Goal: Complete Application Form: Complete application form

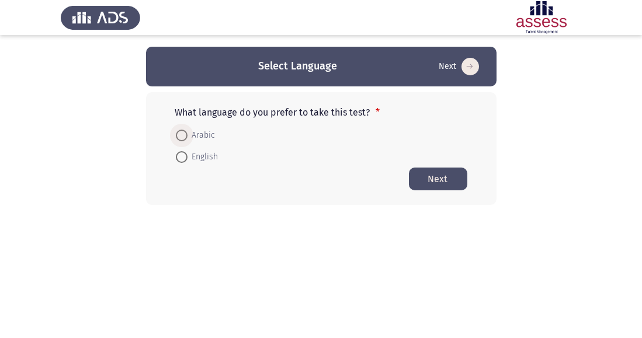
click at [180, 140] on span at bounding box center [182, 136] width 12 height 12
click at [180, 140] on input "Arabic" at bounding box center [182, 136] width 12 height 12
radio input "true"
click at [449, 173] on button "Next" at bounding box center [438, 178] width 58 height 23
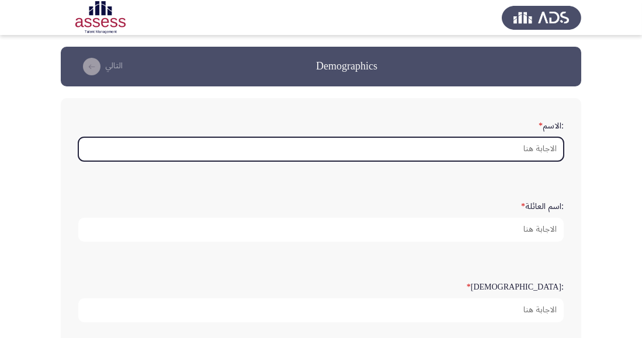
click at [534, 148] on input ":الاسم *" at bounding box center [320, 149] width 485 height 24
click at [541, 151] on input ":الاسم *" at bounding box center [320, 149] width 485 height 24
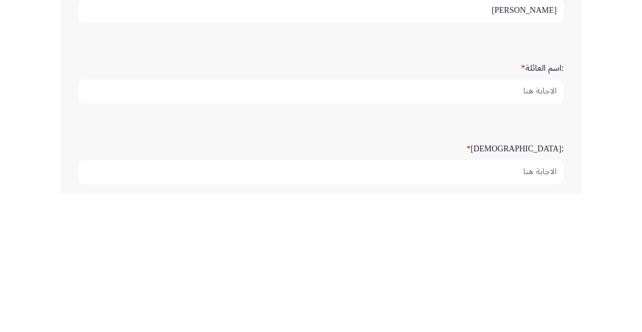
type input "[PERSON_NAME]"
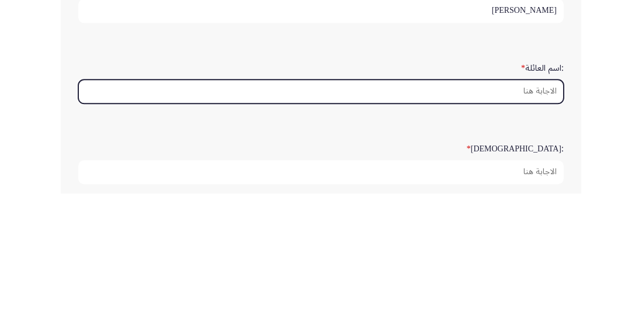
click at [537, 230] on input ":اسم العائلة *" at bounding box center [320, 230] width 485 height 24
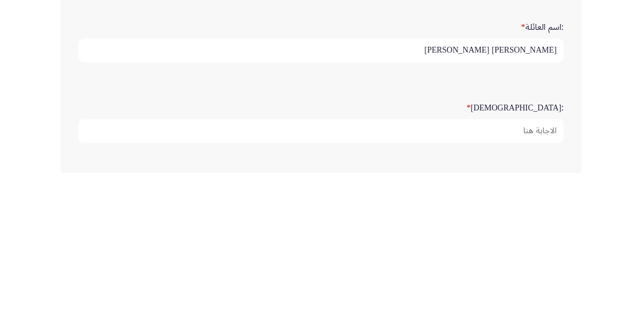
scroll to position [27, 0]
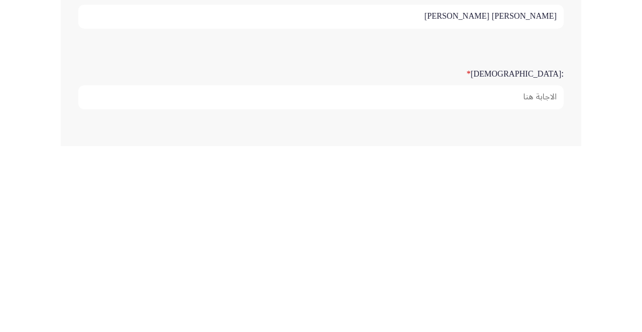
type input "حسن علي عبد المقصود"
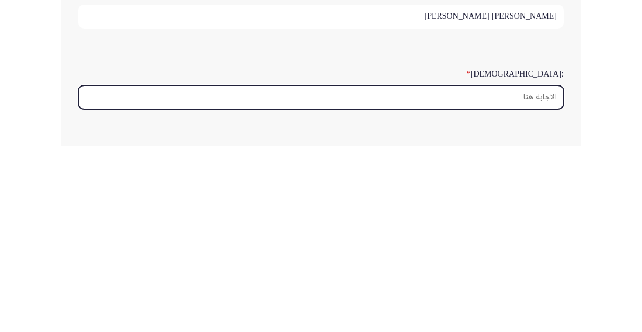
click at [533, 292] on input ":السن *" at bounding box center [320, 283] width 485 height 24
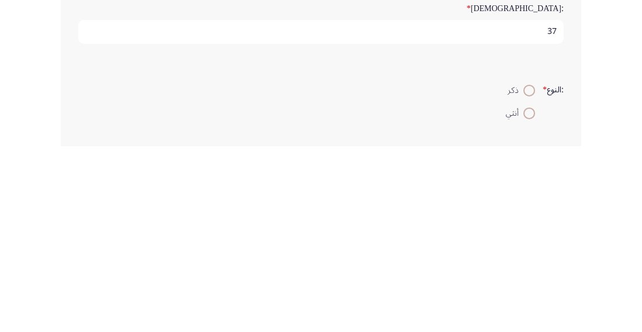
type input "37"
click at [525, 276] on span at bounding box center [529, 276] width 12 height 12
click at [525, 276] on input "ذكر" at bounding box center [529, 276] width 12 height 12
radio input "true"
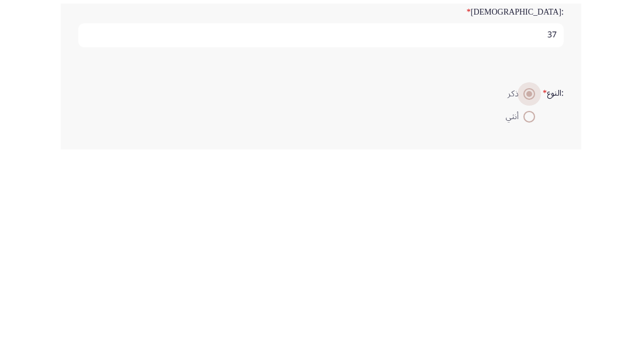
scroll to position [93, 0]
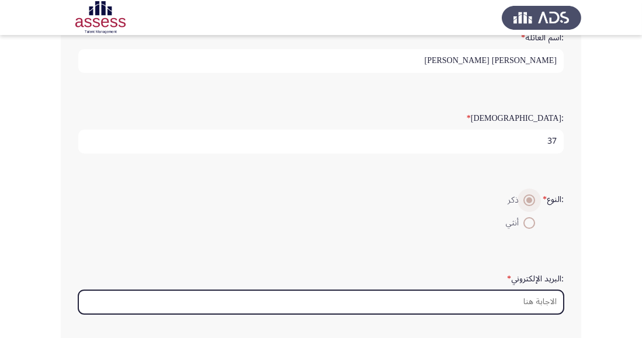
click at [537, 300] on input ":البريد الإلكتروني *" at bounding box center [320, 302] width 485 height 24
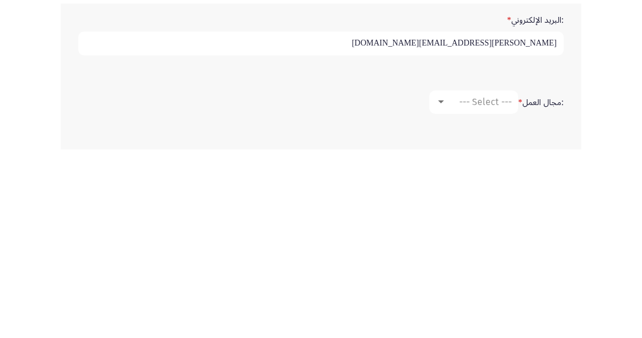
scroll to position [245, 0]
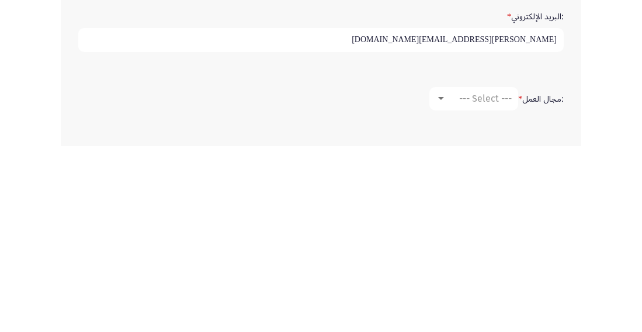
type input "Mohamed.abdel-maksoud@ibnsina.pharma.com"
click at [502, 280] on span "--- Select ---" at bounding box center [485, 284] width 53 height 11
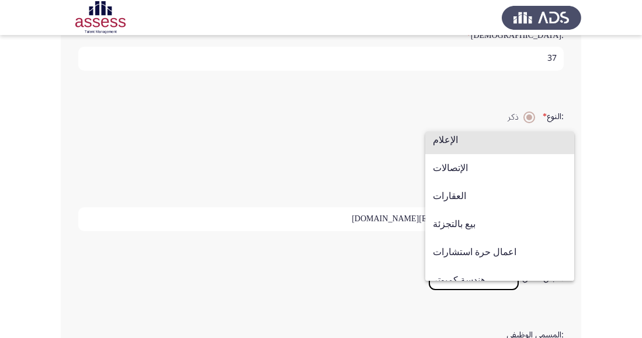
scroll to position [355, 0]
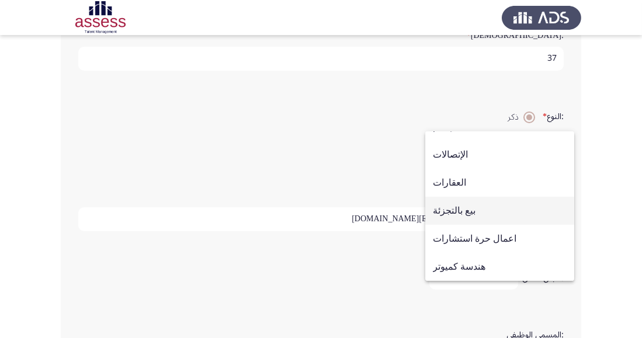
click at [479, 225] on span "بيع بالتجزئة" at bounding box center [500, 211] width 134 height 28
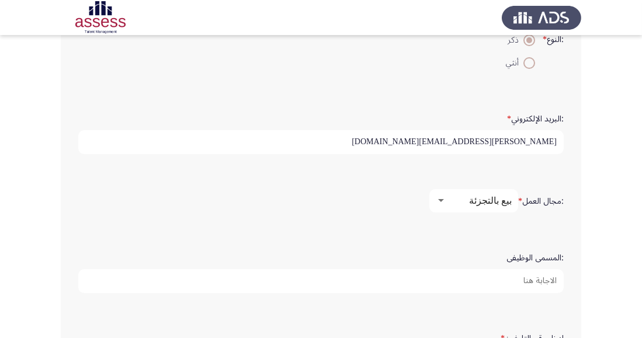
click at [536, 281] on input ":المسمى الوظيفى" at bounding box center [320, 281] width 485 height 24
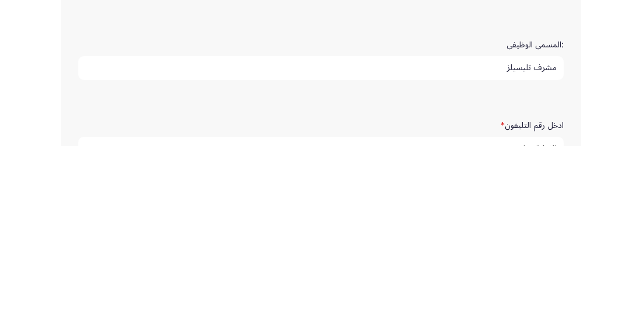
scroll to position [364, 0]
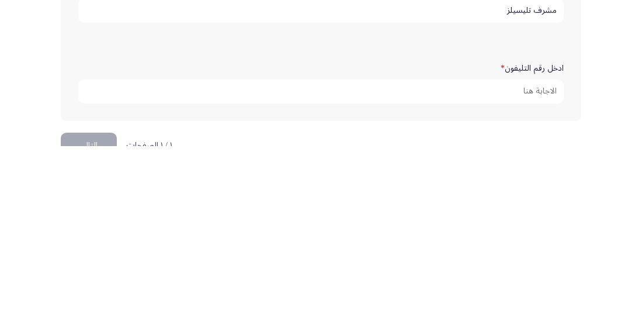
type input "مشرف تليسيلز"
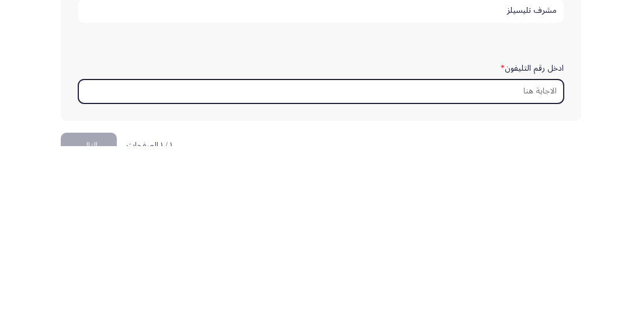
click at [536, 278] on input "ادخل رقم التليفون *" at bounding box center [320, 277] width 485 height 24
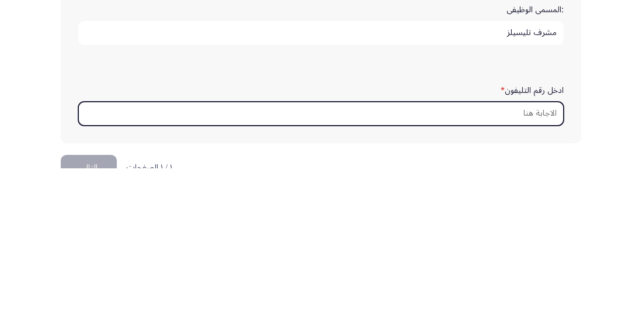
click at [514, 284] on input "ادخل رقم التليفون *" at bounding box center [320, 277] width 485 height 24
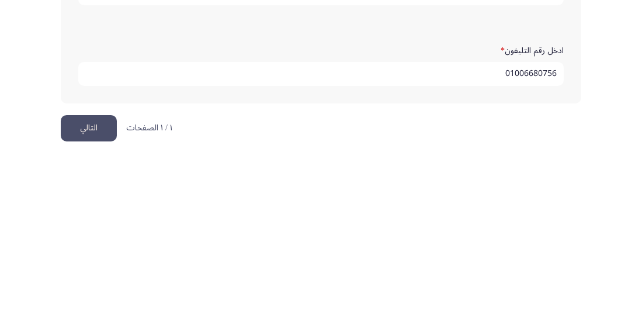
scroll to position [444, 0]
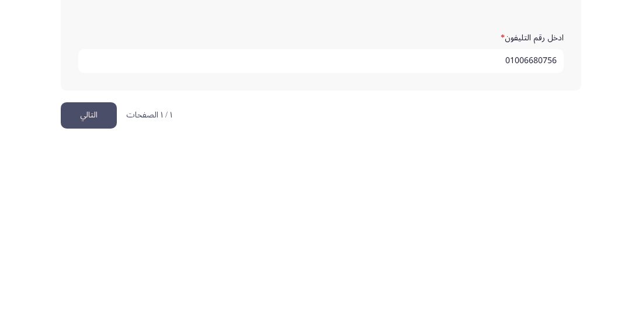
type input "01006680756"
click at [96, 304] on button "التالي" at bounding box center [89, 301] width 56 height 26
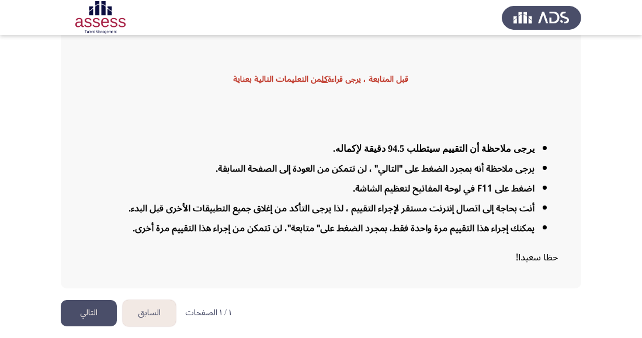
scroll to position [117, 0]
click at [93, 327] on button "التالي" at bounding box center [89, 313] width 56 height 26
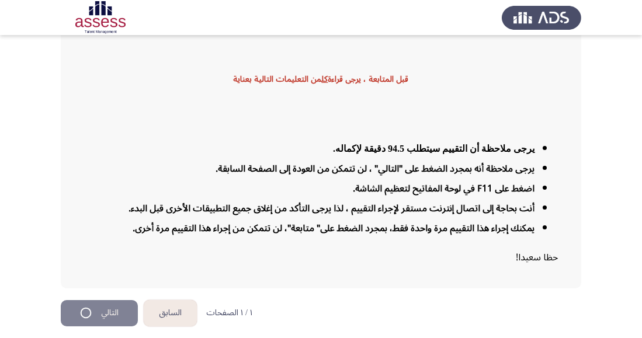
scroll to position [0, 0]
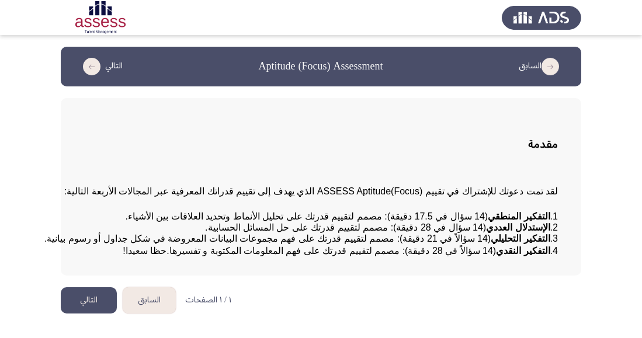
click at [336, 235] on span "1. التفكير المنطقي (14 سؤال في 17.5 دقيقة): مصمم لتقييم قدرتك على تحليل الأنماط…" at bounding box center [341, 227] width 433 height 32
click at [92, 314] on button "التالي" at bounding box center [89, 300] width 56 height 26
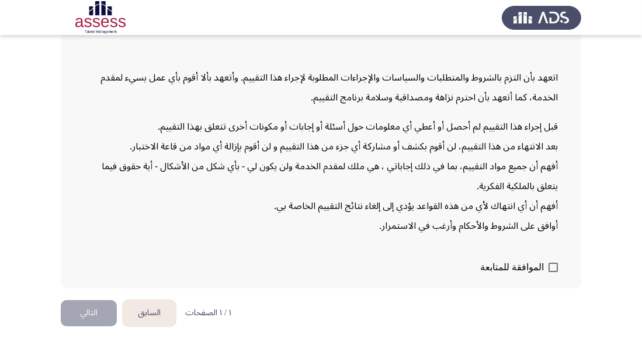
scroll to position [175, 0]
click at [551, 272] on span at bounding box center [553, 267] width 9 height 9
click at [553, 273] on input "الموافقة للمتابعة" at bounding box center [553, 272] width 1 height 1
checkbox input "true"
click at [93, 327] on button "التالي" at bounding box center [89, 313] width 56 height 26
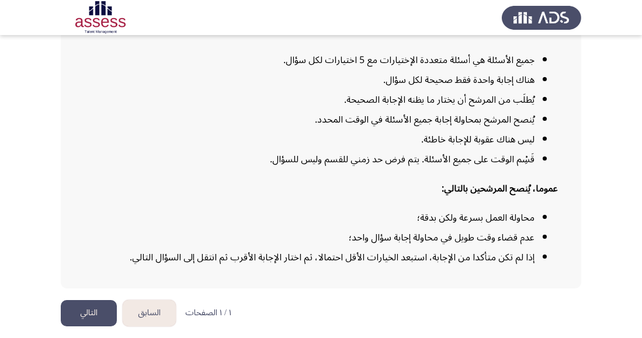
scroll to position [211, 0]
click at [86, 327] on button "التالي" at bounding box center [89, 313] width 56 height 26
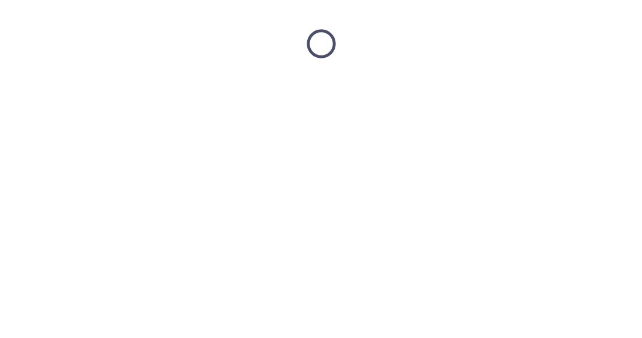
scroll to position [0, 0]
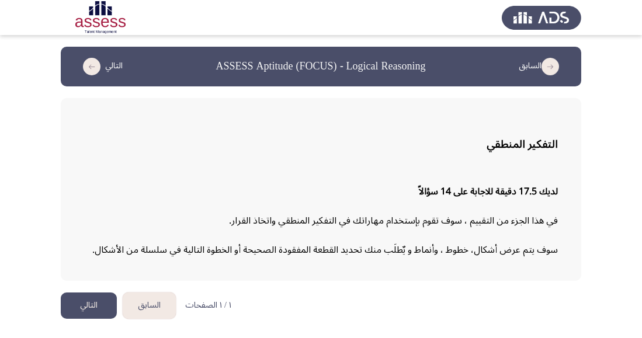
click at [237, 202] on div "لديك 17.5 دقيقة للاجابة على 14 سؤالاً في هذا الجزء من التقييم ، سوف تقوم بإستخد…" at bounding box center [321, 220] width 474 height 97
click at [83, 312] on button "التالي" at bounding box center [89, 306] width 56 height 26
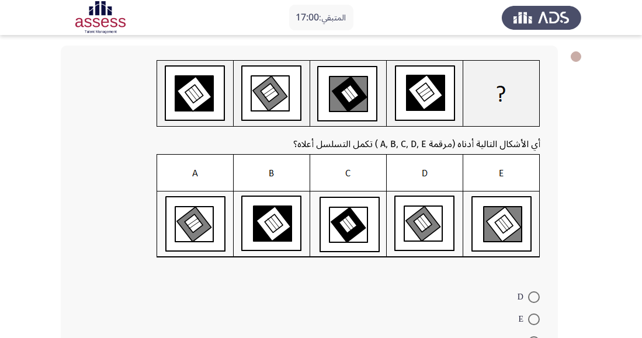
scroll to position [50, 0]
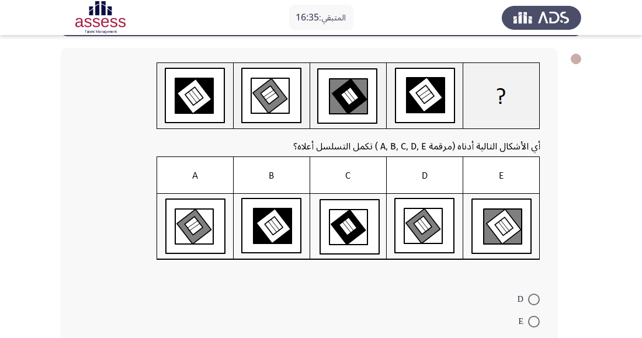
click at [276, 232] on img at bounding box center [349, 209] width 384 height 104
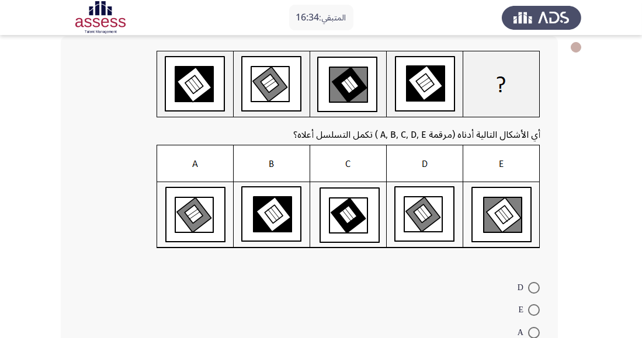
scroll to position [99, 0]
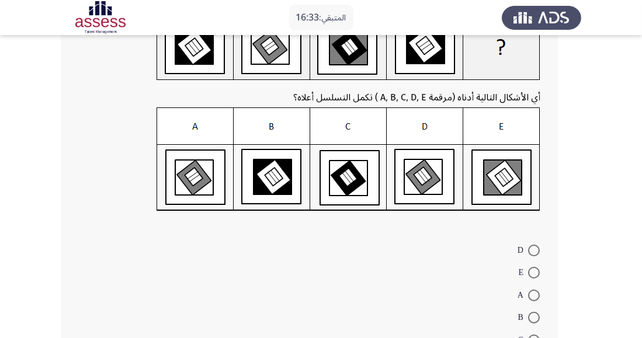
click at [535, 320] on span at bounding box center [534, 318] width 12 height 12
click at [535, 320] on input "B" at bounding box center [534, 318] width 12 height 12
radio input "true"
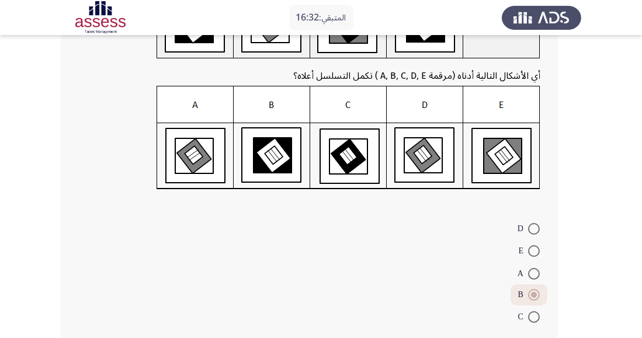
scroll to position [138, 0]
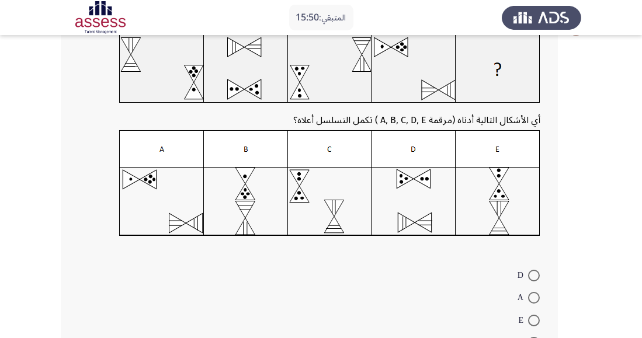
scroll to position [81, 0]
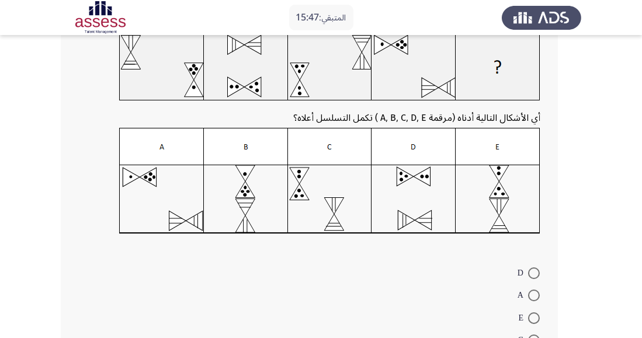
click at [539, 272] on span at bounding box center [534, 274] width 12 height 12
click at [539, 272] on input "D" at bounding box center [534, 274] width 12 height 12
radio input "true"
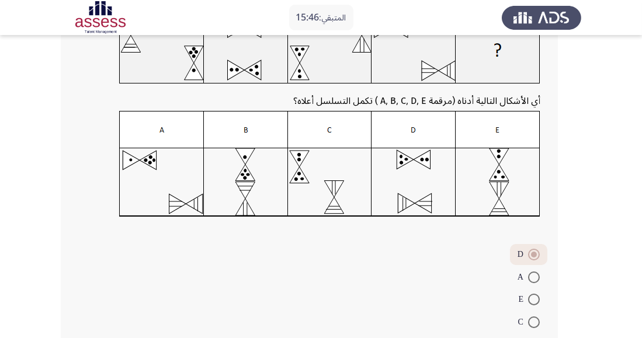
scroll to position [142, 0]
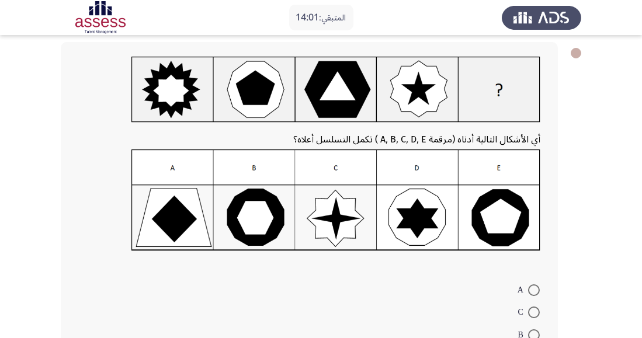
scroll to position [55, 0]
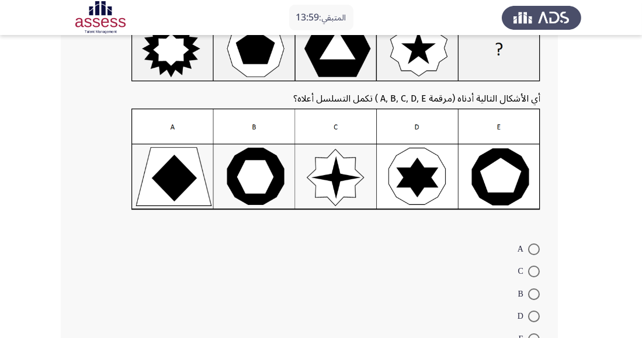
click at [536, 338] on span at bounding box center [534, 340] width 12 height 12
click at [536, 338] on input "E" at bounding box center [534, 340] width 12 height 12
radio input "true"
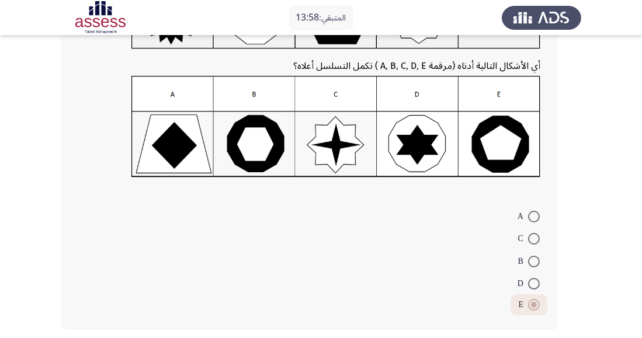
scroll to position [134, 0]
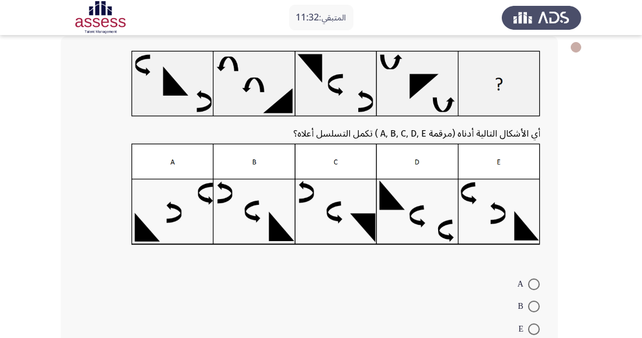
scroll to position [79, 0]
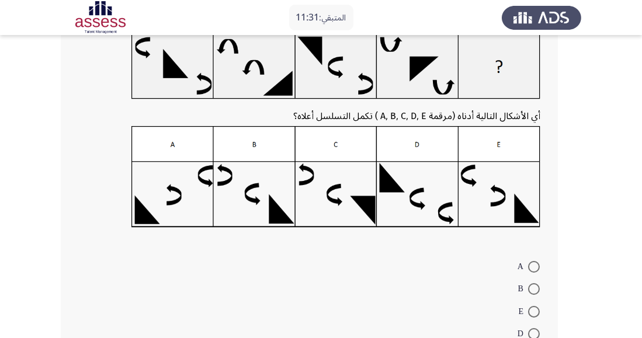
click at [533, 266] on span at bounding box center [534, 267] width 12 height 12
click at [533, 266] on input "A" at bounding box center [534, 267] width 12 height 12
radio input "true"
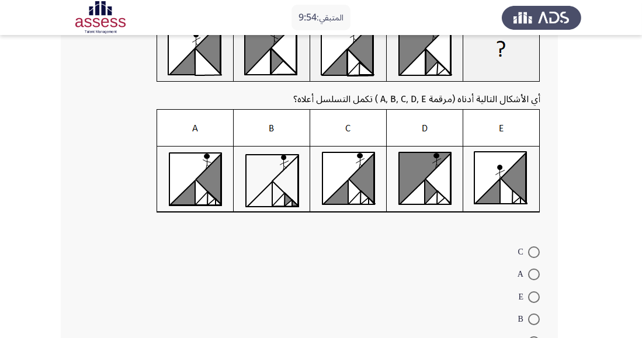
scroll to position [99, 0]
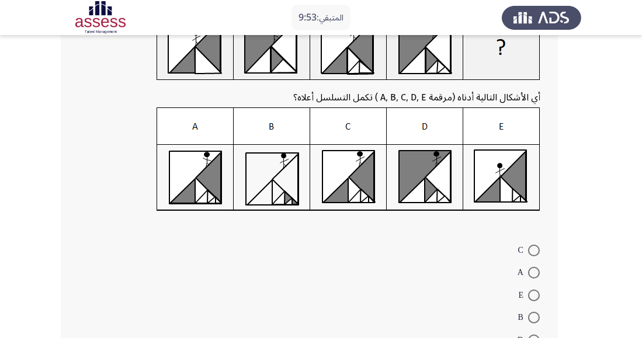
click at [538, 251] on span at bounding box center [534, 251] width 12 height 12
click at [538, 251] on input "C" at bounding box center [534, 251] width 12 height 12
radio input "true"
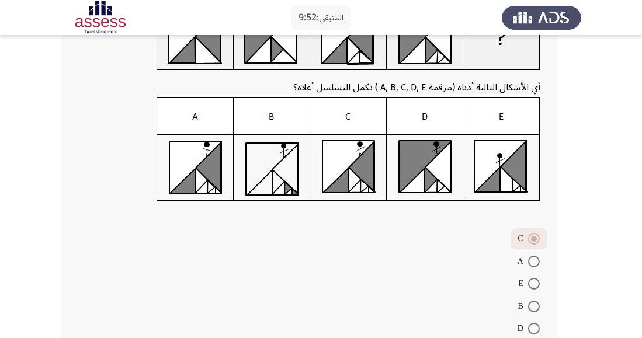
scroll to position [138, 0]
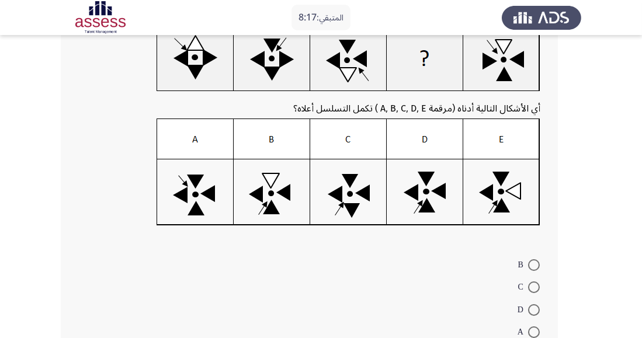
scroll to position [113, 0]
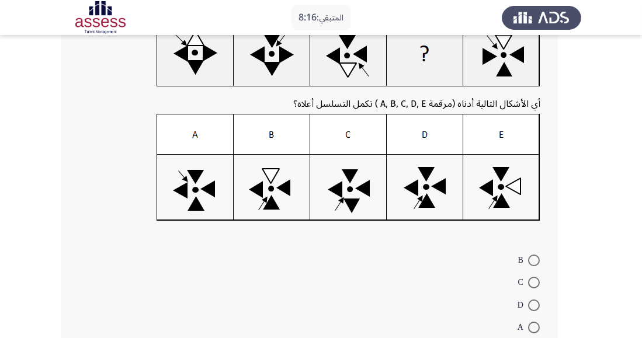
click at [533, 282] on span at bounding box center [534, 283] width 12 height 12
click at [533, 282] on input "C" at bounding box center [534, 283] width 12 height 12
radio input "true"
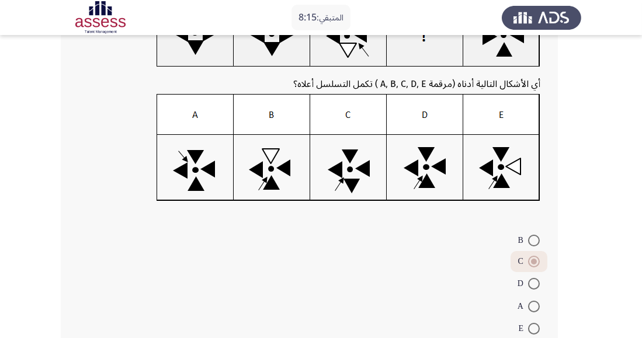
scroll to position [161, 0]
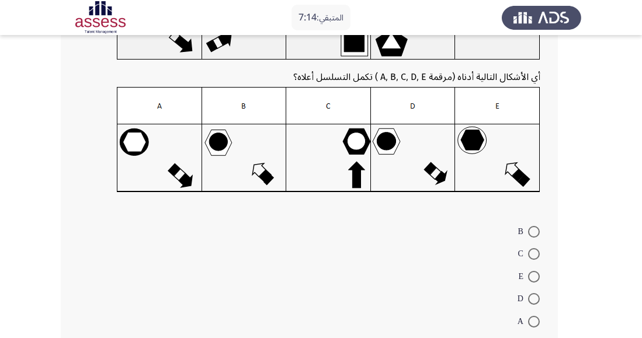
scroll to position [122, 0]
click at [534, 321] on span at bounding box center [534, 321] width 0 height 0
click at [533, 320] on input "A" at bounding box center [534, 321] width 12 height 12
radio input "true"
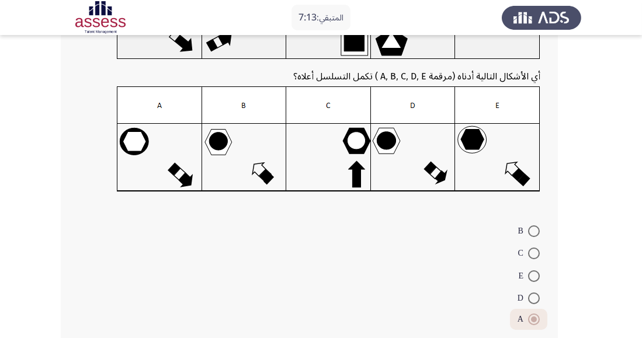
scroll to position [141, 0]
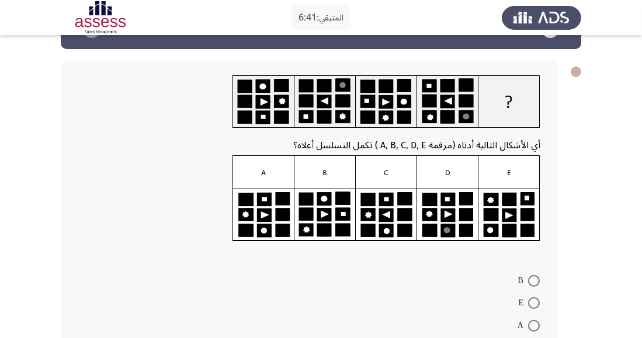
scroll to position [46, 0]
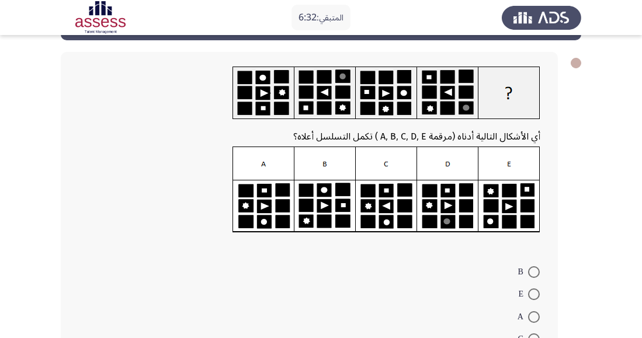
radio input "true"
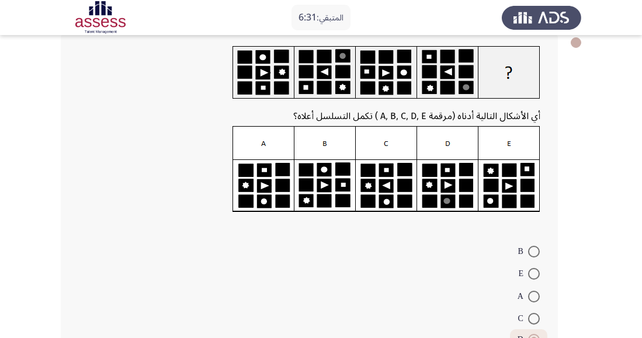
scroll to position [106, 0]
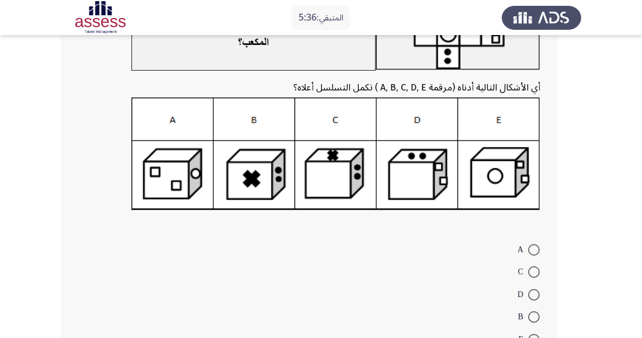
scroll to position [117, 0]
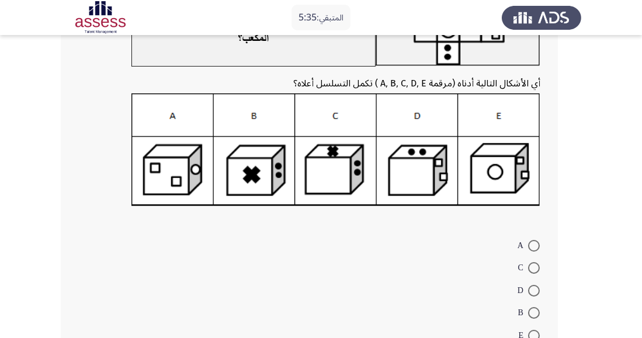
click at [535, 335] on span at bounding box center [534, 336] width 12 height 12
click at [535, 335] on input "E" at bounding box center [534, 336] width 12 height 12
radio input "true"
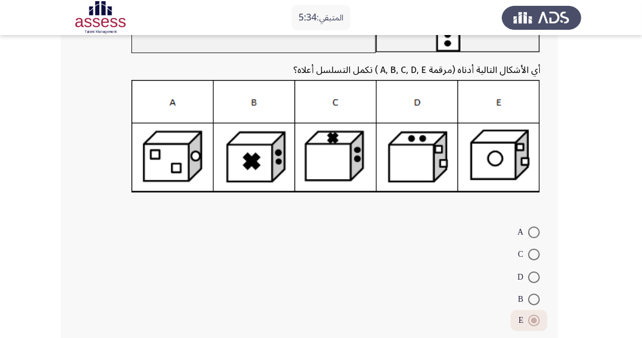
scroll to position [151, 0]
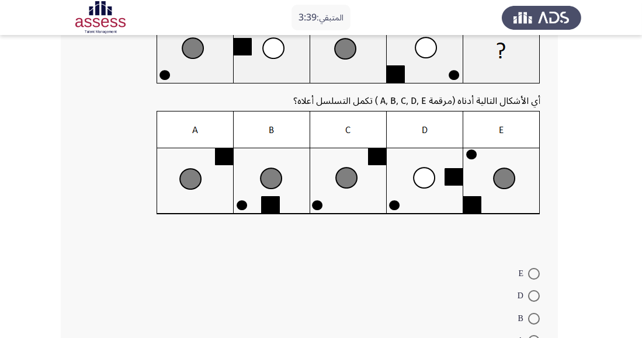
scroll to position [96, 0]
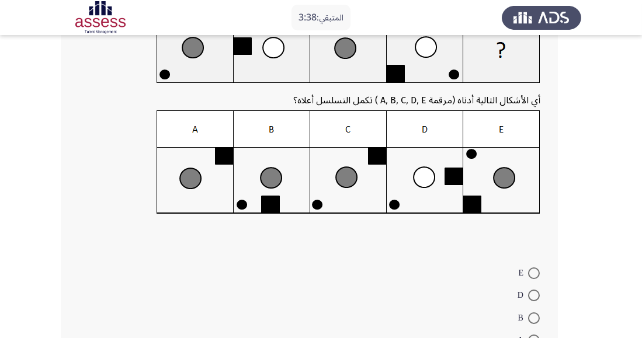
radio input "true"
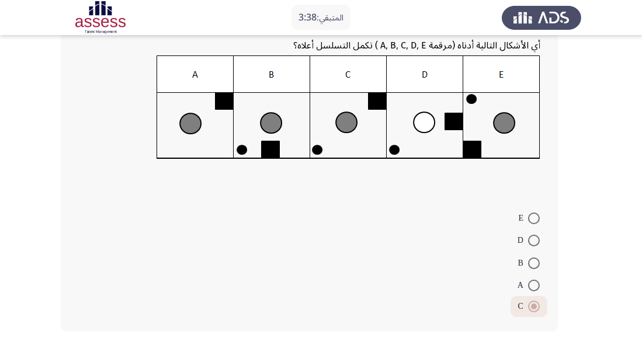
scroll to position [158, 0]
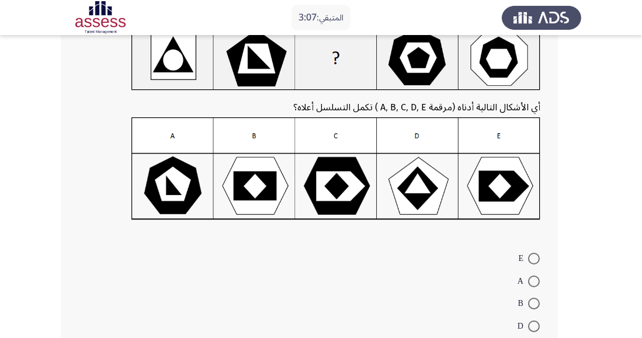
scroll to position [92, 0]
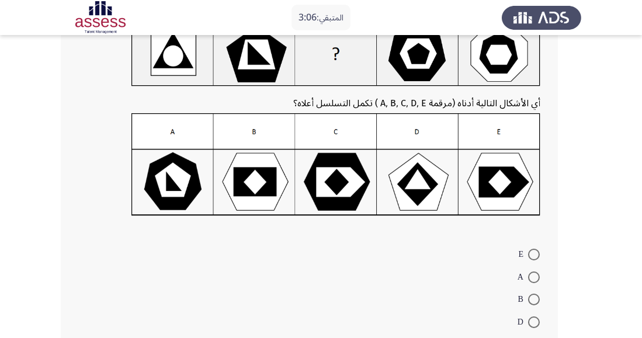
click at [536, 300] on span at bounding box center [534, 300] width 12 height 12
click at [536, 300] on input "B" at bounding box center [534, 300] width 12 height 12
radio input "true"
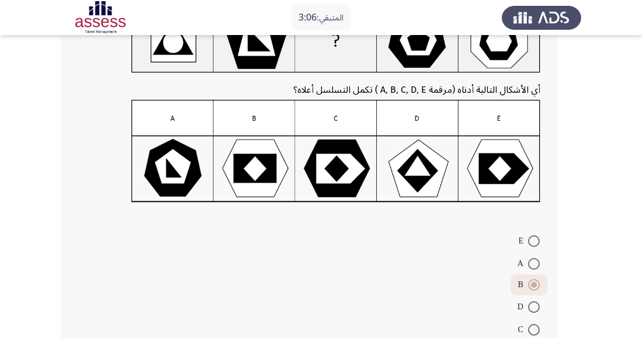
scroll to position [135, 0]
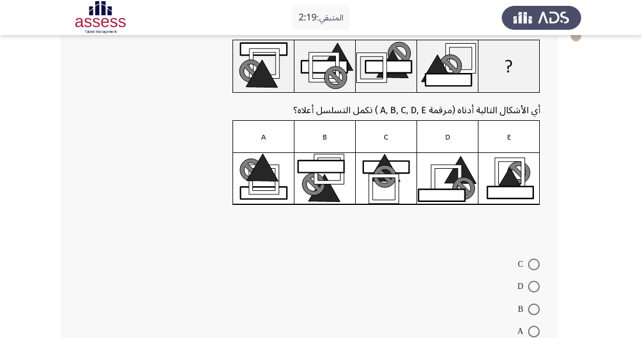
scroll to position [78, 0]
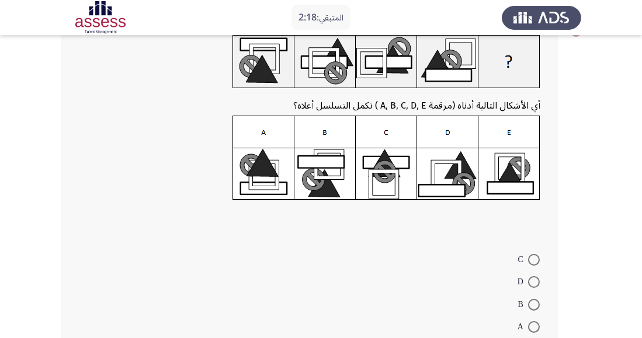
click at [537, 285] on span at bounding box center [534, 282] width 12 height 12
click at [537, 285] on input "D" at bounding box center [534, 282] width 12 height 12
radio input "true"
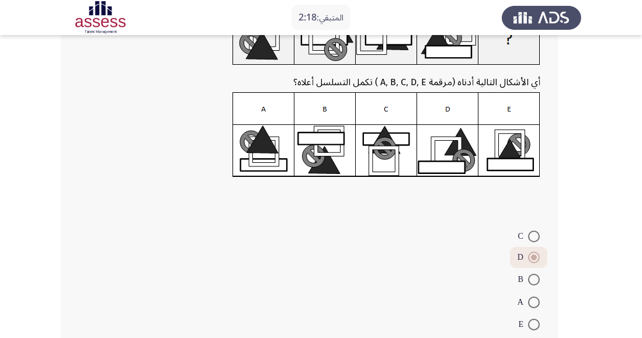
scroll to position [126, 0]
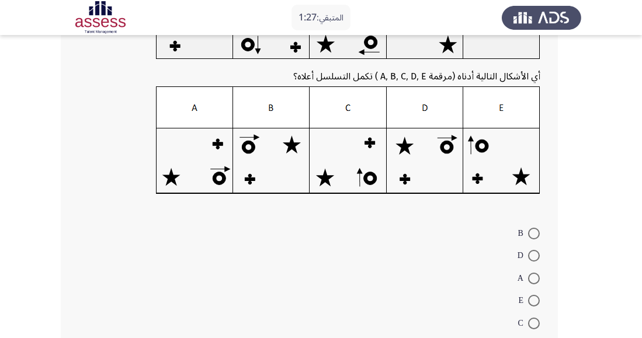
scroll to position [120, 0]
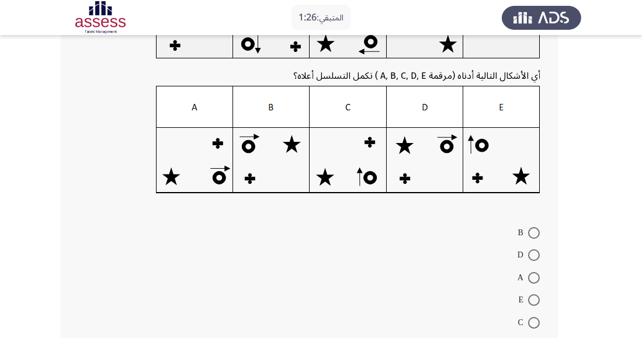
click at [531, 233] on span at bounding box center [534, 233] width 12 height 12
click at [531, 233] on input "B" at bounding box center [534, 233] width 12 height 12
radio input "true"
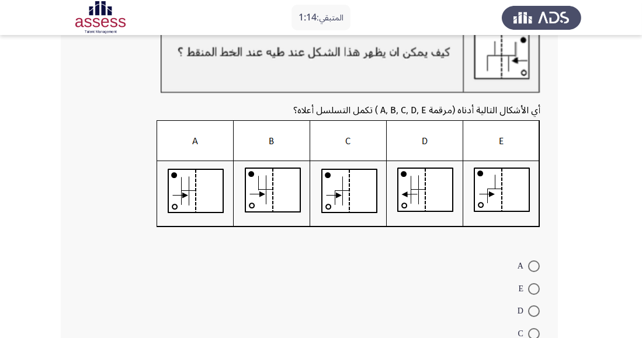
scroll to position [94, 0]
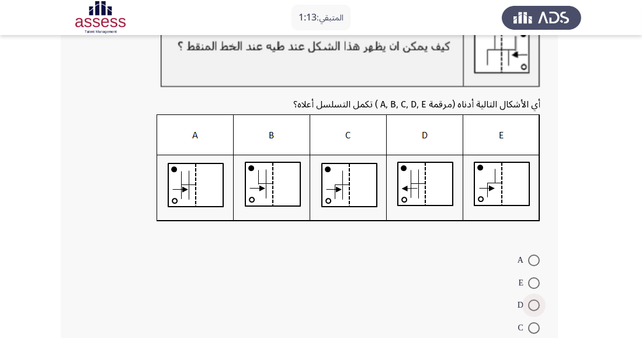
click at [537, 304] on span at bounding box center [534, 306] width 12 height 12
click at [537, 304] on input "D" at bounding box center [534, 306] width 12 height 12
radio input "true"
click at [532, 328] on span at bounding box center [534, 327] width 12 height 12
click at [532, 328] on input "C" at bounding box center [534, 327] width 12 height 12
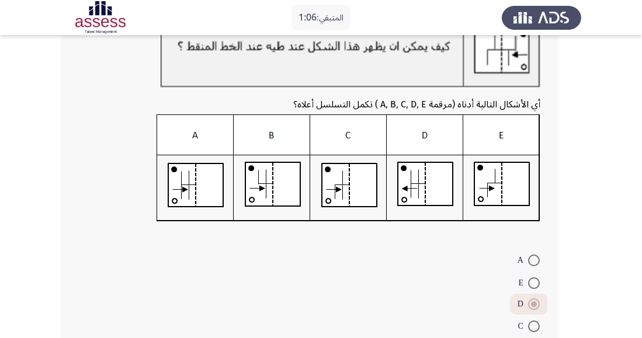
radio input "true"
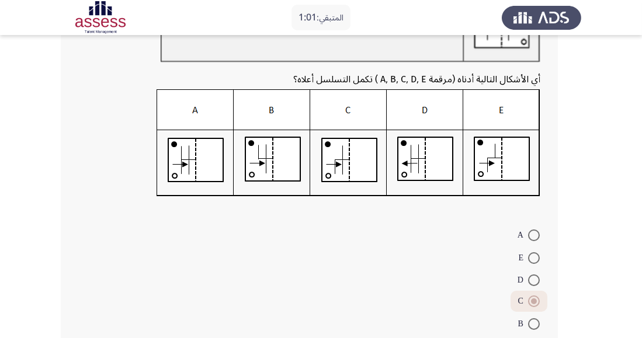
scroll to position [120, 0]
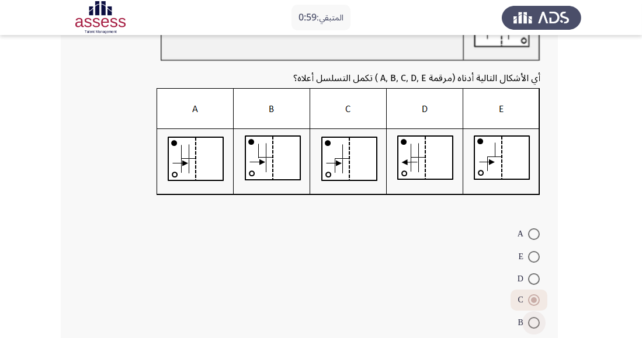
click at [532, 320] on span at bounding box center [534, 323] width 12 height 12
click at [532, 320] on input "B" at bounding box center [534, 323] width 12 height 12
radio input "true"
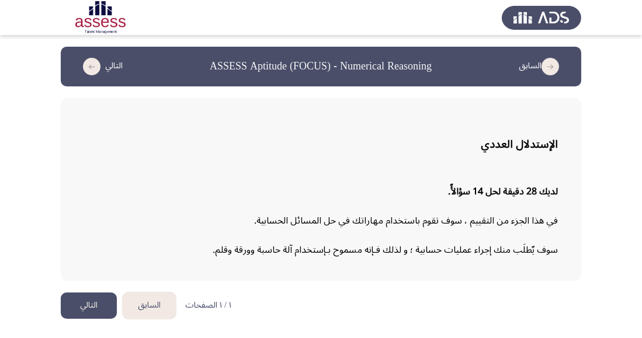
click at [91, 308] on button "التالي" at bounding box center [89, 306] width 56 height 26
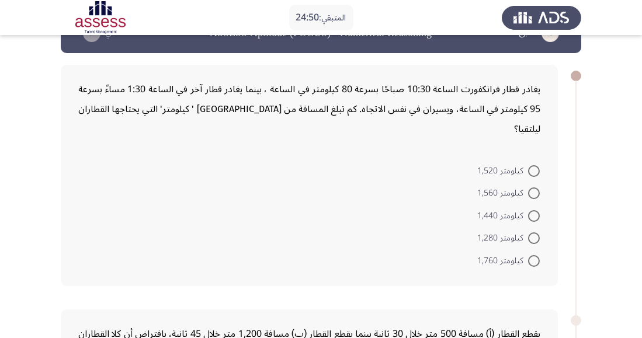
scroll to position [34, 0]
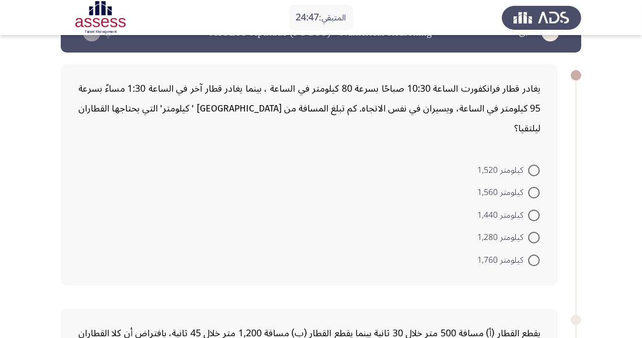
click at [531, 165] on span at bounding box center [534, 171] width 12 height 12
click at [531, 165] on input "كيلومتر 1,520" at bounding box center [534, 171] width 12 height 12
radio input "true"
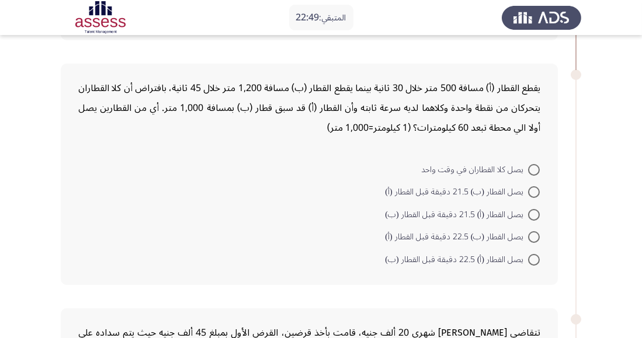
scroll to position [277, 0]
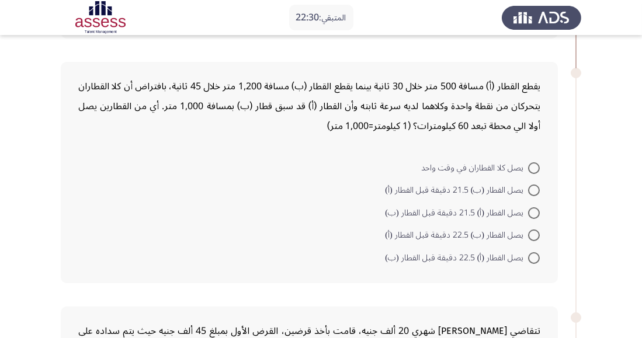
click at [537, 162] on span at bounding box center [534, 168] width 12 height 12
click at [537, 162] on input "يصل كلا القطاران في وقت واحد" at bounding box center [534, 168] width 12 height 12
radio input "true"
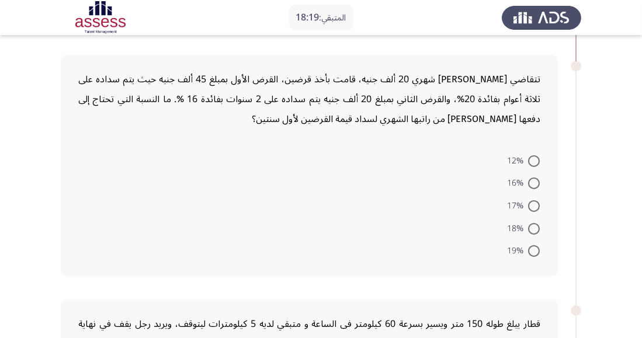
scroll to position [523, 0]
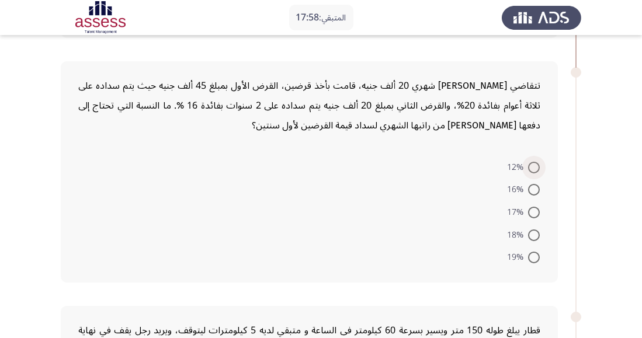
click at [533, 162] on span at bounding box center [534, 168] width 12 height 12
click at [533, 162] on input "12%" at bounding box center [534, 168] width 12 height 12
radio input "true"
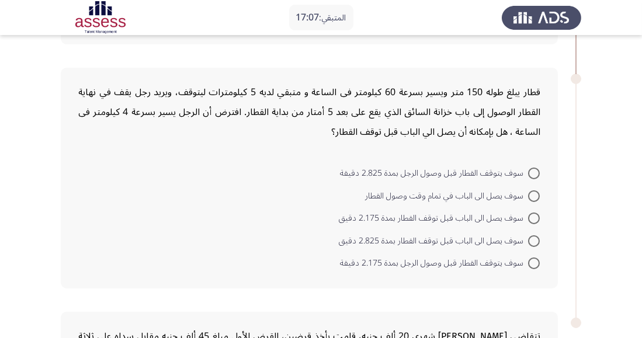
scroll to position [760, 0]
click at [528, 207] on mat-radio-button "سوف يصل الى الباب قبل توقف القطار بمدة 2.175 دقيق" at bounding box center [439, 218] width 216 height 23
click at [536, 190] on span at bounding box center [534, 196] width 12 height 12
click at [536, 190] on input "سوف يصل الى الباب في تمام وقت وصول القطار" at bounding box center [534, 196] width 12 height 12
radio input "true"
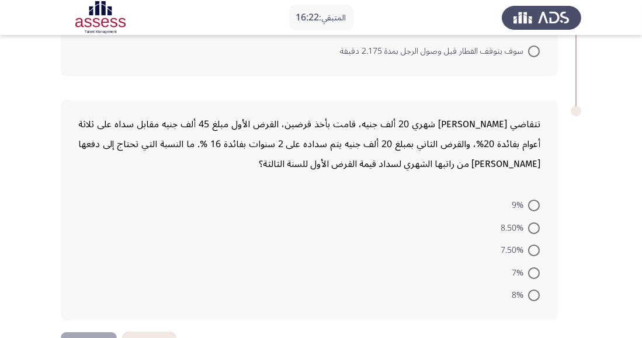
scroll to position [976, 0]
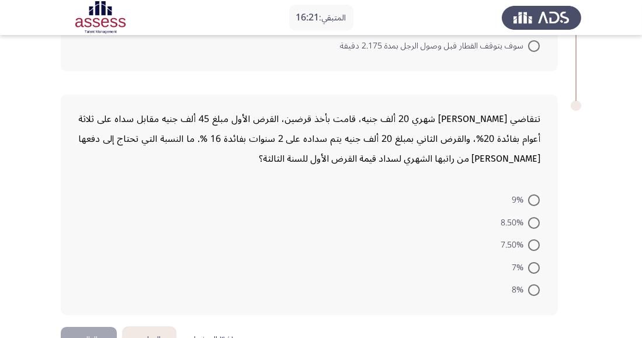
click at [537, 262] on span at bounding box center [534, 268] width 12 height 12
click at [537, 262] on input "7%" at bounding box center [534, 268] width 12 height 12
radio input "true"
click at [531, 195] on span at bounding box center [534, 201] width 12 height 12
click at [531, 195] on input "9%" at bounding box center [534, 201] width 12 height 12
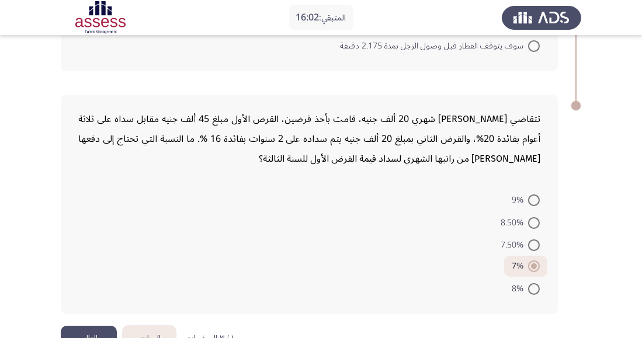
radio input "true"
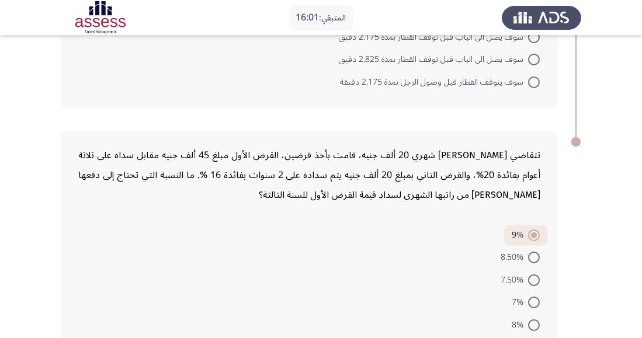
scroll to position [941, 0]
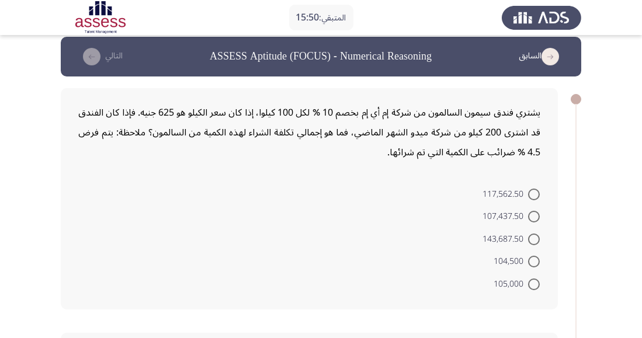
scroll to position [10, 0]
click at [539, 259] on span at bounding box center [534, 262] width 12 height 12
click at [539, 259] on input "104,500" at bounding box center [534, 262] width 12 height 12
radio input "true"
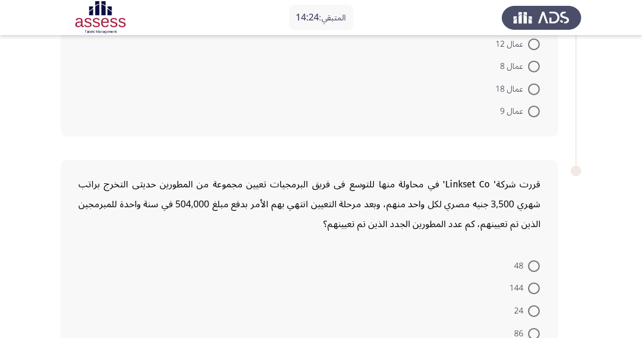
scroll to position [928, 0]
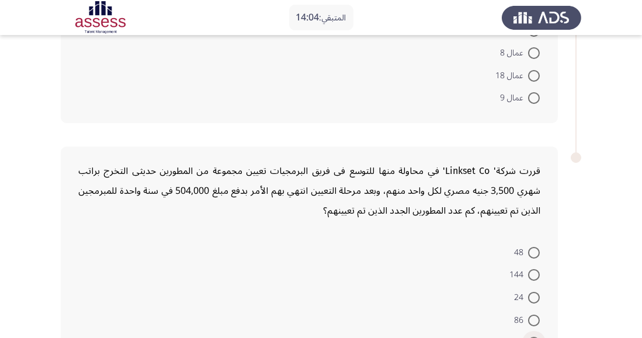
click at [530, 337] on span at bounding box center [534, 343] width 12 height 12
click at [530, 337] on input "12" at bounding box center [534, 343] width 12 height 12
radio input "true"
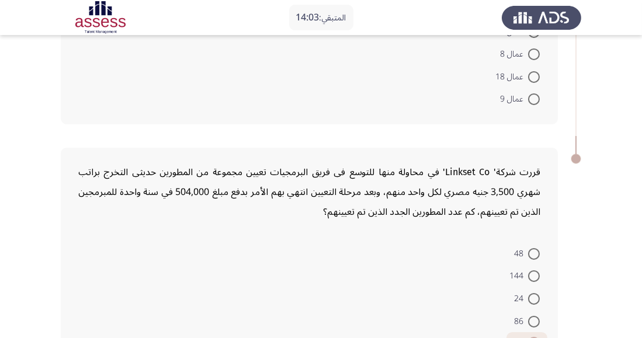
scroll to position [0, 0]
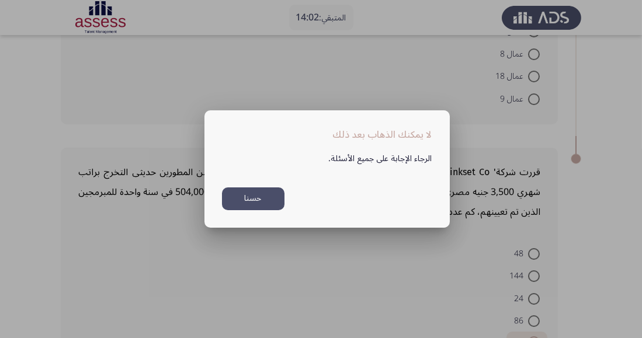
click at [457, 264] on div at bounding box center [321, 169] width 642 height 338
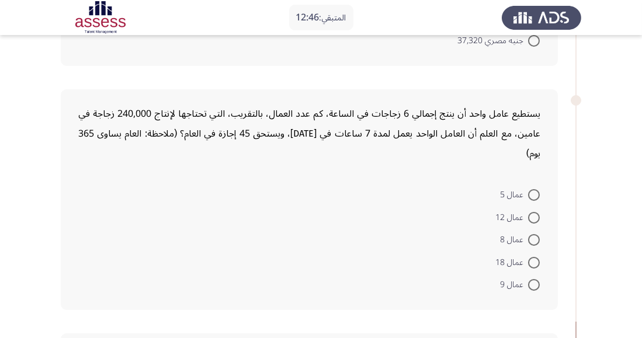
scroll to position [735, 0]
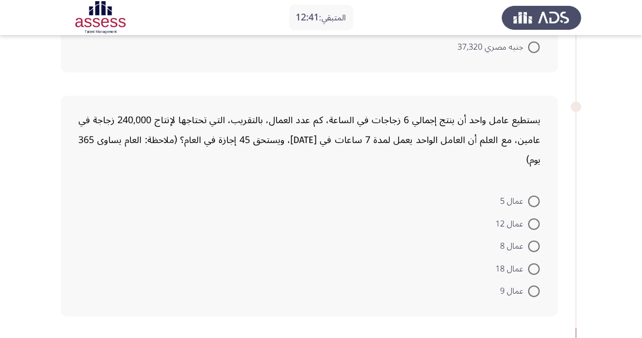
click at [529, 263] on span at bounding box center [534, 269] width 12 height 12
click at [529, 263] on input "عمال 18" at bounding box center [534, 269] width 12 height 12
radio input "true"
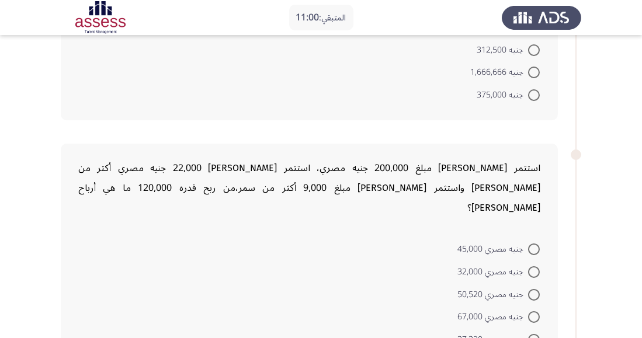
scroll to position [440, 0]
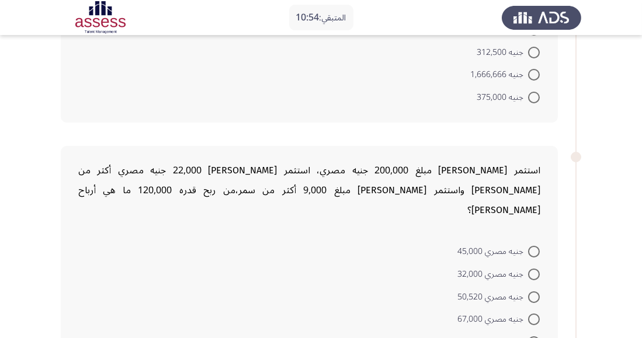
click at [537, 246] on span at bounding box center [534, 252] width 12 height 12
click at [537, 246] on input "جنيه مصري 45,000" at bounding box center [534, 252] width 12 height 12
radio input "true"
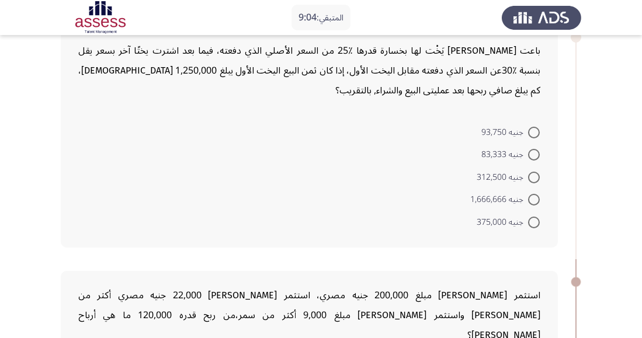
scroll to position [311, 0]
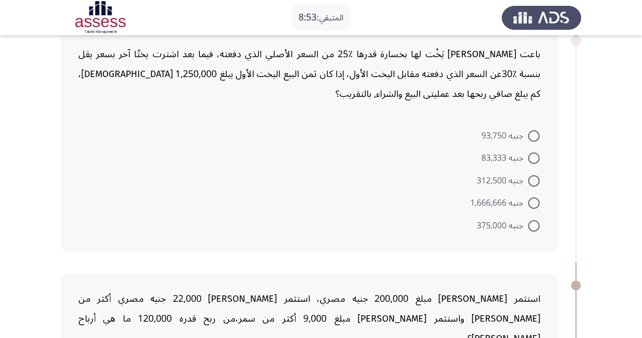
click at [530, 224] on span at bounding box center [534, 226] width 12 height 12
click at [530, 224] on input "جنيه 375,000" at bounding box center [534, 226] width 12 height 12
radio input "true"
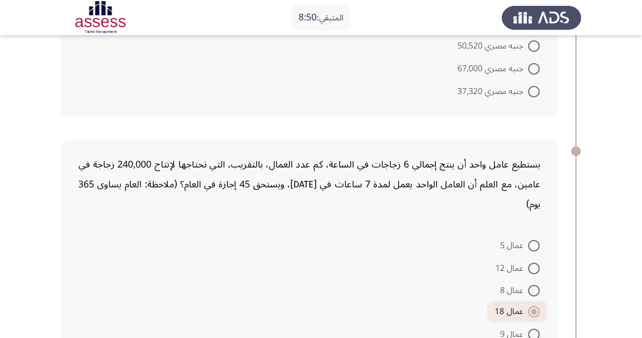
scroll to position [923, 0]
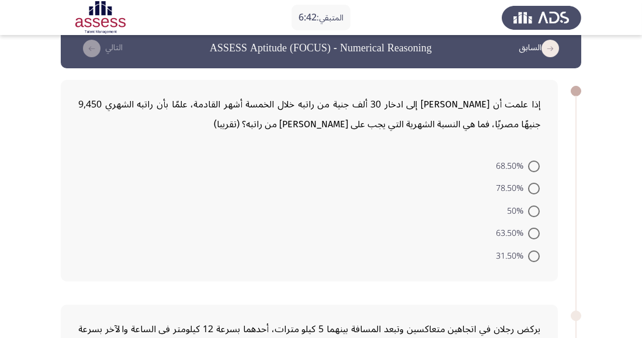
scroll to position [15, 0]
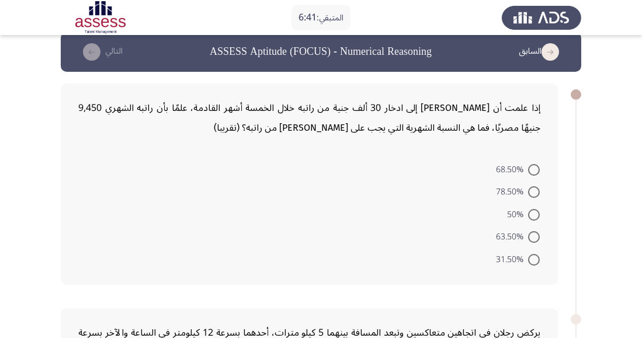
click at [535, 241] on span at bounding box center [534, 237] width 12 height 12
click at [535, 241] on input "63.50%" at bounding box center [534, 237] width 12 height 12
radio input "true"
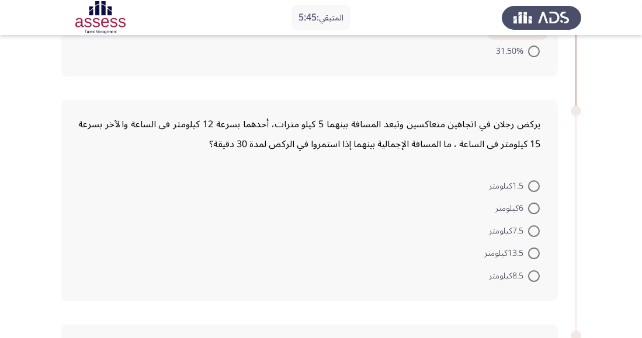
scroll to position [221, 0]
click at [537, 228] on span at bounding box center [534, 232] width 12 height 12
click at [537, 228] on input "7.5كيلومتر" at bounding box center [534, 232] width 12 height 12
radio input "true"
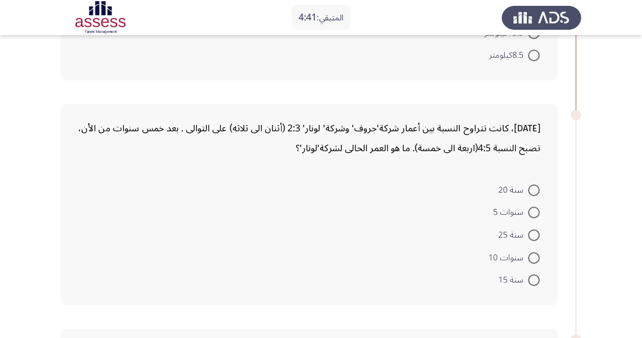
scroll to position [438, 0]
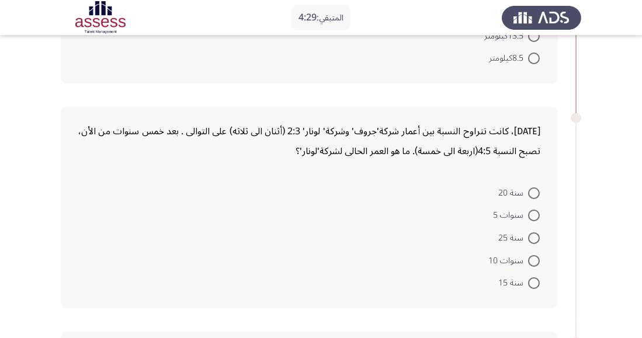
click at [535, 262] on span at bounding box center [534, 261] width 12 height 12
click at [535, 262] on input "سنوات 10" at bounding box center [534, 261] width 12 height 12
radio input "true"
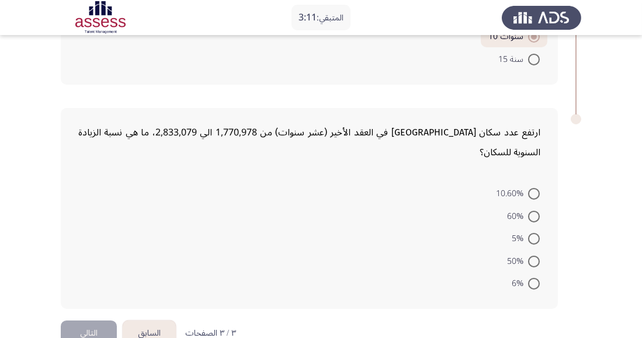
scroll to position [657, 0]
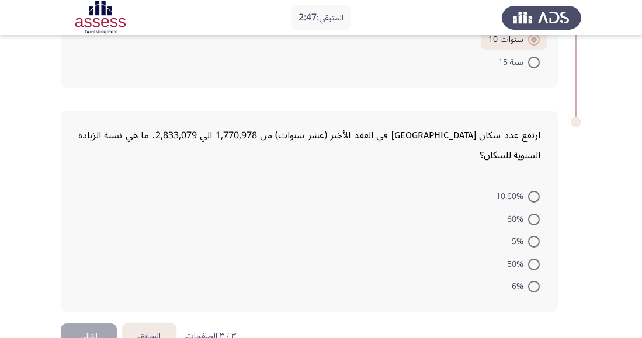
click at [533, 281] on span at bounding box center [534, 287] width 12 height 12
click at [533, 281] on input "6%" at bounding box center [534, 287] width 12 height 12
radio input "true"
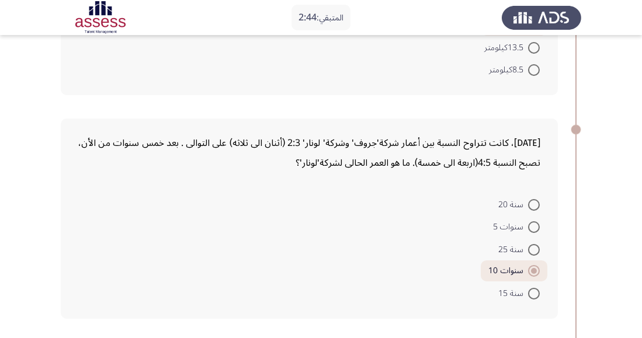
scroll to position [621, 0]
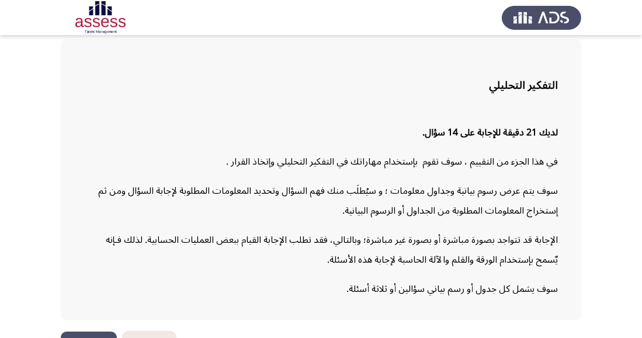
scroll to position [86, 0]
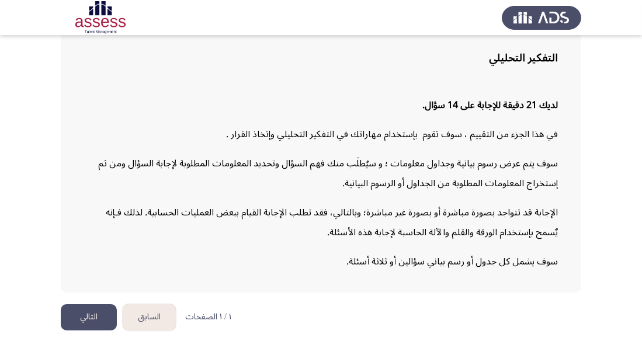
click at [103, 331] on button "التالي" at bounding box center [89, 317] width 56 height 26
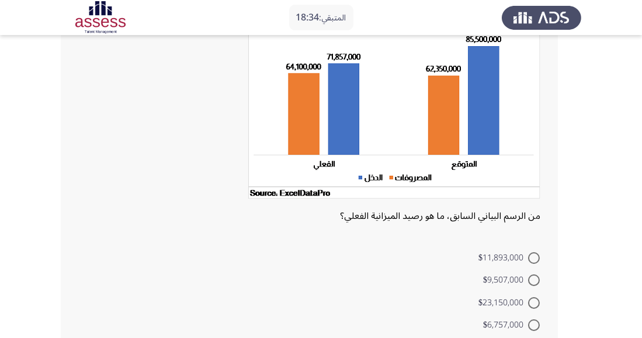
scroll to position [109, 0]
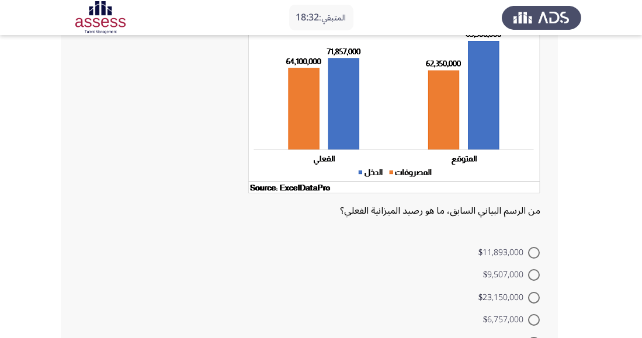
click at [529, 279] on span at bounding box center [534, 275] width 12 height 12
click at [529, 279] on input "$9,507,000" at bounding box center [534, 275] width 12 height 12
radio input "true"
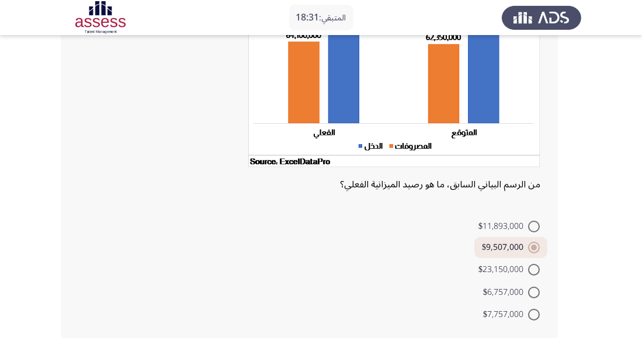
scroll to position [150, 0]
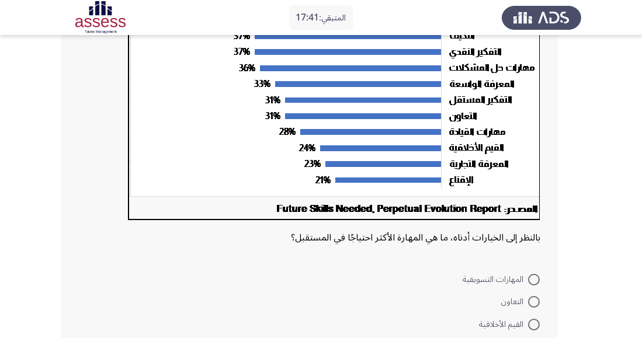
scroll to position [213, 0]
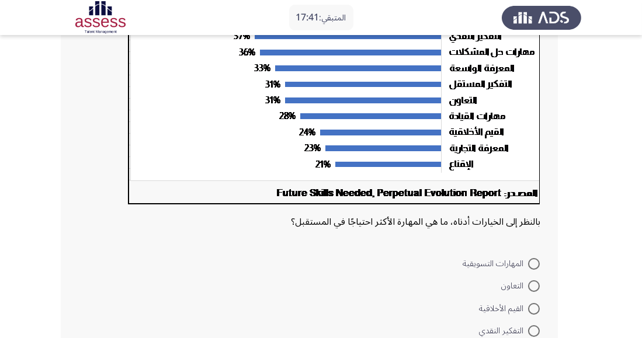
click at [539, 267] on span at bounding box center [534, 264] width 12 height 12
click at [539, 267] on input "المهارات التسويقية" at bounding box center [534, 264] width 12 height 12
radio input "true"
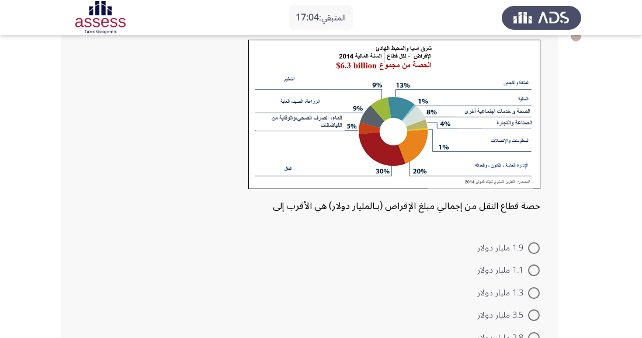
scroll to position [74, 0]
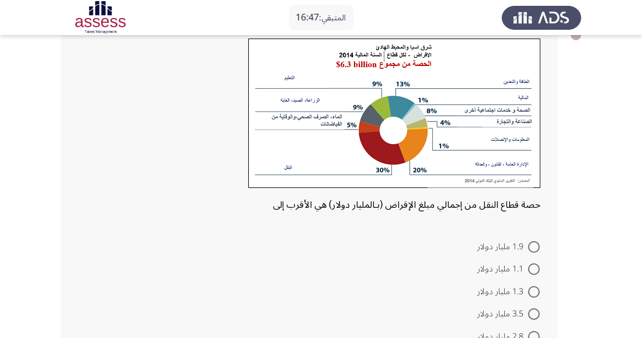
click at [533, 294] on span at bounding box center [534, 292] width 12 height 12
click at [533, 294] on input "1.3 مليار دولار" at bounding box center [534, 292] width 12 height 12
radio input "true"
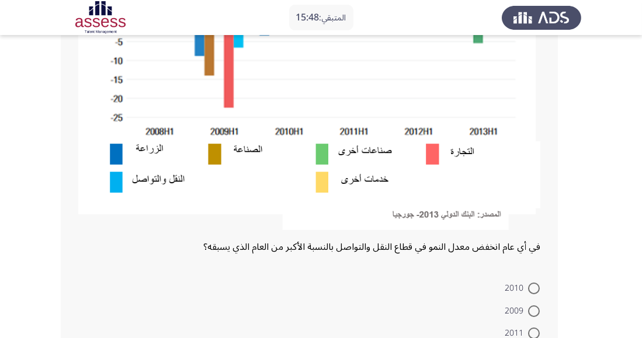
scroll to position [287, 0]
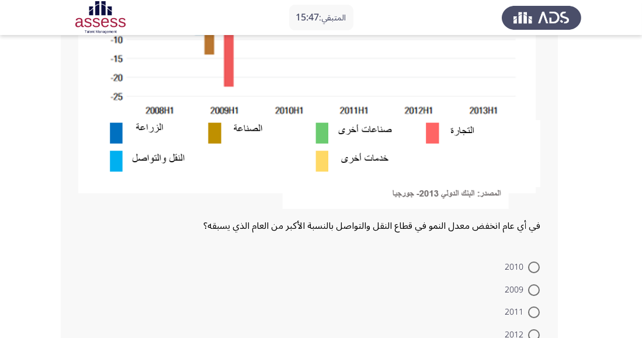
click at [530, 290] on span at bounding box center [534, 291] width 12 height 12
click at [530, 290] on input "2009" at bounding box center [534, 291] width 12 height 12
radio input "true"
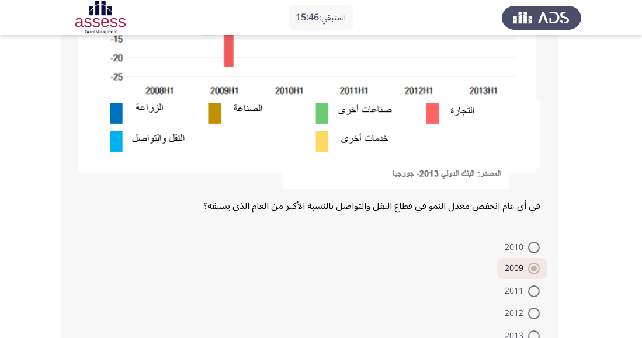
scroll to position [343, 0]
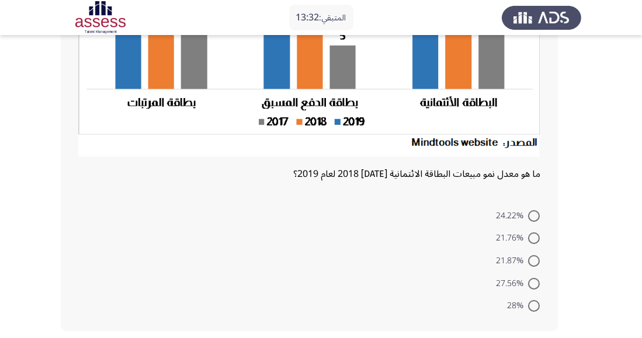
scroll to position [233, 0]
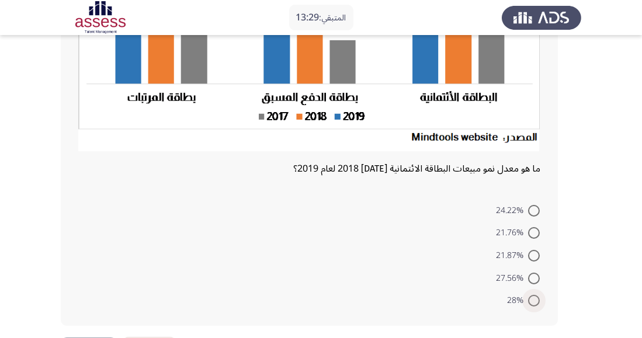
click at [537, 300] on span at bounding box center [534, 301] width 12 height 12
click at [537, 300] on input "28%" at bounding box center [534, 301] width 12 height 12
radio input "true"
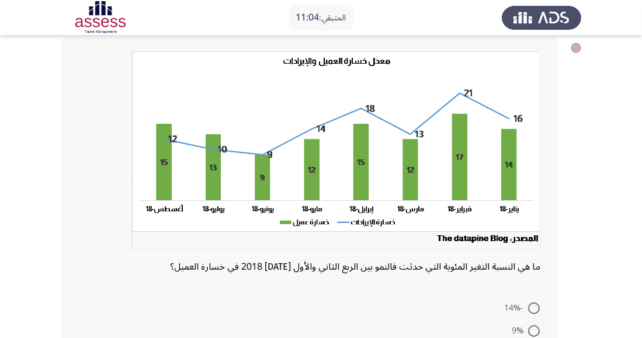
scroll to position [60, 0]
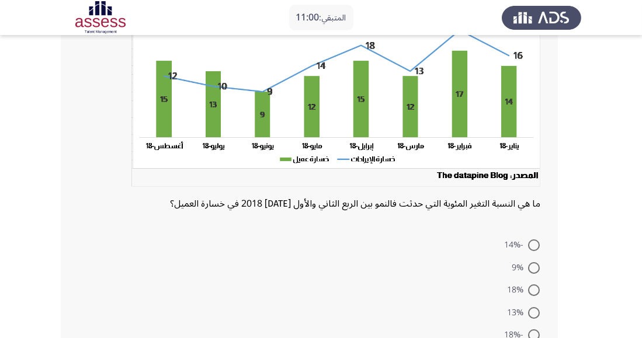
click at [539, 338] on span at bounding box center [534, 335] width 12 height 12
click at [539, 338] on input "-18%" at bounding box center [534, 335] width 12 height 12
radio input "true"
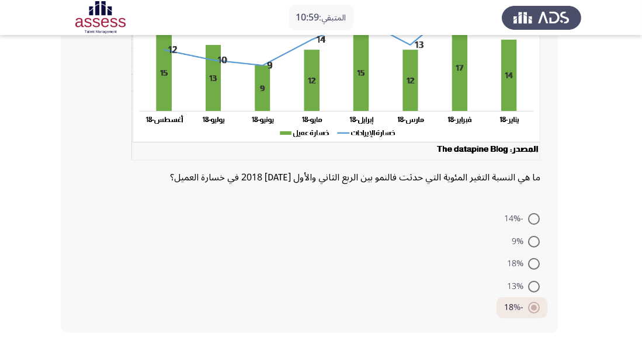
scroll to position [158, 0]
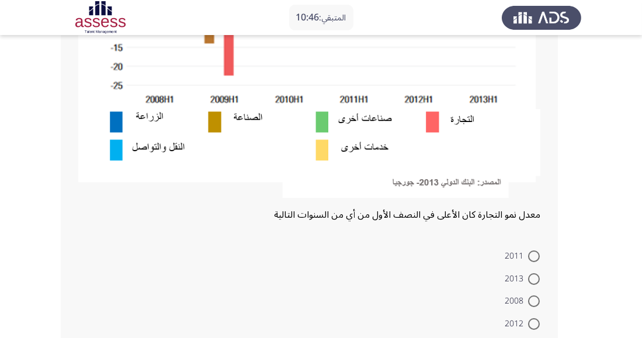
scroll to position [345, 0]
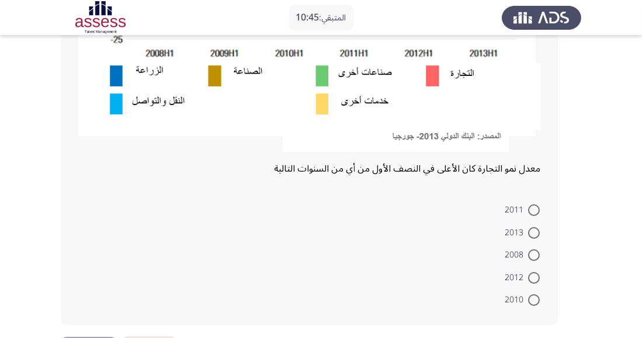
click at [539, 230] on span at bounding box center [534, 233] width 12 height 12
click at [539, 230] on input "2013" at bounding box center [534, 233] width 12 height 12
radio input "true"
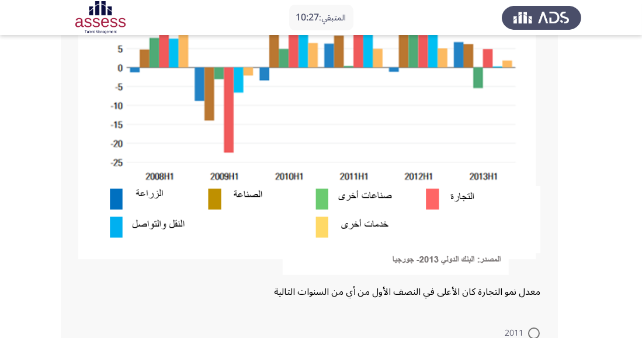
scroll to position [261, 0]
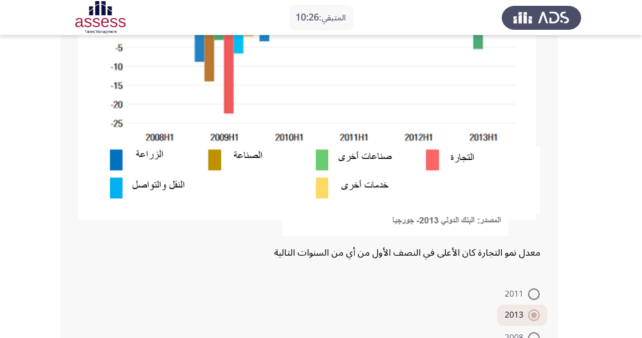
click at [535, 338] on span at bounding box center [534, 338] width 12 height 12
click at [535, 338] on input "2008" at bounding box center [534, 338] width 12 height 12
radio input "true"
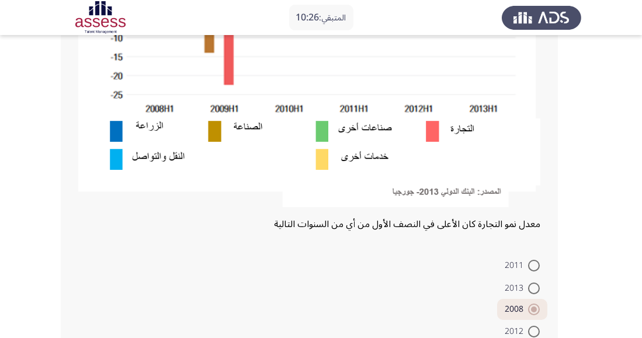
scroll to position [343, 0]
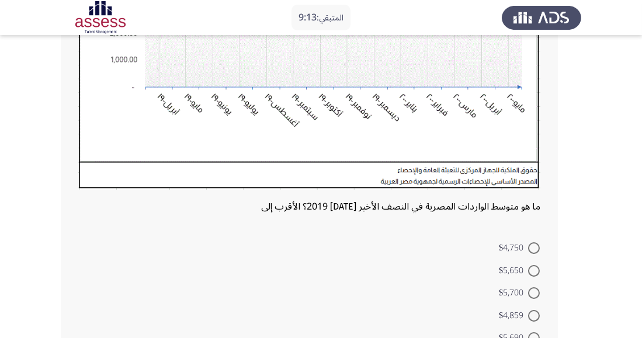
scroll to position [295, 0]
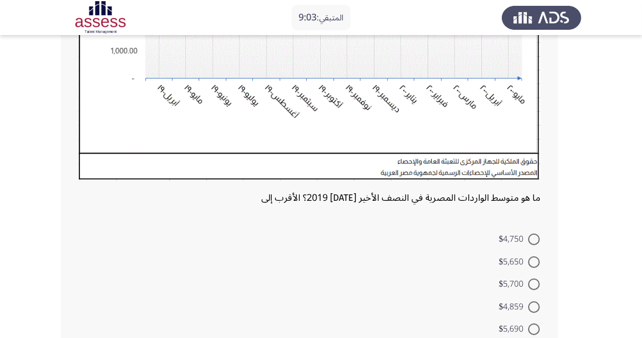
click at [538, 330] on span at bounding box center [534, 330] width 12 height 12
click at [538, 330] on input "$5,690" at bounding box center [534, 330] width 12 height 12
radio input "true"
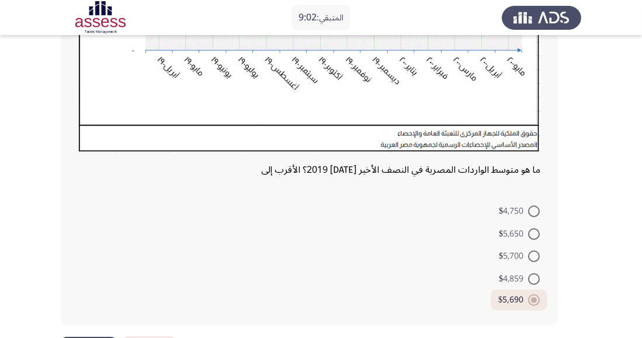
scroll to position [323, 0]
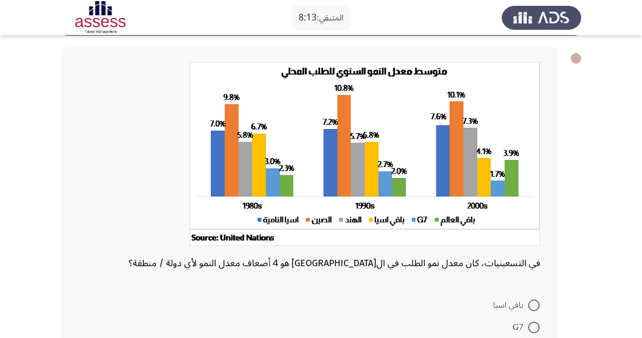
scroll to position [51, 0]
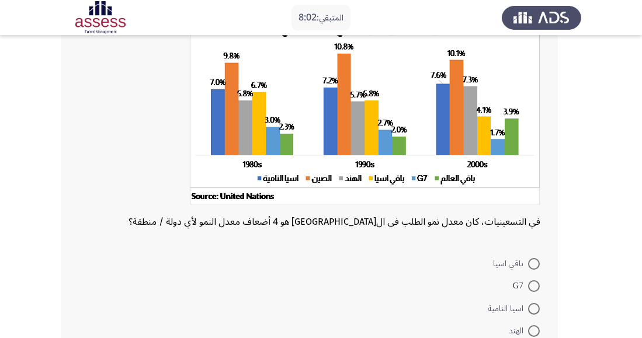
click at [535, 285] on span at bounding box center [534, 286] width 12 height 12
click at [535, 285] on input "G7" at bounding box center [534, 286] width 12 height 12
radio input "true"
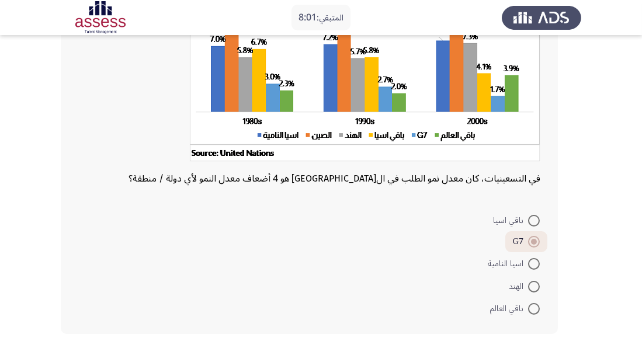
scroll to position [144, 0]
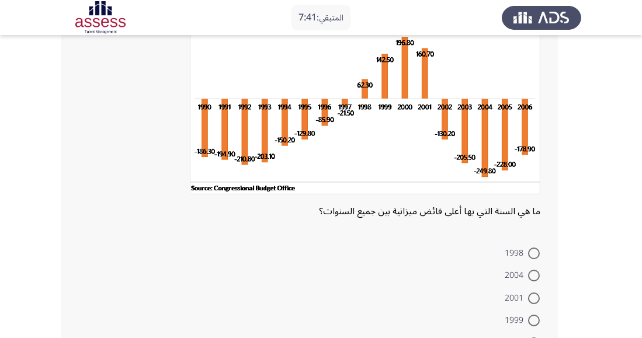
scroll to position [95, 0]
click at [534, 338] on span at bounding box center [534, 344] width 0 height 0
click at [533, 338] on input "2000" at bounding box center [534, 344] width 12 height 12
radio input "true"
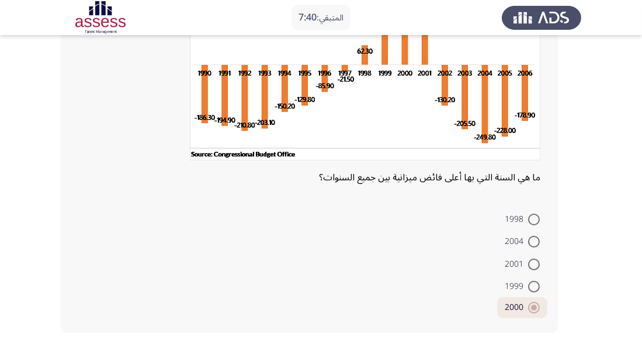
scroll to position [137, 0]
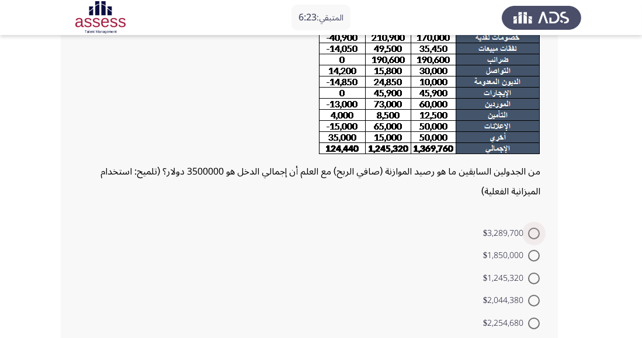
scroll to position [219, 0]
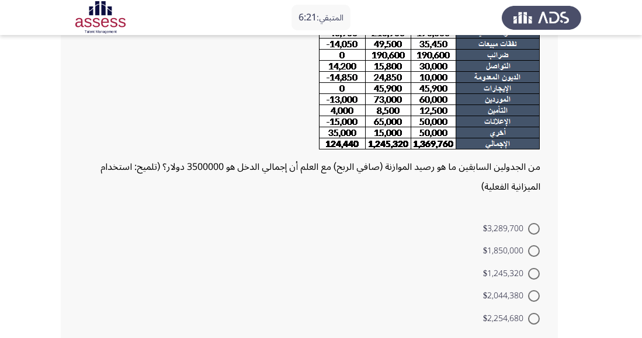
click at [537, 320] on span at bounding box center [534, 319] width 12 height 12
click at [537, 320] on input "$2,254,680" at bounding box center [534, 319] width 12 height 12
radio input "true"
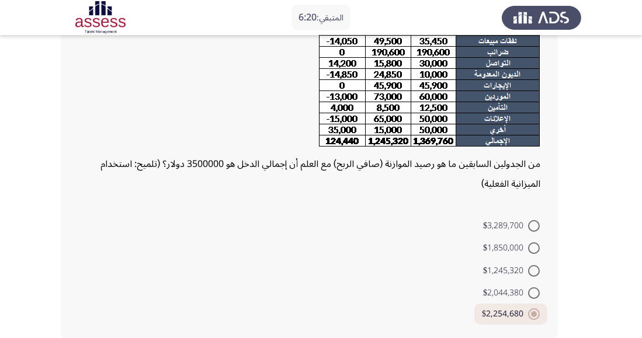
scroll to position [236, 0]
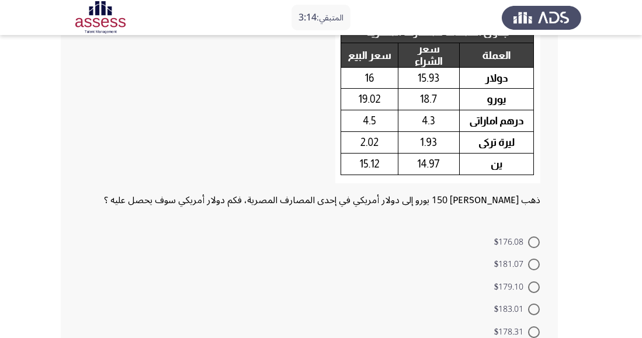
scroll to position [102, 0]
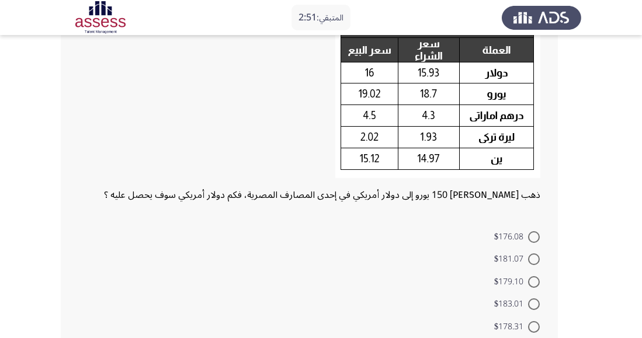
click at [528, 301] on span at bounding box center [534, 305] width 12 height 12
click at [528, 301] on input "$183.01" at bounding box center [534, 305] width 12 height 12
radio input "true"
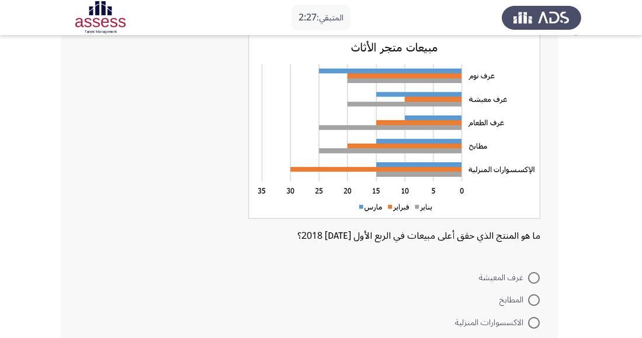
scroll to position [85, 0]
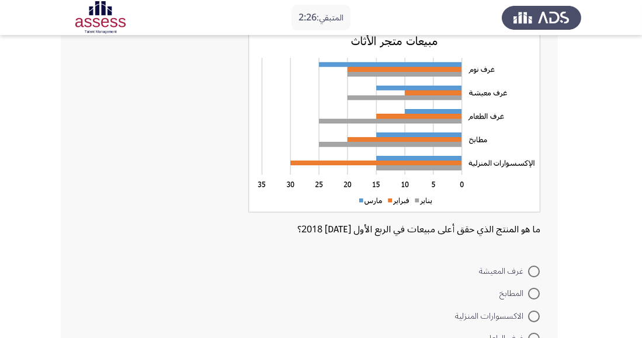
click at [530, 317] on span at bounding box center [534, 317] width 12 height 12
click at [530, 317] on input "الاكسسوارات المنزلية" at bounding box center [534, 317] width 12 height 12
radio input "true"
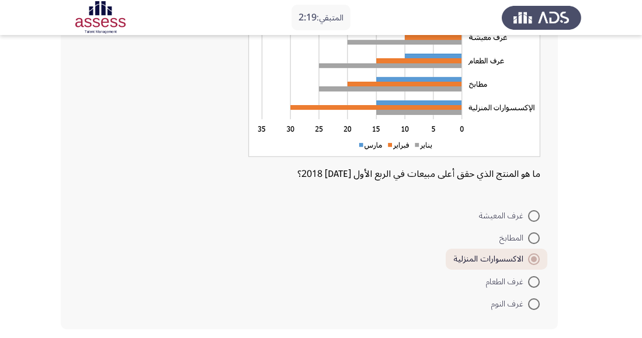
scroll to position [145, 0]
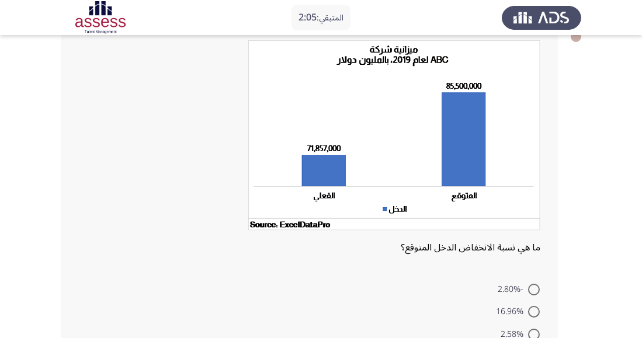
scroll to position [85, 0]
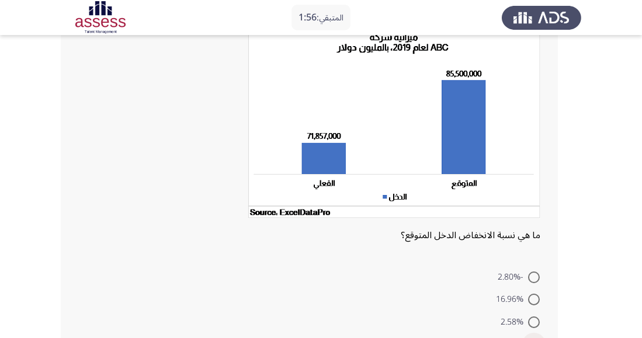
radio input "true"
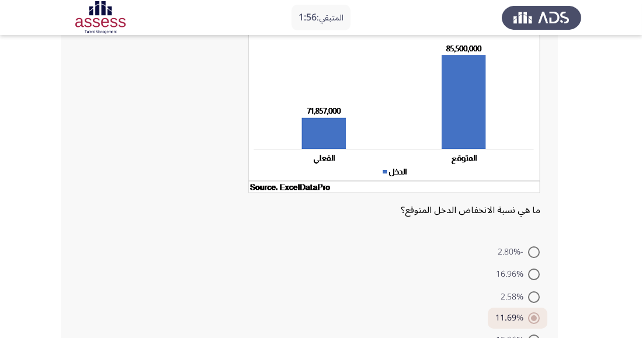
scroll to position [150, 0]
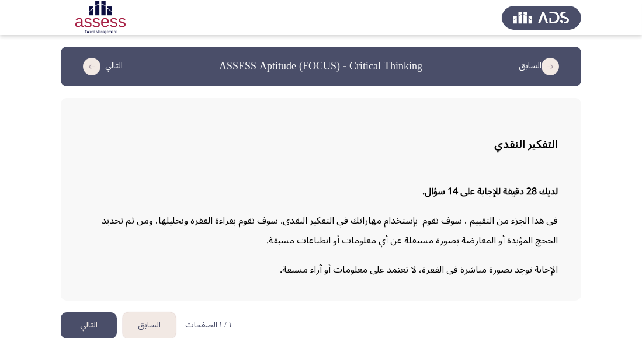
click at [84, 328] on button "التالي" at bounding box center [89, 326] width 56 height 26
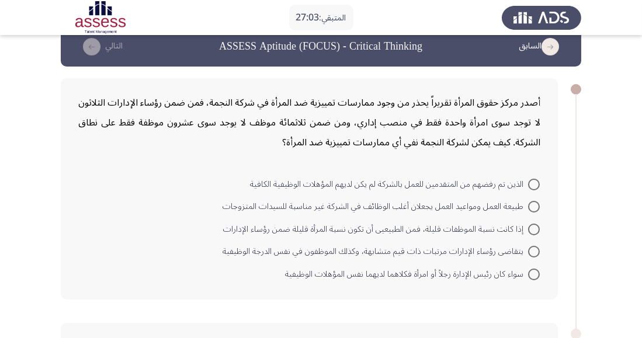
scroll to position [18, 0]
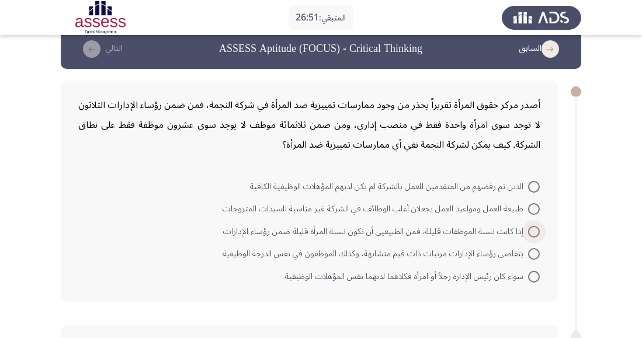
click at [530, 229] on span at bounding box center [534, 232] width 12 height 12
click at [530, 229] on input "إذا كانت نسبة الموظفات قليلة، فمن الطبيعيى أن تكون نسبة المرأة قليلة ضمن رؤساء …" at bounding box center [534, 232] width 12 height 12
radio input "true"
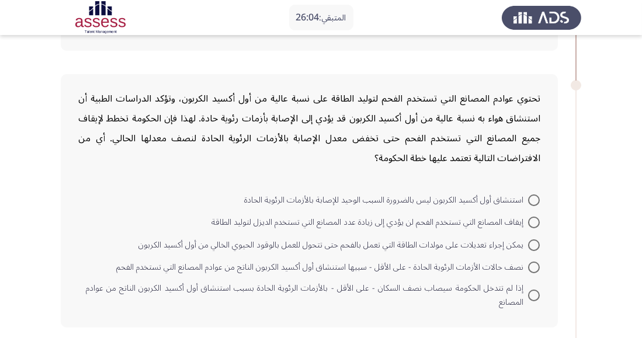
scroll to position [283, 0]
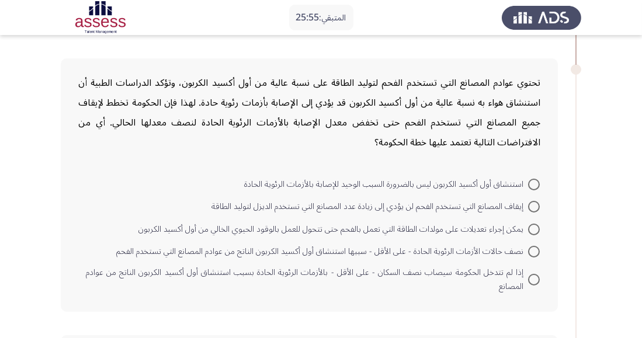
click at [539, 232] on span at bounding box center [534, 230] width 12 height 12
click at [539, 232] on input "يمكن إجراء تعديلات على مولدات الطاقة التي تعمل بالفحم حتى تتحول للعمل بالوقود ا…" at bounding box center [534, 230] width 12 height 12
radio input "true"
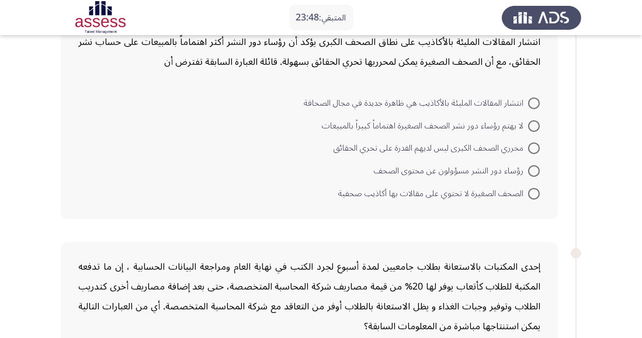
scroll to position [589, 0]
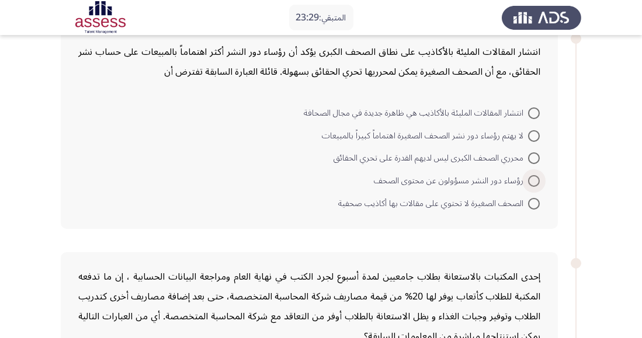
click at [529, 181] on span at bounding box center [534, 181] width 12 height 12
click at [529, 181] on input "رؤساء دور النشر مسؤولون عن محتوى الصحف" at bounding box center [534, 181] width 12 height 12
radio input "true"
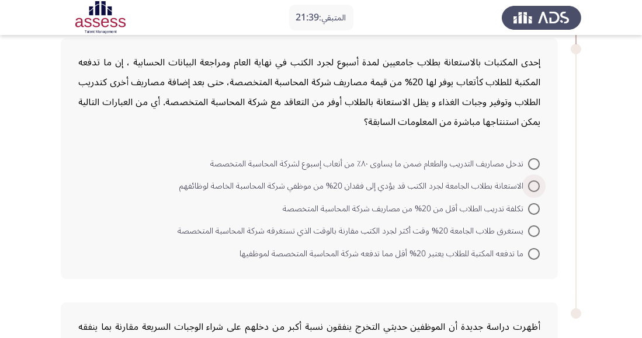
scroll to position [802, 0]
click at [534, 254] on span at bounding box center [534, 254] width 0 height 0
click at [533, 251] on input "ما تدفعه المكتبة للطلاب يعتبر 20% أقل مما تدفعه شركة المحاسبة المتخصصة لموظفيها" at bounding box center [534, 254] width 12 height 12
radio input "true"
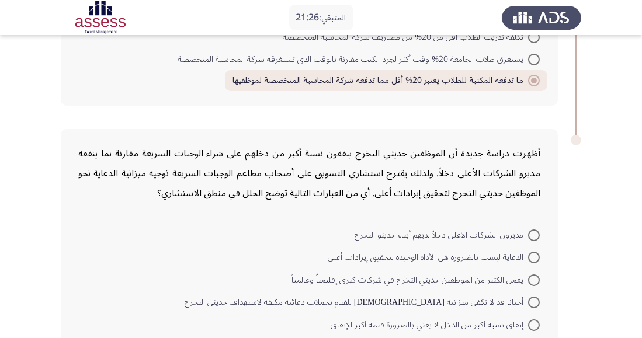
scroll to position [997, 0]
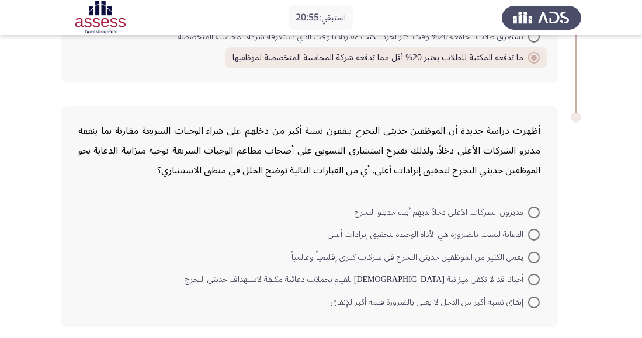
click at [533, 232] on span at bounding box center [534, 235] width 12 height 12
click at [533, 232] on input "الدعاية ليست بالضرورة هي الأداة الوحيدة لتحقيق إيرادات أعلى" at bounding box center [534, 235] width 12 height 12
radio input "true"
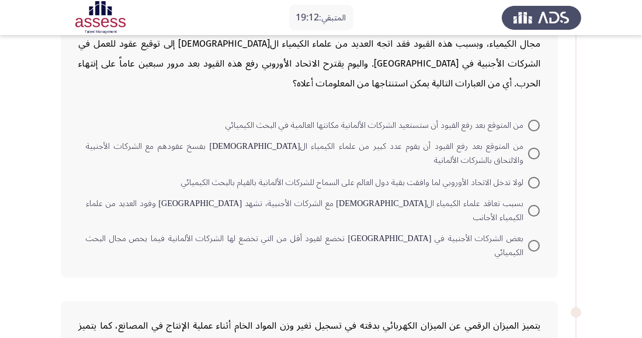
scroll to position [98, 0]
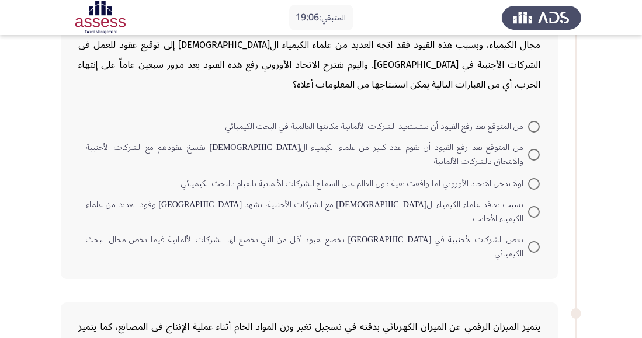
click at [535, 121] on span at bounding box center [534, 127] width 12 height 12
click at [535, 121] on input "من المتوقع بعد رفع القيود أن ستستعيد الشركات الألمانية مكانتها العالمية في البح…" at bounding box center [534, 127] width 12 height 12
radio input "true"
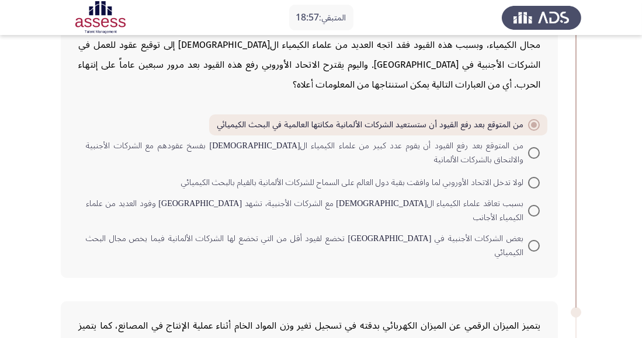
click at [535, 147] on span at bounding box center [534, 153] width 12 height 12
click at [535, 147] on input "من المتوقع بعد رفع القيود أن يقوم عدد كبير من علماء الكيمياء الألمان بفسخ عقوده…" at bounding box center [534, 153] width 12 height 12
radio input "true"
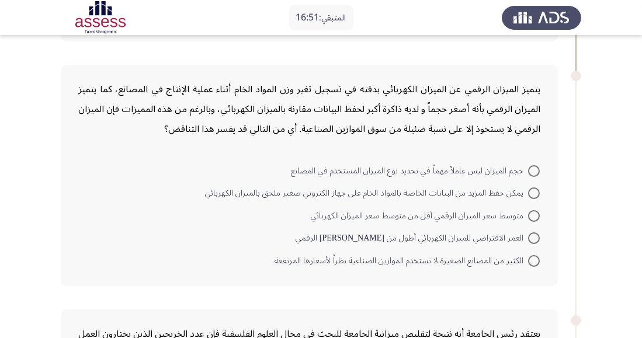
scroll to position [341, 0]
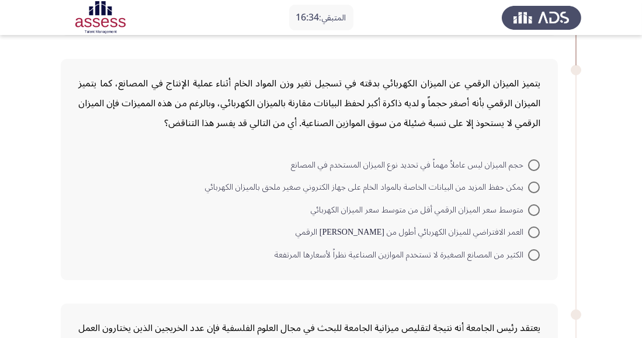
click at [530, 249] on span at bounding box center [534, 255] width 12 height 12
click at [530, 249] on input "الكثير من المصانع الصغيرة لا تستخدم الموازين الصناعية نظراً لأسعارها المرتفعة" at bounding box center [534, 255] width 12 height 12
radio input "true"
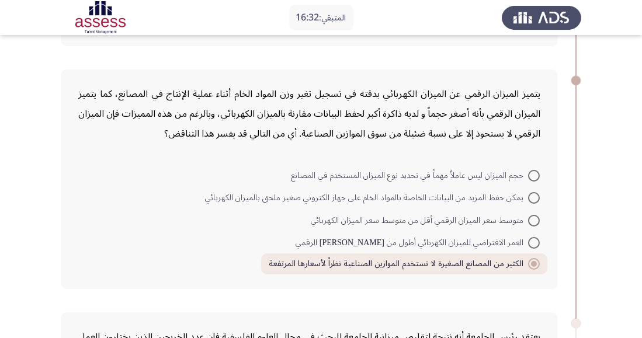
scroll to position [330, 0]
click at [530, 193] on span at bounding box center [534, 199] width 12 height 12
click at [530, 193] on input "يمكن حفظ المزيد من البيانات الخاصة بالمواد الخام على جهاز الكتروني صغير ملحق با…" at bounding box center [534, 199] width 12 height 12
radio input "true"
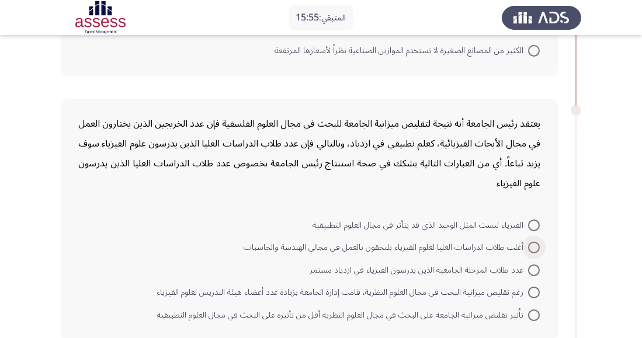
scroll to position [543, 0]
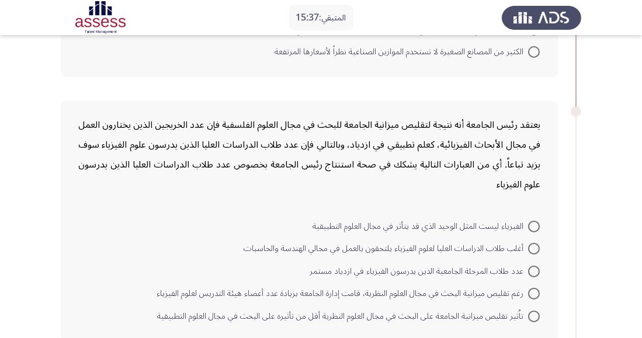
click at [531, 221] on span at bounding box center [534, 227] width 12 height 12
click at [531, 221] on input "الفيزياء ليست المثل الوحيد الذي قد يتأثر في مجال العلوم التطبيقية" at bounding box center [534, 227] width 12 height 12
radio input "true"
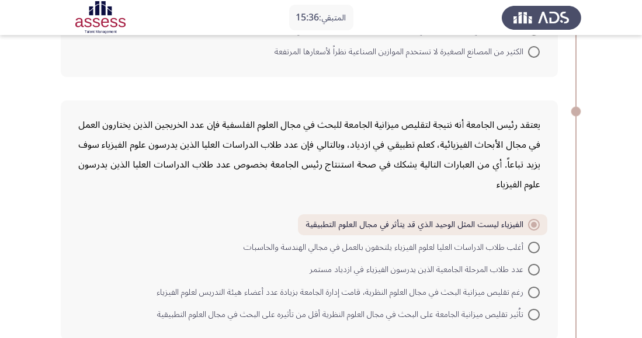
click at [535, 287] on span at bounding box center [534, 293] width 12 height 12
click at [535, 287] on input "رغم تقليص ميزانية البحث في مجال العلوم النظرية، قامت إدارة الجامعة بزيادة عدد أ…" at bounding box center [534, 293] width 12 height 12
radio input "true"
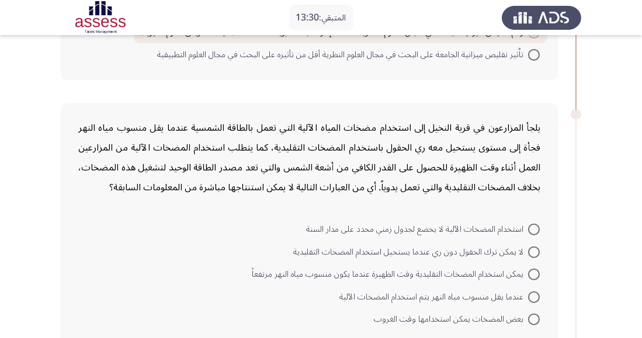
scroll to position [804, 0]
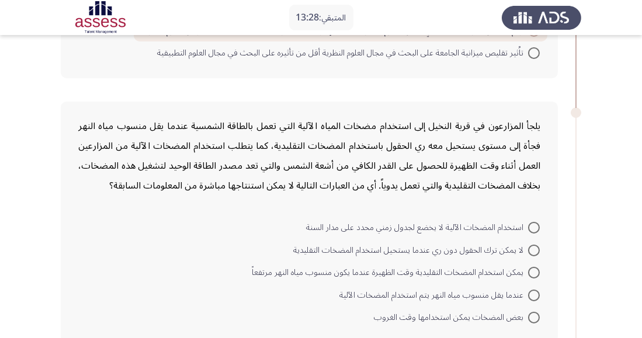
click at [537, 245] on span at bounding box center [534, 251] width 12 height 12
click at [537, 245] on input "لا يمكن ترك الحقول دون ري عندما يستحيل استخدام المضخات التقليدية" at bounding box center [534, 251] width 12 height 12
radio input "true"
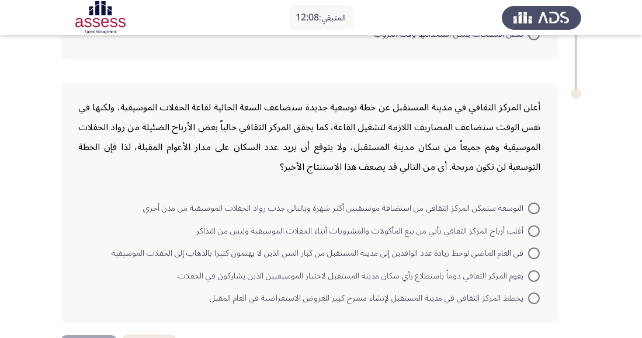
scroll to position [1087, 0]
click at [528, 202] on span at bounding box center [534, 208] width 12 height 12
click at [528, 202] on input "التوسعة ستمكن المركز الثقافي من استضافة موسيقيين أكثر شهرة وبالتالي جذب رواد ال…" at bounding box center [534, 208] width 12 height 12
radio input "true"
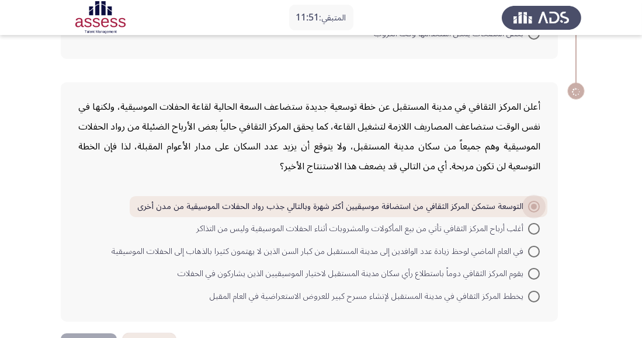
scroll to position [1087, 0]
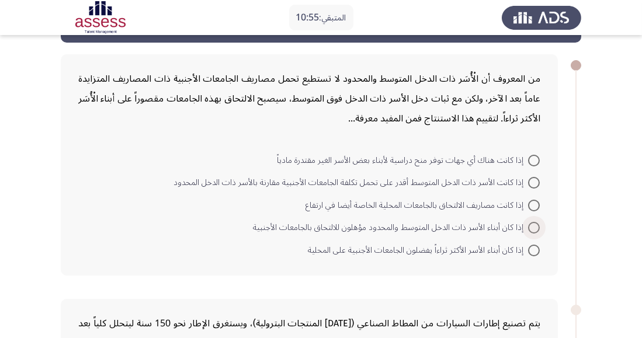
scroll to position [47, 0]
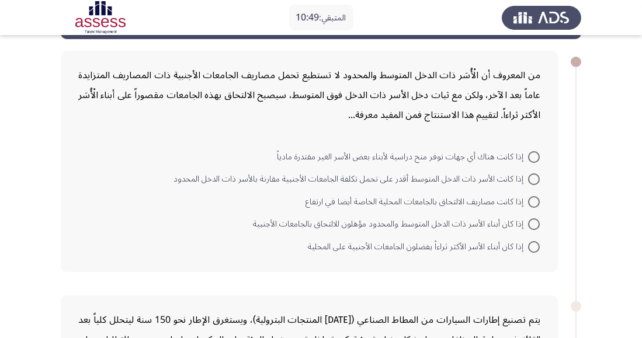
click at [528, 159] on span at bounding box center [534, 157] width 12 height 12
click at [528, 159] on input "إذا كانت هناك أي جهات توفر منح دراسية لأبناء بعض الأسر الغير مقتدرة مادياً" at bounding box center [534, 157] width 12 height 12
radio input "true"
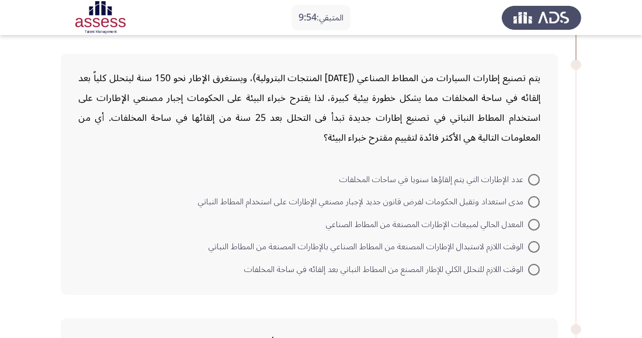
scroll to position [294, 0]
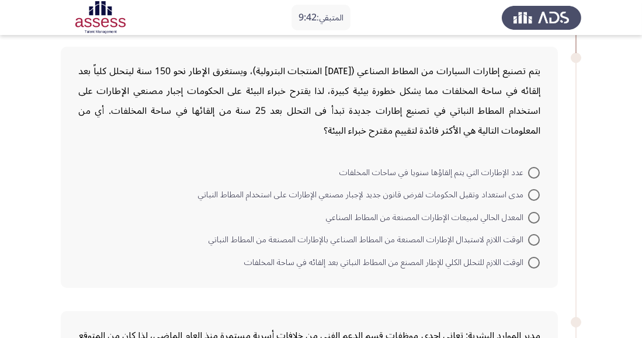
click at [535, 234] on span at bounding box center [534, 240] width 12 height 12
click at [535, 234] on input "الوقت اللازم لاستبدال الإطارات المصنعة من المطاط الصناعي بالإطارات المصنعة من ا…" at bounding box center [534, 240] width 12 height 12
radio input "true"
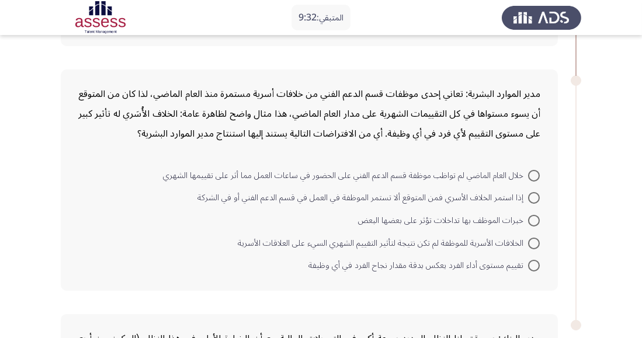
scroll to position [535, 0]
click at [533, 223] on span at bounding box center [534, 220] width 12 height 12
click at [533, 223] on input "خبرات الموظف بها تداخلات تؤثر على بعضها البعض" at bounding box center [534, 220] width 12 height 12
radio input "true"
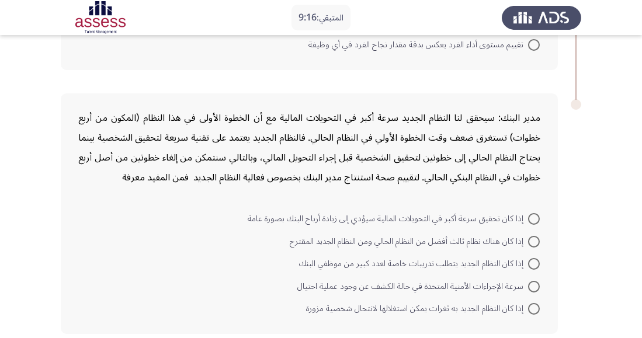
scroll to position [761, 0]
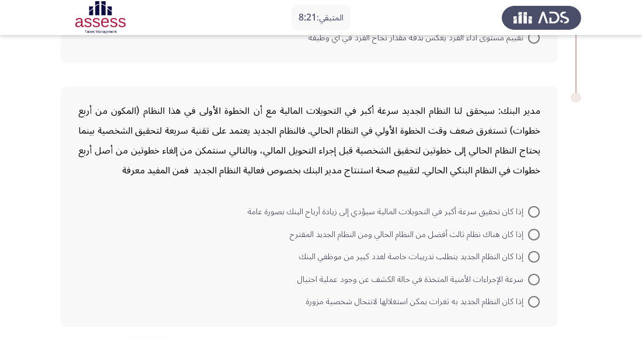
click at [535, 276] on span at bounding box center [534, 280] width 12 height 12
click at [535, 276] on input "سرعة الإجراءات الأمنية المتخذة في حالة الكشف عن وجود عملية احتيال" at bounding box center [534, 280] width 12 height 12
radio input "true"
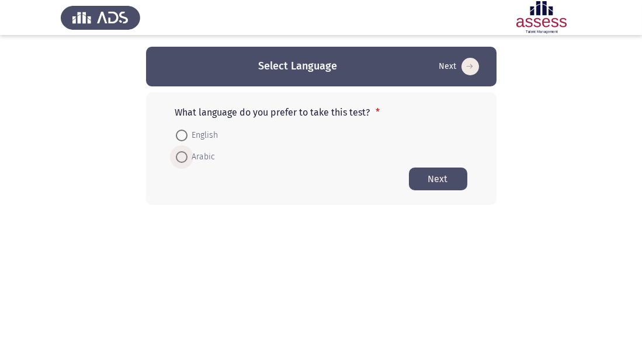
click at [179, 162] on span at bounding box center [182, 157] width 12 height 12
click at [179, 162] on input "Arabic" at bounding box center [182, 157] width 12 height 12
radio input "true"
click at [435, 181] on button "Next" at bounding box center [438, 178] width 58 height 23
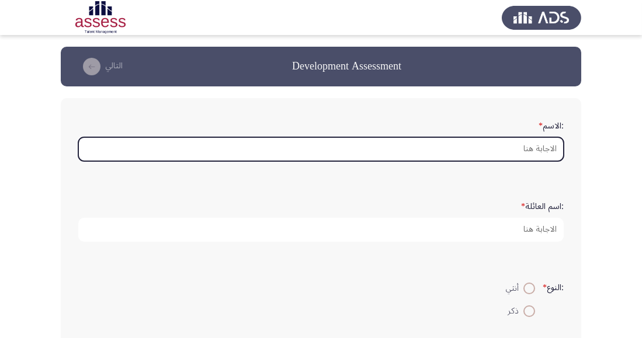
click at [533, 148] on input ":الاسم *" at bounding box center [320, 149] width 485 height 24
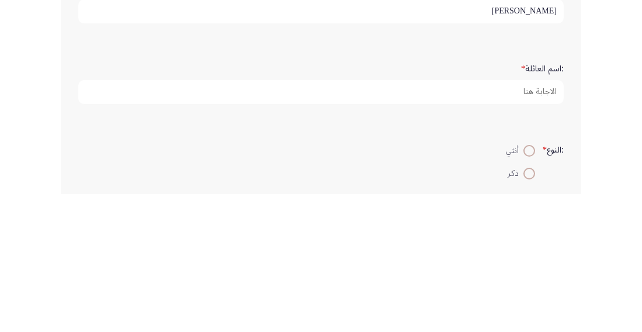
type input "[PERSON_NAME]"
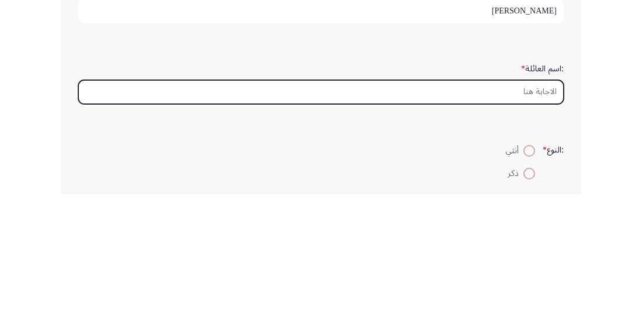
click at [535, 234] on input ":اسم العائلة *" at bounding box center [320, 230] width 485 height 24
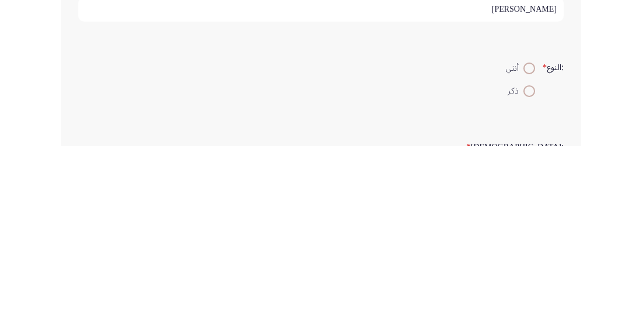
scroll to position [35, 0]
type input "[PERSON_NAME]"
click at [528, 275] on span at bounding box center [529, 276] width 12 height 12
click at [528, 275] on input "ذكر" at bounding box center [529, 276] width 12 height 12
radio input "true"
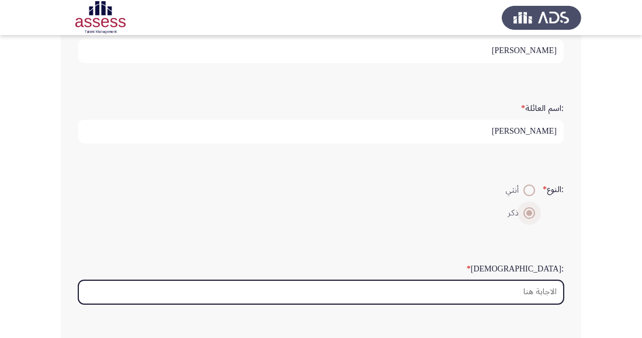
click at [530, 293] on input ":السن *" at bounding box center [320, 292] width 485 height 24
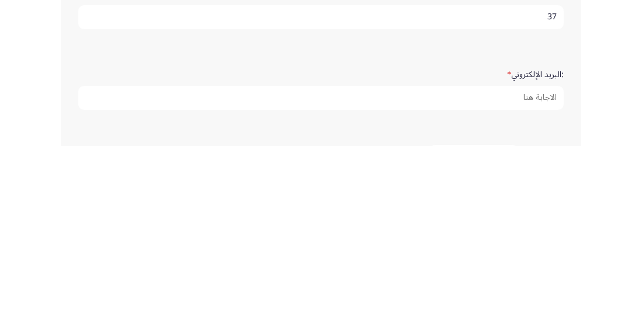
scroll to position [192, 0]
type input "37"
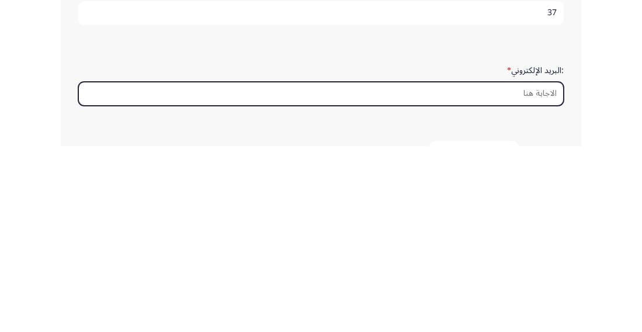
click at [535, 279] on input ":البريد الإلكتروني *" at bounding box center [320, 280] width 485 height 24
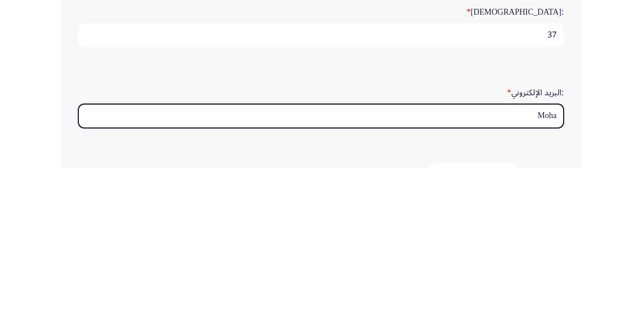
type input "Moham"
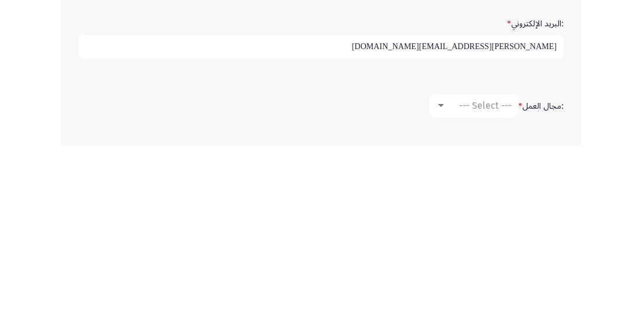
type input "[PERSON_NAME][EMAIL_ADDRESS][DOMAIN_NAME]"
click at [481, 292] on span "--- Select ---" at bounding box center [485, 291] width 53 height 11
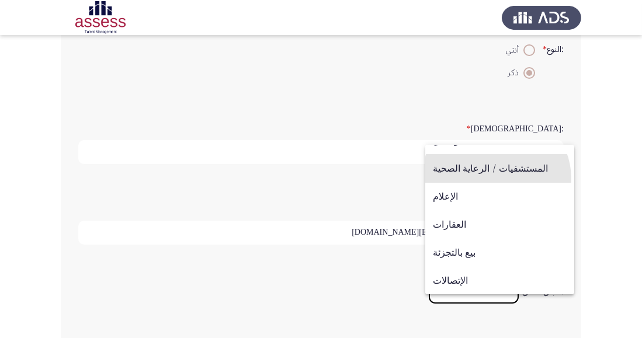
scroll to position [355, 0]
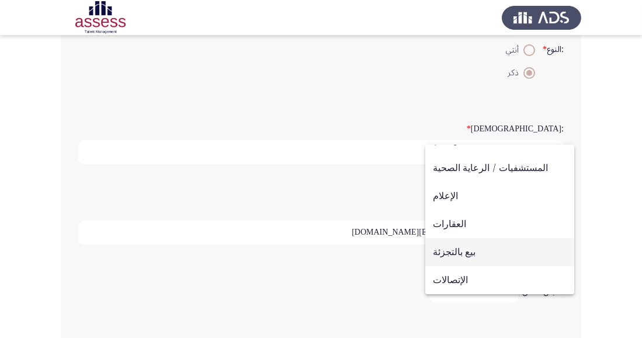
click at [469, 255] on span "بيع بالتجزئة" at bounding box center [500, 252] width 134 height 28
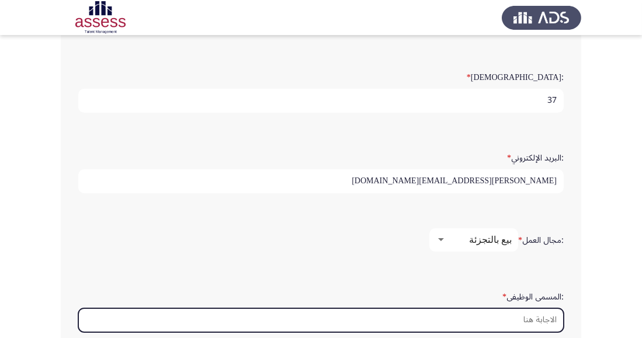
click at [532, 312] on input ":المسمى الوظيفى *" at bounding box center [320, 320] width 485 height 24
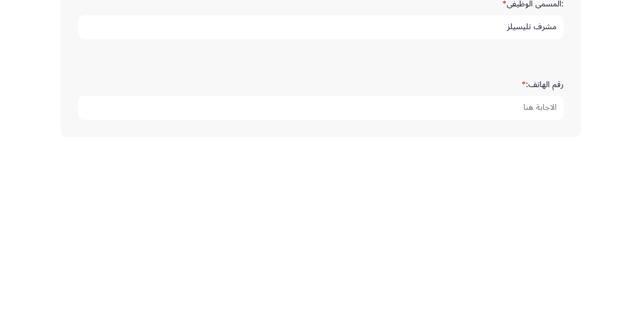
scroll to position [398, 0]
type input "مشرف تليسيلز"
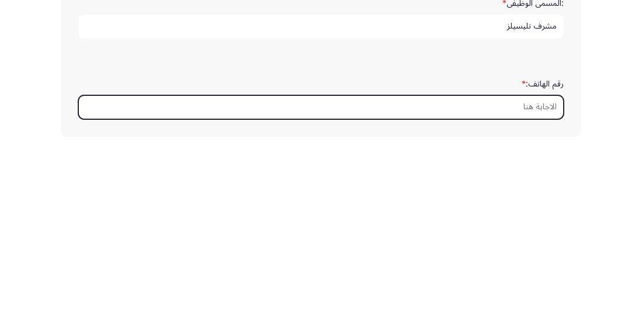
click at [543, 289] on input "رقم الهاتف: *" at bounding box center [320, 293] width 485 height 24
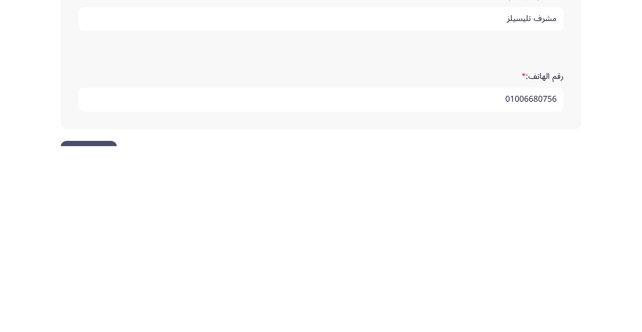
scroll to position [444, 0]
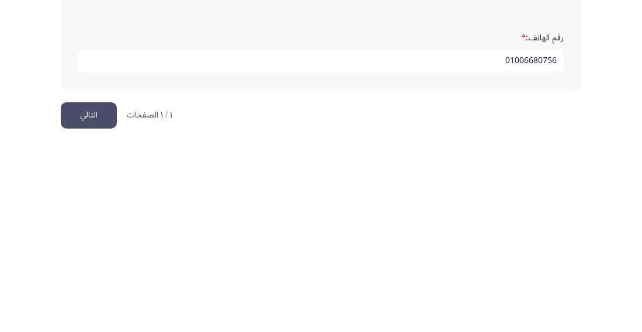
type input "01006680756"
click at [88, 304] on button "التالي" at bounding box center [89, 301] width 56 height 26
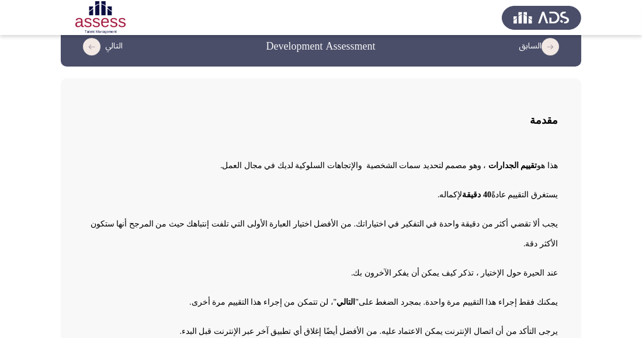
scroll to position [40, 0]
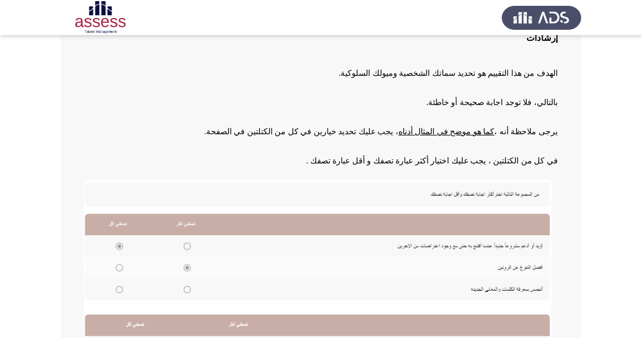
scroll to position [147, 0]
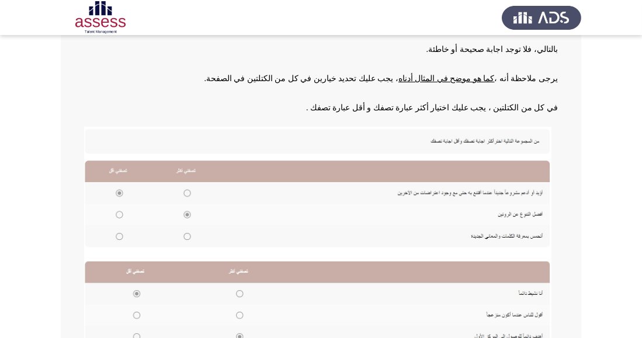
click at [191, 237] on img at bounding box center [317, 238] width 467 height 223
click at [188, 235] on img at bounding box center [317, 238] width 467 height 223
click at [190, 240] on img at bounding box center [317, 238] width 467 height 223
click at [115, 218] on img at bounding box center [317, 238] width 467 height 223
click at [123, 218] on img at bounding box center [317, 238] width 467 height 223
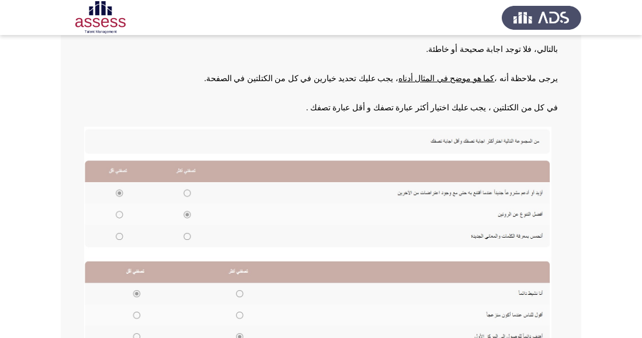
click at [189, 195] on img at bounding box center [317, 238] width 467 height 223
click at [192, 238] on img at bounding box center [317, 238] width 467 height 223
click at [139, 317] on img at bounding box center [317, 238] width 467 height 223
click at [243, 292] on img at bounding box center [317, 238] width 467 height 223
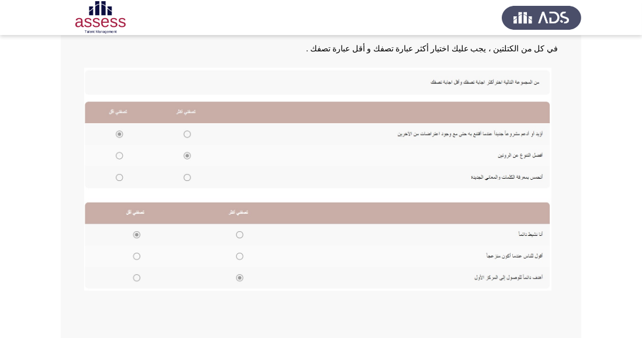
scroll to position [220, 0]
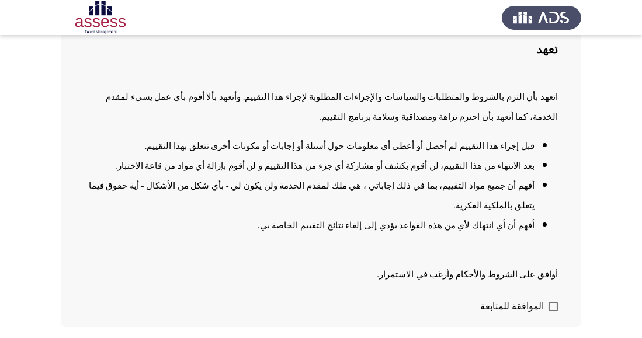
scroll to position [144, 0]
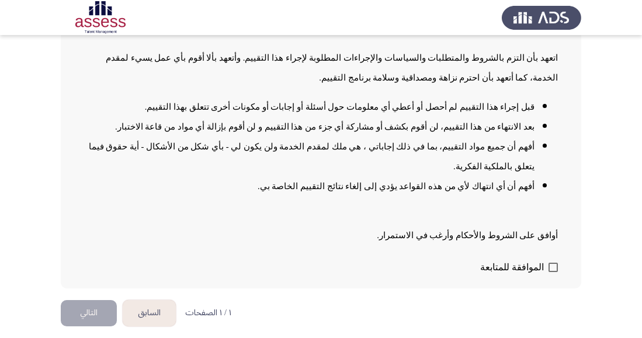
click at [550, 272] on span at bounding box center [553, 267] width 9 height 9
click at [553, 273] on input "الموافقة للمتابعة" at bounding box center [553, 272] width 1 height 1
checkbox input "true"
click at [103, 327] on button "التالي" at bounding box center [89, 313] width 56 height 26
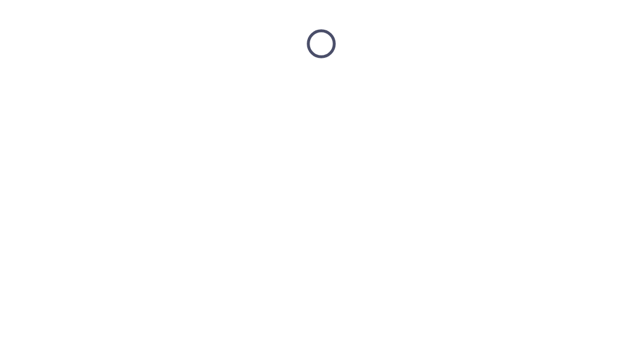
scroll to position [0, 0]
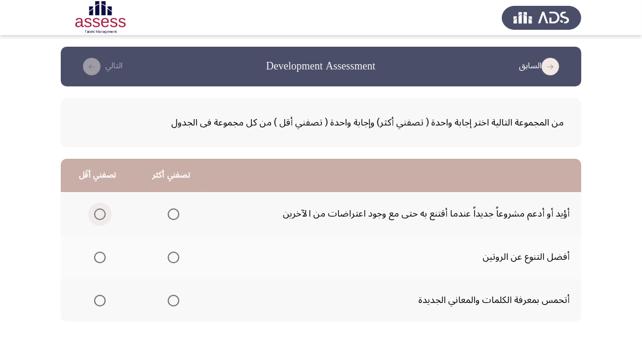
click at [99, 214] on span "Select an option" at bounding box center [100, 215] width 12 height 12
click at [99, 214] on input "Select an option" at bounding box center [100, 215] width 12 height 12
click at [177, 302] on span "Select an option" at bounding box center [174, 301] width 12 height 12
click at [177, 302] on input "Select an option" at bounding box center [174, 301] width 12 height 12
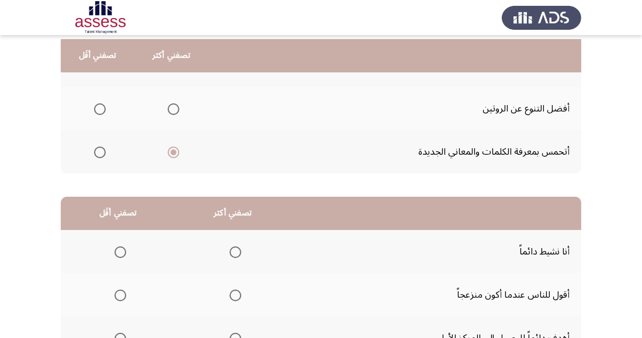
scroll to position [158, 0]
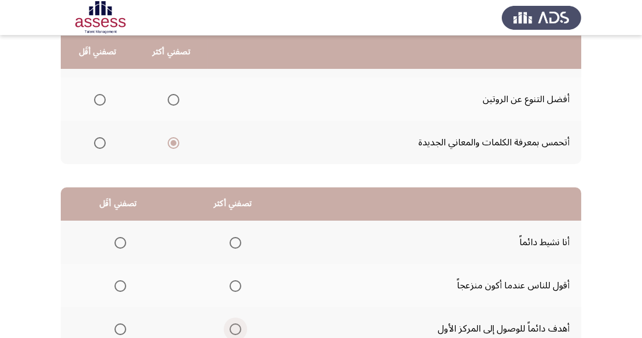
click at [239, 325] on span "Select an option" at bounding box center [236, 330] width 12 height 12
click at [239, 325] on input "Select an option" at bounding box center [236, 330] width 12 height 12
click at [124, 287] on span "Select an option" at bounding box center [121, 286] width 12 height 12
click at [124, 287] on input "Select an option" at bounding box center [121, 286] width 12 height 12
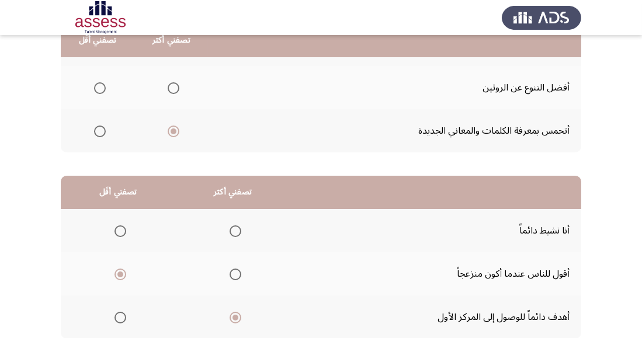
scroll to position [206, 0]
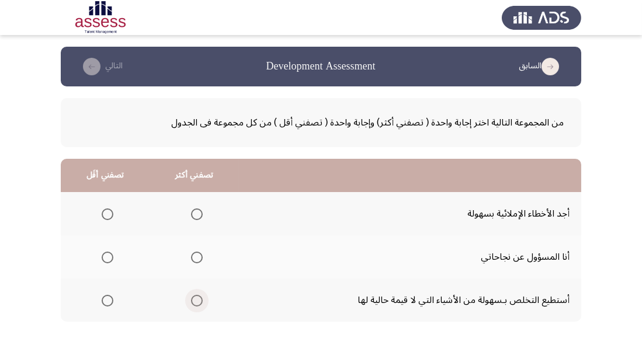
click at [197, 302] on span "Select an option" at bounding box center [197, 301] width 12 height 12
click at [197, 302] on input "Select an option" at bounding box center [197, 301] width 12 height 12
click at [111, 259] on span "Select an option" at bounding box center [108, 258] width 12 height 12
click at [111, 259] on input "Select an option" at bounding box center [108, 258] width 12 height 12
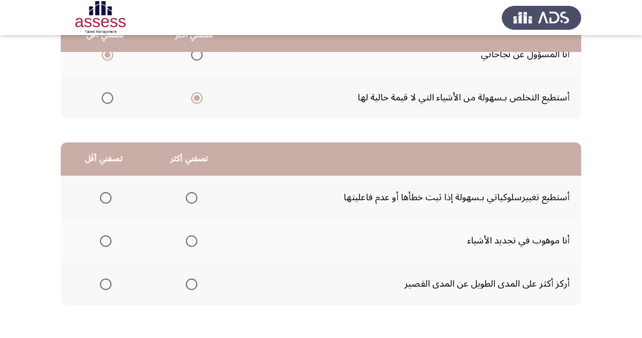
scroll to position [206, 0]
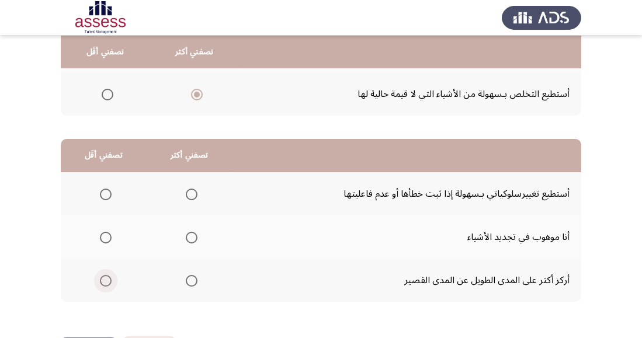
click at [109, 280] on span "Select an option" at bounding box center [106, 281] width 12 height 12
click at [109, 280] on input "Select an option" at bounding box center [106, 281] width 12 height 12
click at [194, 195] on span "Select an option" at bounding box center [192, 195] width 12 height 12
click at [194, 195] on input "Select an option" at bounding box center [192, 195] width 12 height 12
click at [191, 238] on span "Select an option" at bounding box center [192, 238] width 12 height 12
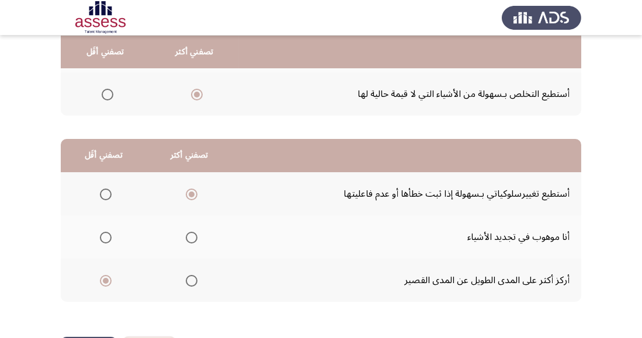
click at [191, 238] on input "Select an option" at bounding box center [192, 238] width 12 height 12
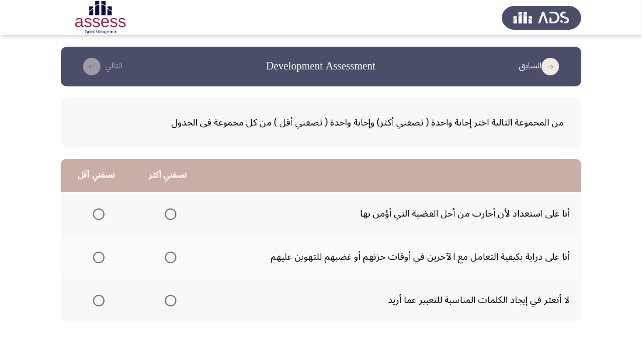
click at [169, 300] on span "Select an option" at bounding box center [171, 301] width 12 height 12
click at [169, 300] on input "Select an option" at bounding box center [171, 301] width 12 height 12
click at [103, 259] on span "Select an option" at bounding box center [99, 258] width 12 height 12
click at [103, 259] on input "Select an option" at bounding box center [99, 258] width 12 height 12
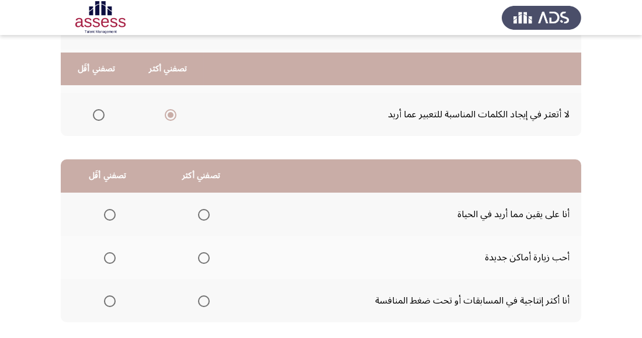
scroll to position [206, 0]
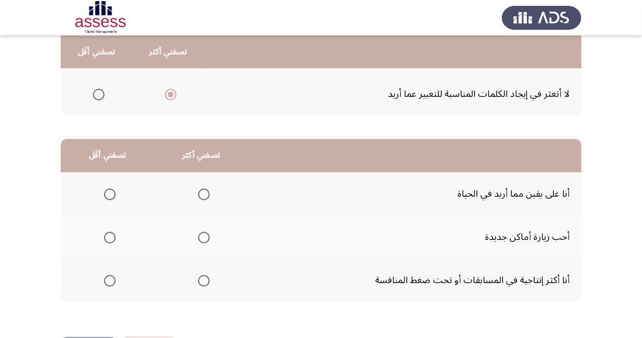
click at [206, 196] on span "Select an option" at bounding box center [204, 195] width 12 height 12
click at [206, 196] on input "Select an option" at bounding box center [204, 195] width 12 height 12
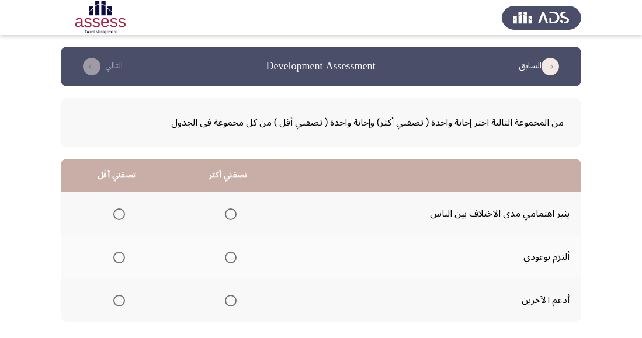
click at [230, 261] on span "Select an option" at bounding box center [231, 258] width 12 height 12
click at [230, 261] on input "Select an option" at bounding box center [231, 258] width 12 height 12
click at [122, 218] on span "Select an option" at bounding box center [119, 215] width 12 height 12
click at [122, 218] on input "Select an option" at bounding box center [119, 215] width 12 height 12
click at [230, 302] on span "Select an option" at bounding box center [231, 301] width 12 height 12
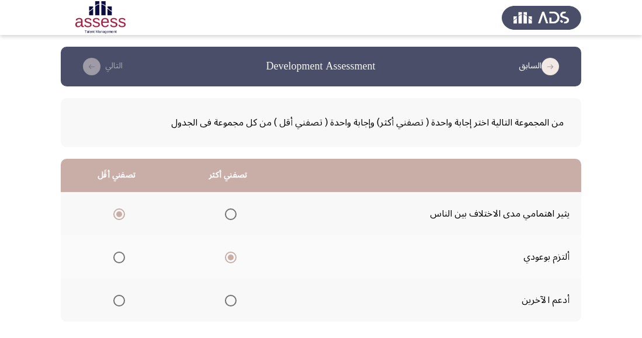
click at [230, 302] on input "Select an option" at bounding box center [231, 301] width 12 height 12
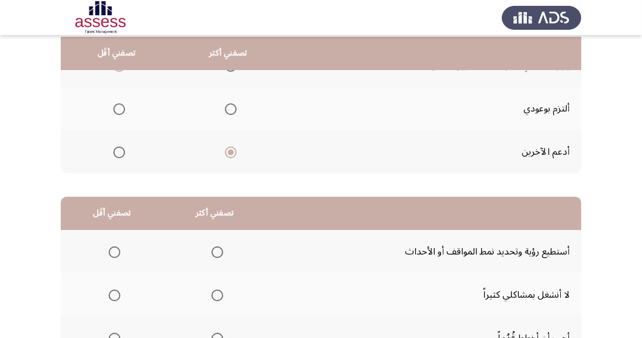
scroll to position [150, 0]
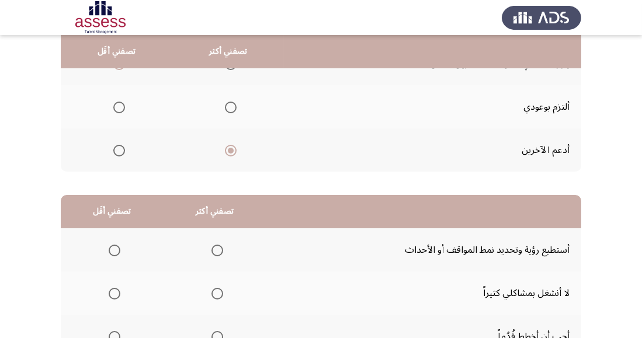
click at [218, 295] on span "Select an option" at bounding box center [217, 294] width 12 height 12
click at [218, 295] on input "Select an option" at bounding box center [217, 294] width 12 height 12
click at [214, 338] on span "Select an option" at bounding box center [217, 337] width 12 height 12
click at [214, 338] on input "Select an option" at bounding box center [217, 337] width 12 height 12
click at [113, 298] on span "Select an option" at bounding box center [115, 294] width 12 height 12
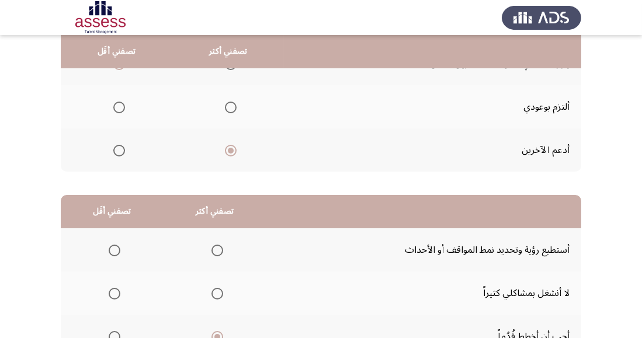
click at [113, 298] on input "Select an option" at bounding box center [115, 294] width 12 height 12
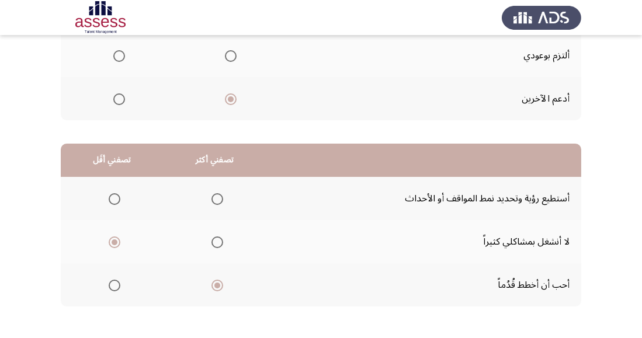
scroll to position [206, 0]
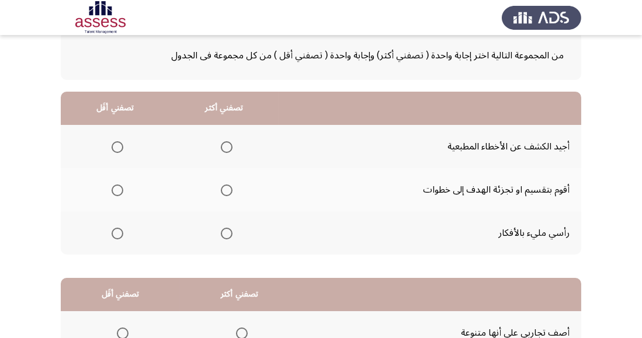
scroll to position [63, 0]
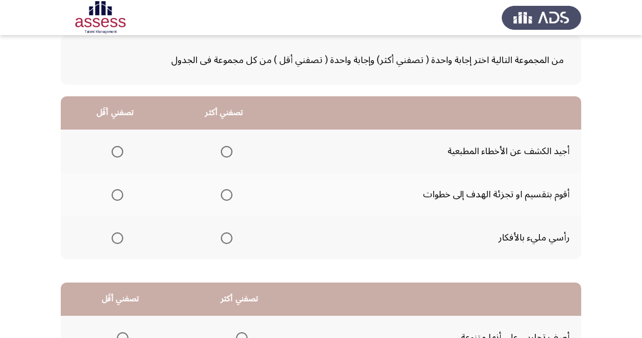
click at [228, 196] on span "Select an option" at bounding box center [227, 195] width 12 height 12
click at [228, 196] on input "Select an option" at bounding box center [227, 195] width 12 height 12
click at [230, 240] on span "Select an option" at bounding box center [227, 239] width 12 height 12
click at [230, 240] on input "Select an option" at bounding box center [227, 239] width 12 height 12
click at [227, 193] on span "Select an option" at bounding box center [227, 195] width 12 height 12
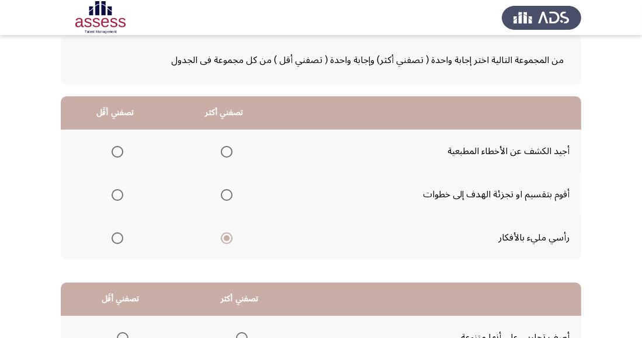
click at [227, 193] on input "Select an option" at bounding box center [227, 195] width 12 height 12
click at [122, 237] on span "Select an option" at bounding box center [118, 239] width 12 height 12
click at [122, 237] on input "Select an option" at bounding box center [118, 239] width 12 height 12
click at [117, 155] on span "Select an option" at bounding box center [118, 152] width 12 height 12
click at [117, 155] on input "Select an option" at bounding box center [118, 152] width 12 height 12
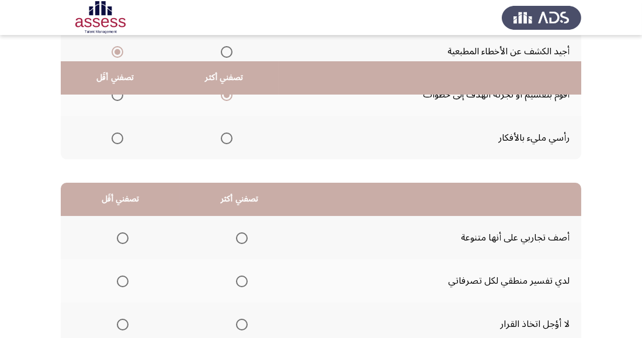
scroll to position [193, 0]
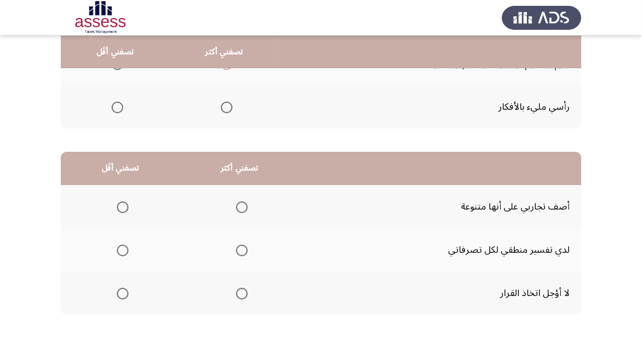
click at [243, 255] on span "Select an option" at bounding box center [242, 251] width 12 height 12
click at [243, 255] on input "Select an option" at bounding box center [242, 251] width 12 height 12
click at [240, 206] on span "Select an option" at bounding box center [242, 208] width 12 height 12
click at [240, 206] on input "Select an option" at bounding box center [242, 208] width 12 height 12
click at [127, 294] on span "Select an option" at bounding box center [123, 294] width 12 height 12
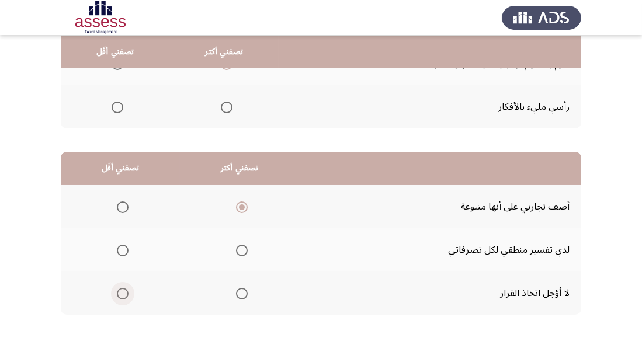
click at [127, 294] on input "Select an option" at bounding box center [123, 294] width 12 height 12
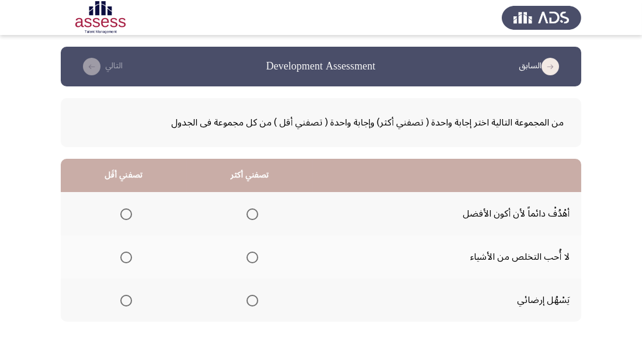
click at [254, 302] on span "Select an option" at bounding box center [253, 301] width 12 height 12
click at [254, 302] on input "Select an option" at bounding box center [253, 301] width 12 height 12
click at [131, 263] on span "Select an option" at bounding box center [126, 258] width 12 height 12
click at [131, 263] on input "Select an option" at bounding box center [126, 258] width 12 height 12
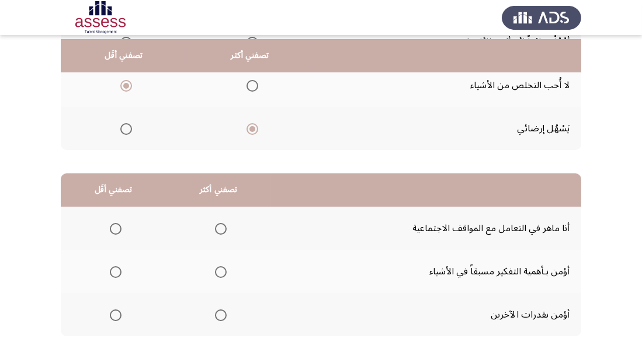
scroll to position [176, 0]
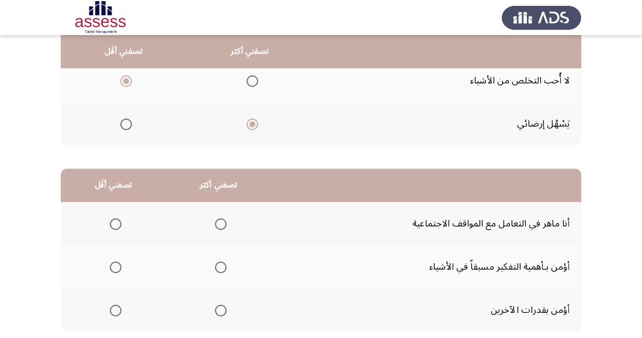
click at [232, 222] on th at bounding box center [218, 223] width 105 height 43
click at [223, 228] on span "Select an option" at bounding box center [221, 224] width 12 height 12
click at [223, 228] on input "Select an option" at bounding box center [221, 224] width 12 height 12
click at [120, 310] on span "Select an option" at bounding box center [116, 311] width 12 height 12
click at [120, 310] on input "Select an option" at bounding box center [116, 311] width 12 height 12
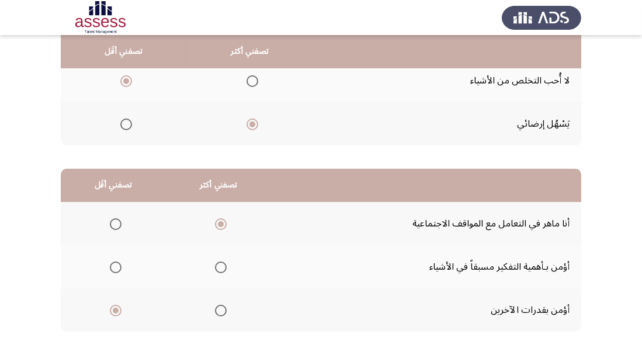
scroll to position [206, 0]
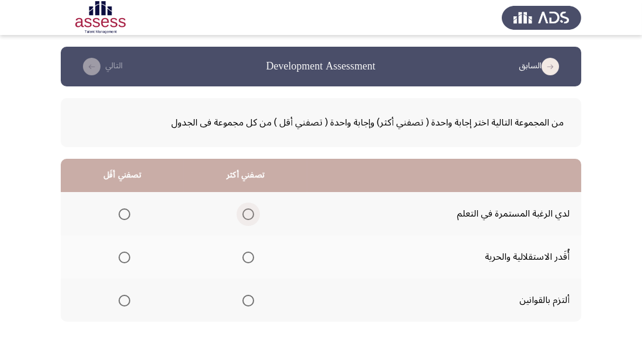
click at [246, 214] on span "Select an option" at bounding box center [248, 215] width 12 height 12
click at [246, 214] on input "Select an option" at bounding box center [248, 215] width 12 height 12
click at [126, 254] on span "Select an option" at bounding box center [125, 258] width 12 height 12
click at [126, 254] on input "Select an option" at bounding box center [125, 258] width 12 height 12
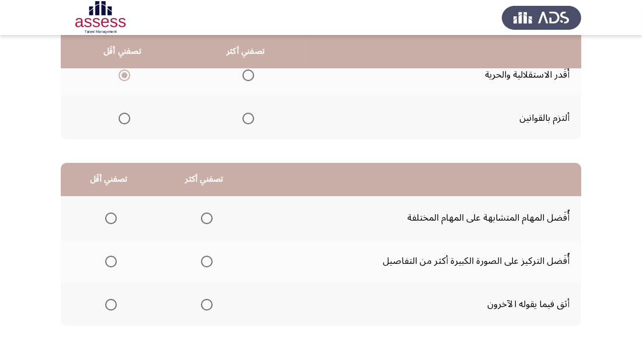
scroll to position [183, 0]
click at [211, 306] on span "Select an option" at bounding box center [207, 305] width 12 height 12
click at [211, 306] on input "Select an option" at bounding box center [207, 305] width 12 height 12
click at [210, 263] on span "Select an option" at bounding box center [207, 261] width 12 height 12
click at [210, 263] on input "Select an option" at bounding box center [207, 261] width 12 height 12
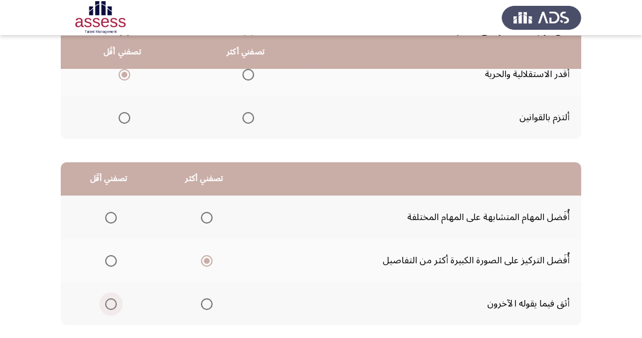
click at [115, 307] on span "Select an option" at bounding box center [111, 305] width 12 height 12
click at [115, 307] on input "Select an option" at bounding box center [111, 305] width 12 height 12
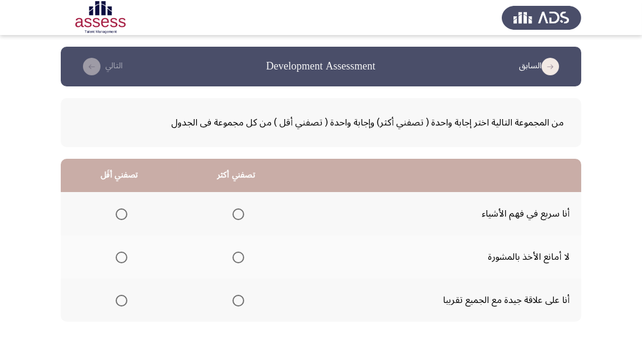
click at [235, 304] on span "Select an option" at bounding box center [239, 301] width 12 height 12
click at [235, 304] on input "Select an option" at bounding box center [239, 301] width 12 height 12
click at [238, 213] on span "Select an option" at bounding box center [239, 215] width 12 height 12
click at [238, 213] on input "Select an option" at bounding box center [239, 215] width 12 height 12
click at [124, 258] on span "Select an option" at bounding box center [122, 258] width 12 height 12
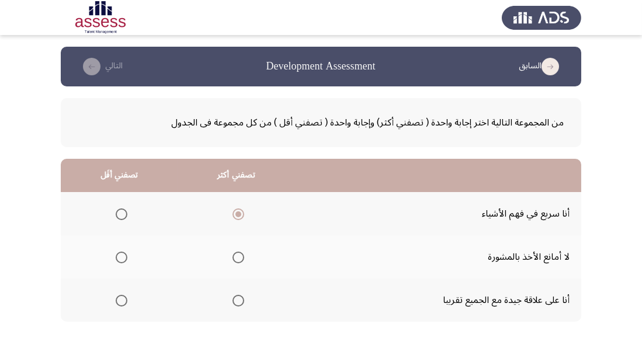
click at [124, 258] on input "Select an option" at bounding box center [122, 258] width 12 height 12
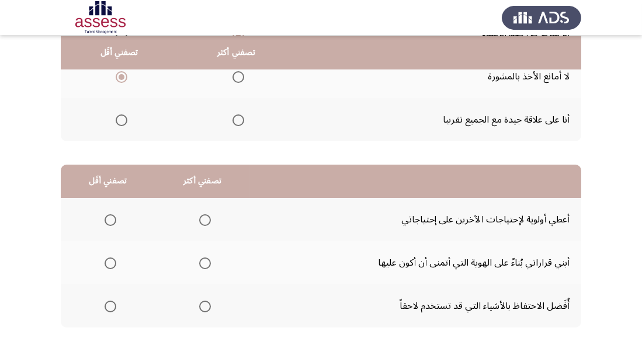
scroll to position [181, 0]
click at [204, 218] on span "Select an option" at bounding box center [205, 220] width 12 height 12
click at [204, 218] on input "Select an option" at bounding box center [205, 220] width 12 height 12
click at [111, 266] on span "Select an option" at bounding box center [111, 263] width 12 height 12
click at [111, 266] on input "Select an option" at bounding box center [111, 263] width 12 height 12
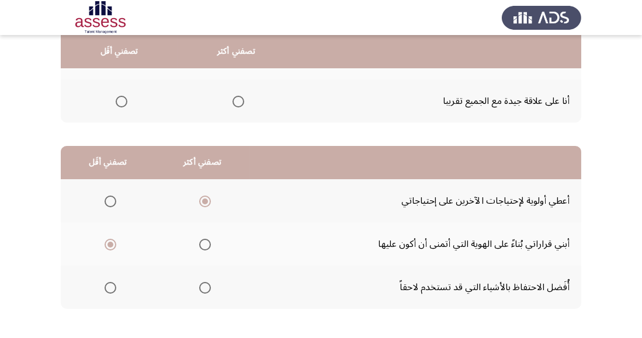
scroll to position [196, 0]
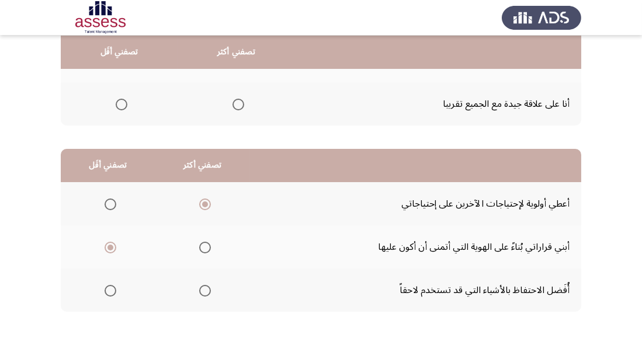
click at [201, 251] on span "Select an option" at bounding box center [205, 248] width 12 height 12
click at [201, 251] on input "Select an option" at bounding box center [205, 248] width 12 height 12
click at [115, 206] on span "Select an option" at bounding box center [111, 205] width 12 height 12
click at [115, 206] on input "Select an option" at bounding box center [111, 205] width 12 height 12
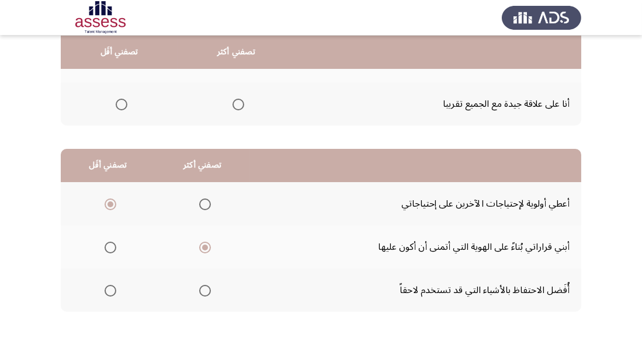
scroll to position [0, 0]
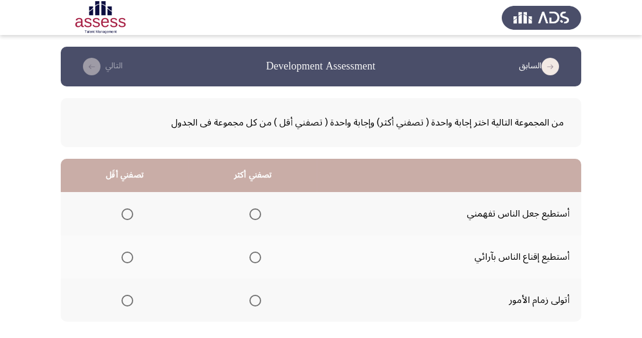
click at [258, 259] on span "Select an option" at bounding box center [255, 258] width 12 height 12
click at [258, 259] on input "Select an option" at bounding box center [255, 258] width 12 height 12
click at [122, 211] on span "Select an option" at bounding box center [128, 215] width 12 height 12
click at [122, 211] on input "Select an option" at bounding box center [128, 215] width 12 height 12
click at [127, 300] on span "Select an option" at bounding box center [128, 301] width 12 height 12
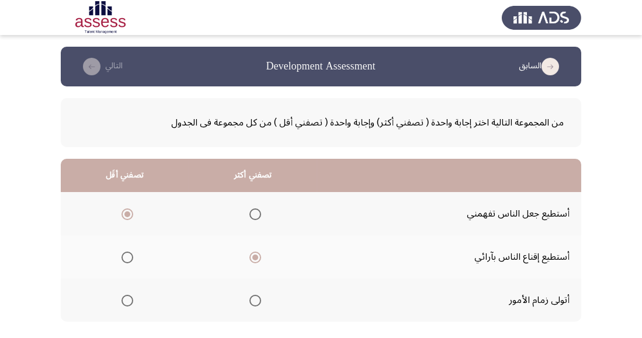
click at [127, 300] on input "Select an option" at bounding box center [128, 301] width 12 height 12
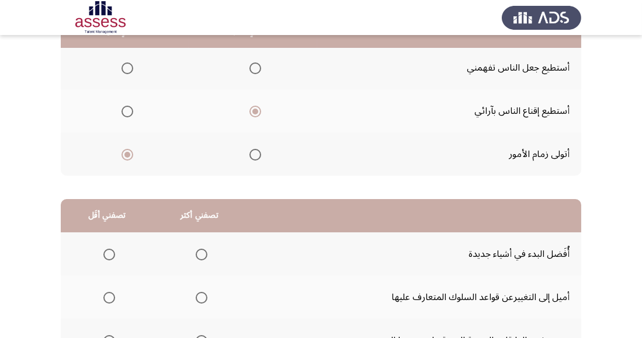
scroll to position [206, 0]
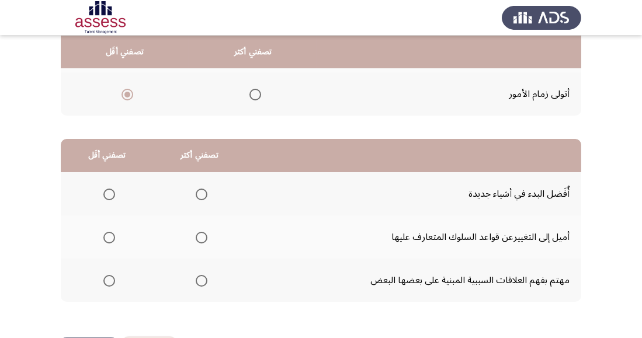
click at [198, 277] on span "Select an option" at bounding box center [202, 281] width 12 height 12
click at [198, 277] on input "Select an option" at bounding box center [202, 281] width 12 height 12
click at [113, 192] on span "Select an option" at bounding box center [109, 195] width 12 height 12
click at [113, 192] on input "Select an option" at bounding box center [109, 195] width 12 height 12
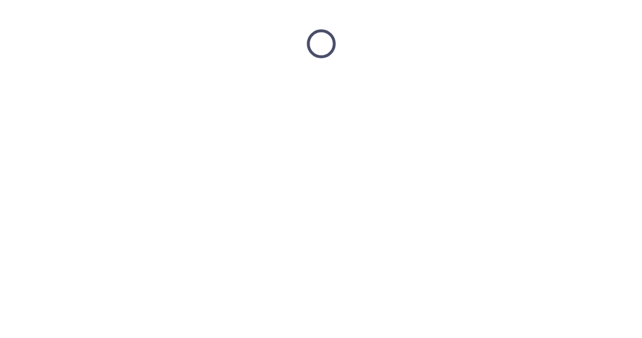
scroll to position [0, 0]
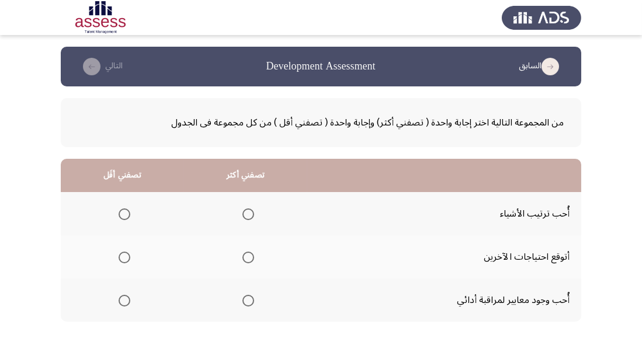
click at [119, 214] on span "Select an option" at bounding box center [125, 215] width 12 height 12
click at [119, 214] on input "Select an option" at bounding box center [125, 215] width 12 height 12
click at [248, 297] on span "Select an option" at bounding box center [248, 301] width 12 height 12
click at [248, 297] on input "Select an option" at bounding box center [248, 301] width 12 height 12
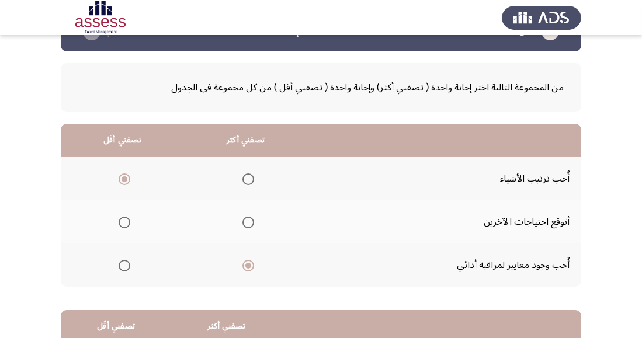
scroll to position [86, 0]
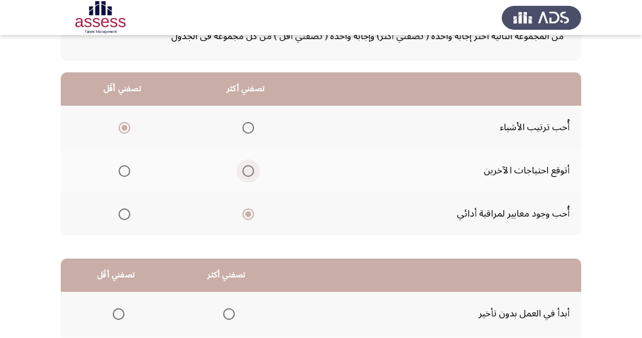
click at [245, 175] on span "Select an option" at bounding box center [248, 171] width 12 height 12
click at [245, 175] on input "Select an option" at bounding box center [248, 171] width 12 height 12
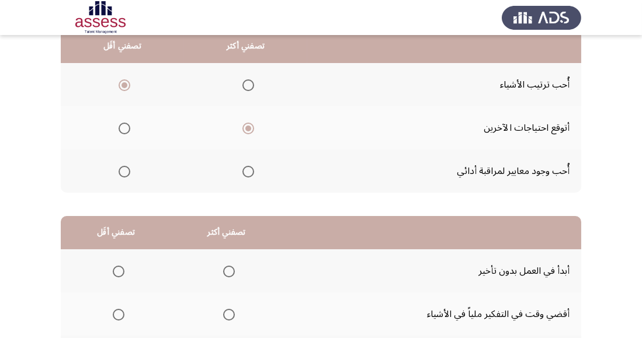
scroll to position [134, 0]
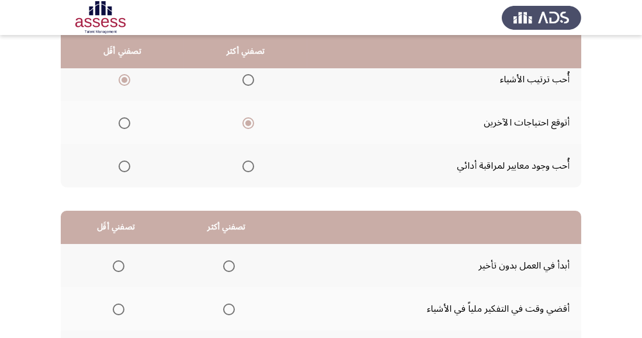
click at [390, 289] on td "أقضي وقت في التفكير ملياً في الأشياء" at bounding box center [431, 308] width 299 height 43
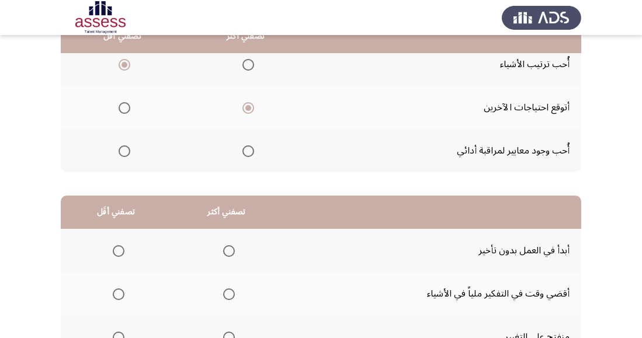
scroll to position [206, 0]
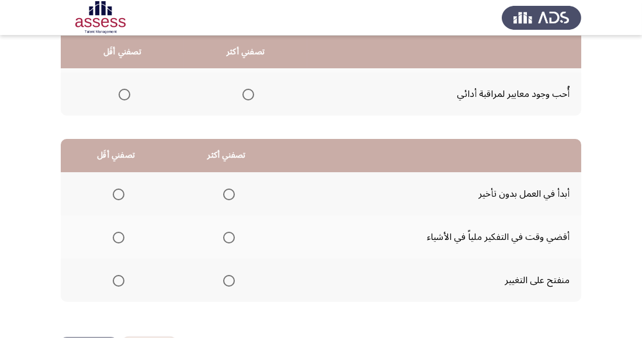
click at [234, 237] on span "Select an option" at bounding box center [229, 238] width 12 height 12
click at [234, 237] on input "Select an option" at bounding box center [229, 238] width 12 height 12
click at [122, 283] on span "Select an option" at bounding box center [119, 281] width 12 height 12
click at [122, 283] on input "Select an option" at bounding box center [119, 281] width 12 height 12
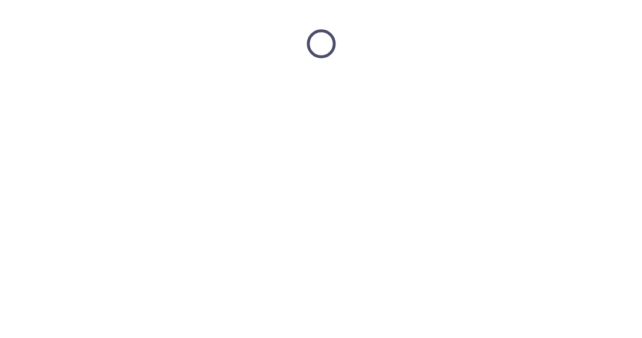
scroll to position [0, 0]
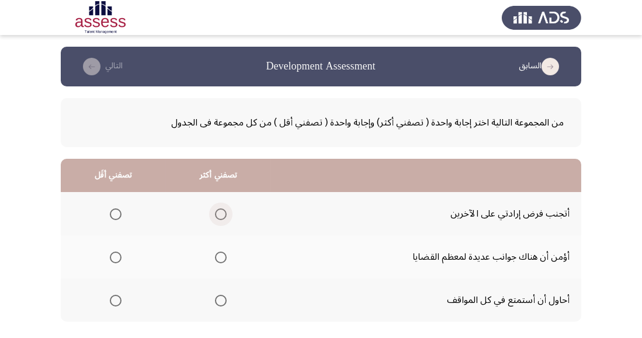
click at [217, 219] on span "Select an option" at bounding box center [221, 215] width 12 height 12
click at [217, 219] on input "Select an option" at bounding box center [221, 215] width 12 height 12
click at [117, 299] on span "Select an option" at bounding box center [116, 301] width 12 height 12
click at [117, 299] on input "Select an option" at bounding box center [116, 301] width 12 height 12
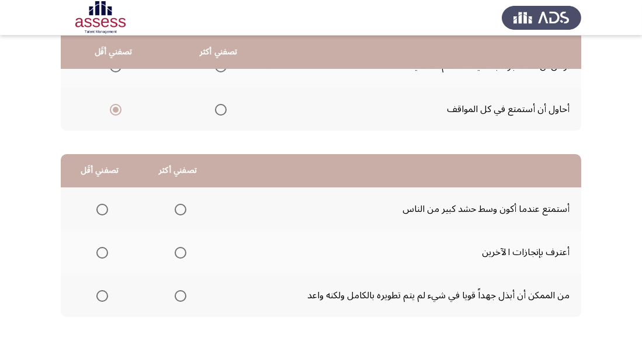
scroll to position [191, 0]
click at [183, 255] on span "Select an option" at bounding box center [181, 253] width 12 height 12
click at [183, 255] on input "Select an option" at bounding box center [181, 253] width 12 height 12
click at [101, 209] on span "Select an option" at bounding box center [102, 210] width 12 height 12
click at [101, 209] on input "Select an option" at bounding box center [102, 210] width 12 height 12
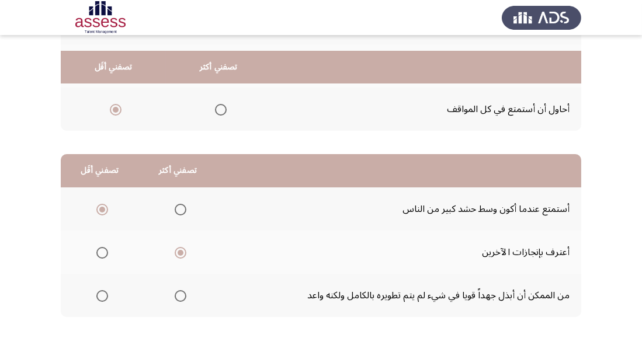
scroll to position [206, 0]
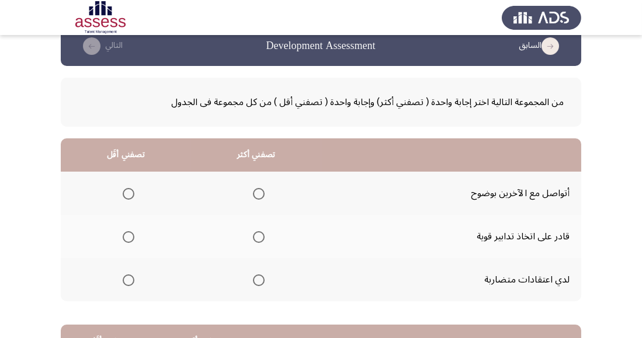
scroll to position [20, 0]
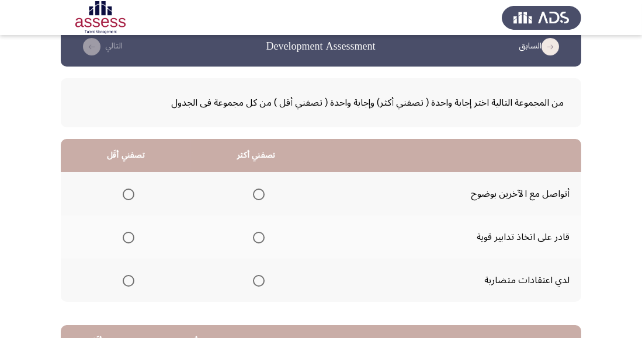
click at [262, 242] on span "Select an option" at bounding box center [259, 238] width 12 height 12
click at [262, 242] on input "Select an option" at bounding box center [259, 238] width 12 height 12
click at [130, 285] on span "Select an option" at bounding box center [129, 281] width 12 height 12
click at [130, 285] on input "Select an option" at bounding box center [129, 281] width 12 height 12
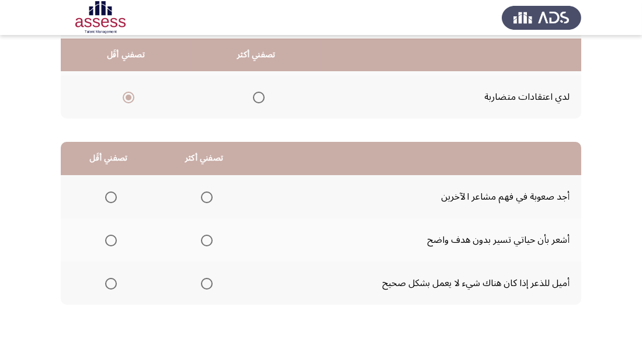
scroll to position [206, 0]
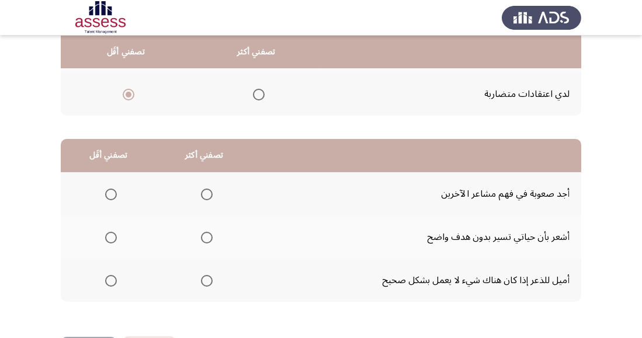
click at [207, 284] on span "Select an option" at bounding box center [207, 281] width 12 height 12
click at [207, 284] on input "Select an option" at bounding box center [207, 281] width 12 height 12
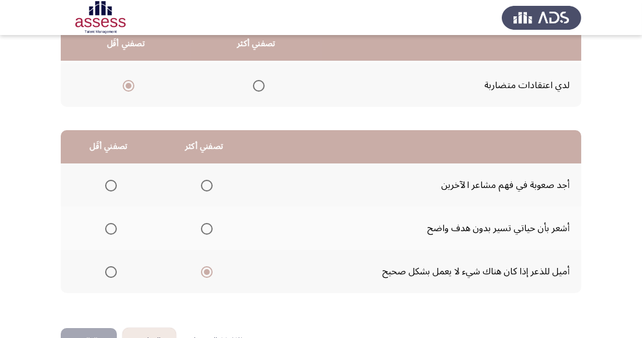
scroll to position [240, 0]
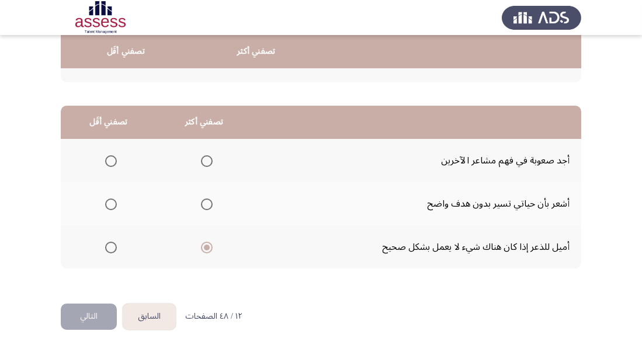
click at [106, 160] on span "Select an option" at bounding box center [111, 161] width 12 height 12
click at [106, 160] on input "Select an option" at bounding box center [111, 161] width 12 height 12
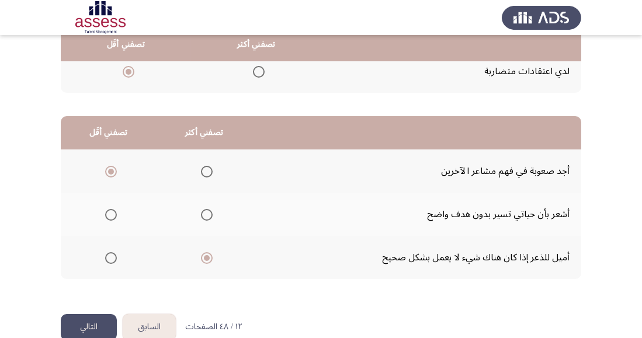
scroll to position [202, 0]
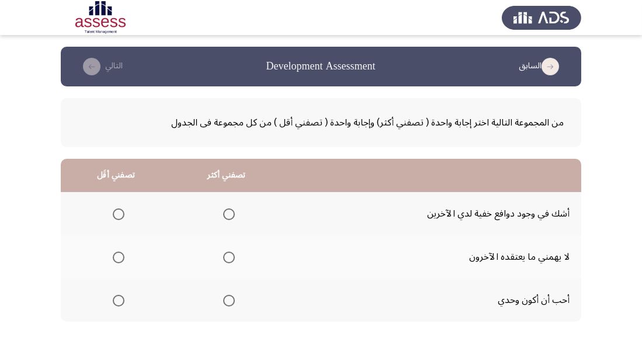
click at [232, 256] on span "Select an option" at bounding box center [229, 258] width 12 height 12
click at [232, 256] on input "Select an option" at bounding box center [229, 258] width 12 height 12
click at [122, 305] on span "Select an option" at bounding box center [119, 301] width 12 height 12
click at [122, 305] on input "Select an option" at bounding box center [119, 301] width 12 height 12
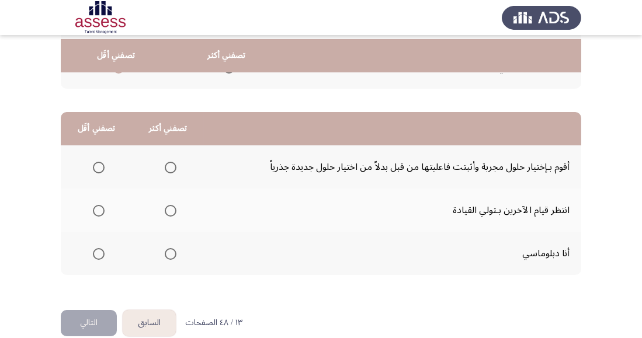
scroll to position [237, 0]
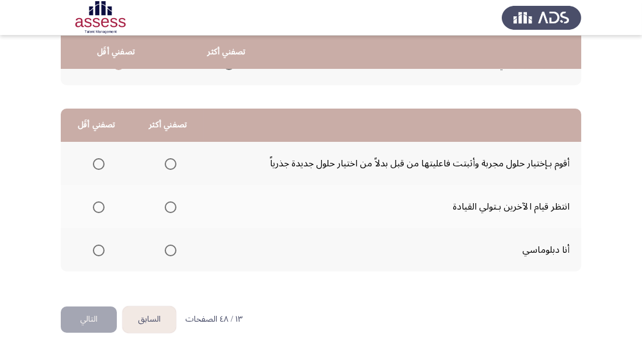
click at [172, 163] on span "Select an option" at bounding box center [171, 164] width 12 height 12
click at [172, 163] on input "Select an option" at bounding box center [171, 164] width 12 height 12
click at [102, 251] on span "Select an option" at bounding box center [99, 251] width 12 height 12
click at [102, 251] on input "Select an option" at bounding box center [99, 251] width 12 height 12
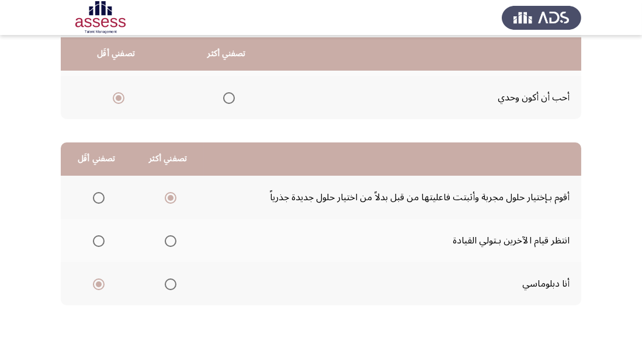
scroll to position [204, 0]
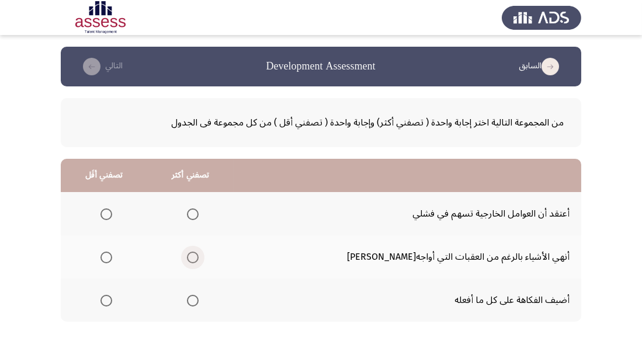
click at [199, 259] on span "Select an option" at bounding box center [193, 258] width 12 height 12
click at [199, 259] on input "Select an option" at bounding box center [193, 258] width 12 height 12
click at [112, 215] on span "Select an option" at bounding box center [106, 215] width 12 height 12
click at [112, 215] on input "Select an option" at bounding box center [106, 215] width 12 height 12
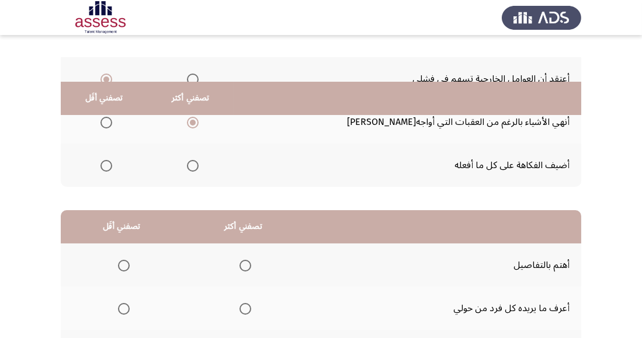
scroll to position [188, 0]
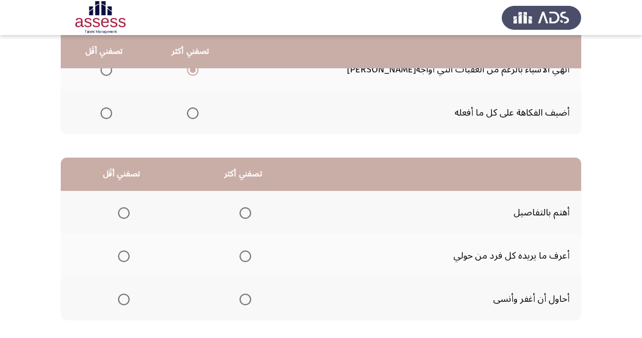
click at [122, 216] on span "Select an option" at bounding box center [124, 213] width 12 height 12
click at [122, 216] on input "Select an option" at bounding box center [124, 213] width 12 height 12
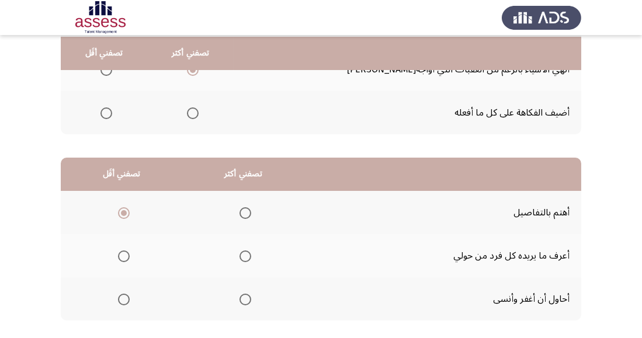
scroll to position [206, 0]
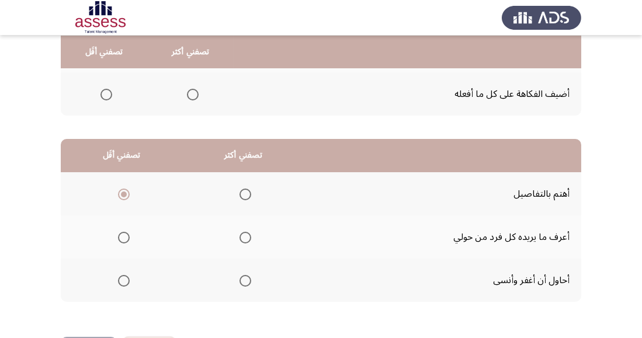
click at [245, 237] on span "Select an option" at bounding box center [246, 238] width 12 height 12
click at [245, 237] on input "Select an option" at bounding box center [246, 238] width 12 height 12
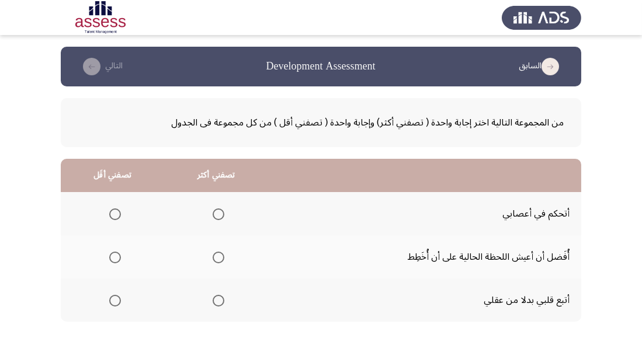
click at [217, 215] on span "Select an option" at bounding box center [219, 215] width 12 height 12
click at [217, 215] on input "Select an option" at bounding box center [219, 215] width 12 height 12
click at [126, 254] on th at bounding box center [112, 256] width 103 height 43
click at [118, 262] on span "Select an option" at bounding box center [115, 258] width 12 height 12
click at [118, 262] on input "Select an option" at bounding box center [115, 258] width 12 height 12
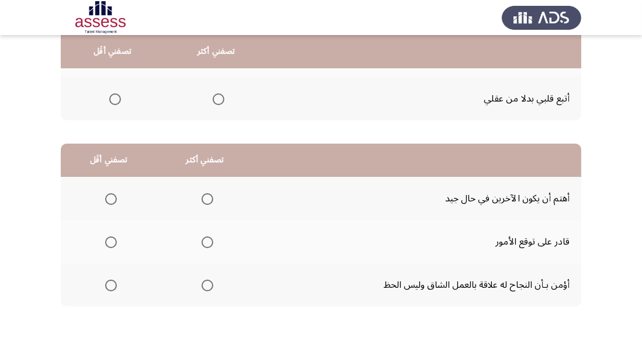
scroll to position [202, 0]
click at [202, 202] on span "Select an option" at bounding box center [208, 199] width 12 height 12
click at [202, 202] on input "Select an option" at bounding box center [208, 199] width 12 height 12
click at [112, 245] on span "Select an option" at bounding box center [111, 242] width 12 height 12
click at [112, 245] on input "Select an option" at bounding box center [111, 242] width 12 height 12
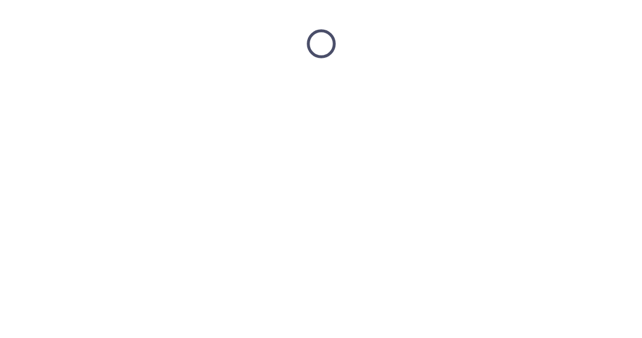
scroll to position [0, 0]
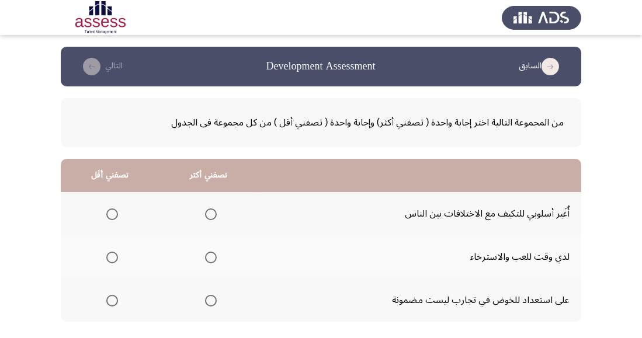
click at [211, 220] on span "Select an option" at bounding box center [211, 215] width 12 height 12
click at [211, 220] on input "Select an option" at bounding box center [211, 215] width 12 height 12
click at [113, 304] on span "Select an option" at bounding box center [112, 301] width 12 height 12
click at [113, 304] on input "Select an option" at bounding box center [112, 301] width 12 height 12
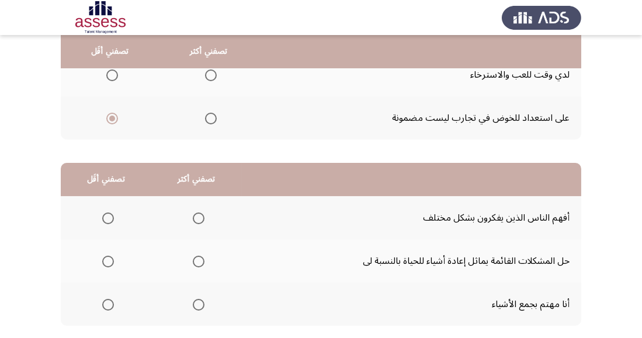
scroll to position [183, 0]
click at [199, 214] on span "Select an option" at bounding box center [199, 218] width 12 height 12
click at [199, 214] on input "Select an option" at bounding box center [199, 218] width 12 height 12
click at [107, 303] on span "Select an option" at bounding box center [108, 305] width 12 height 12
click at [107, 303] on input "Select an option" at bounding box center [108, 305] width 12 height 12
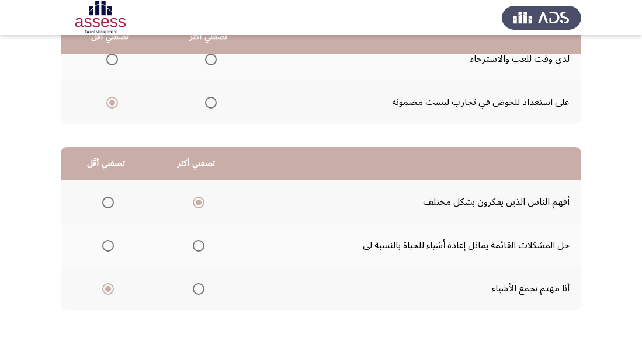
scroll to position [206, 0]
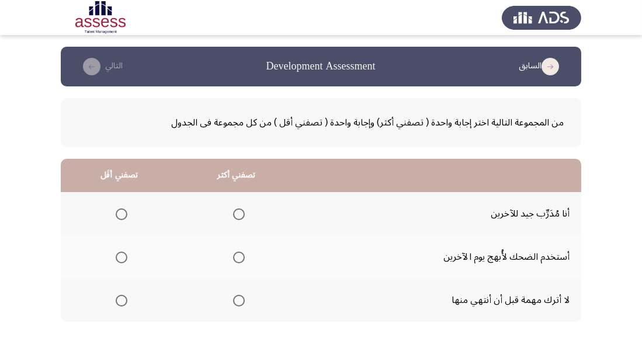
click at [237, 217] on span "Select an option" at bounding box center [239, 215] width 12 height 12
click at [237, 217] on input "Select an option" at bounding box center [239, 215] width 12 height 12
click at [124, 263] on span "Select an option" at bounding box center [122, 258] width 12 height 12
click at [124, 263] on input "Select an option" at bounding box center [122, 258] width 12 height 12
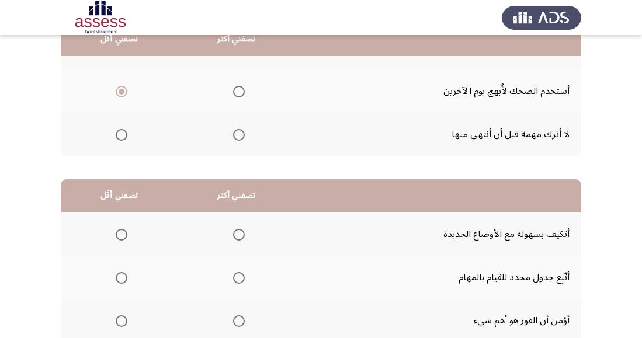
scroll to position [168, 0]
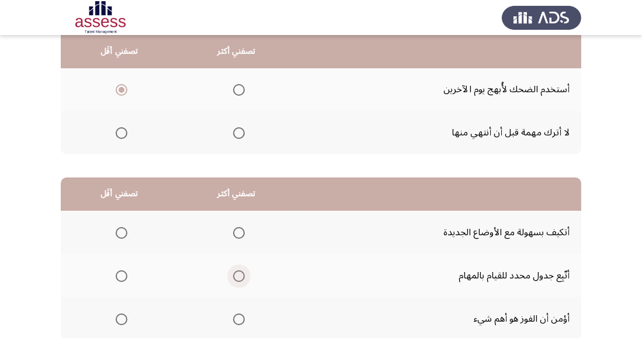
click at [235, 280] on span "Select an option" at bounding box center [239, 276] width 12 height 12
click at [235, 280] on input "Select an option" at bounding box center [239, 276] width 12 height 12
click at [124, 324] on span "Select an option" at bounding box center [122, 320] width 12 height 12
click at [124, 324] on input "Select an option" at bounding box center [122, 320] width 12 height 12
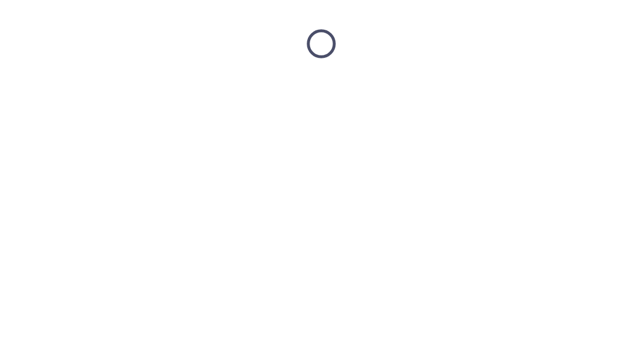
scroll to position [0, 0]
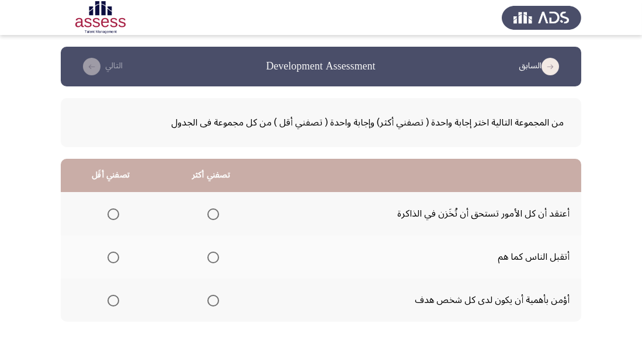
click at [213, 300] on span "Select an option" at bounding box center [213, 301] width 12 height 12
click at [213, 300] on input "Select an option" at bounding box center [213, 301] width 12 height 12
click at [117, 211] on span "Select an option" at bounding box center [113, 215] width 12 height 12
click at [117, 211] on input "Select an option" at bounding box center [113, 215] width 12 height 12
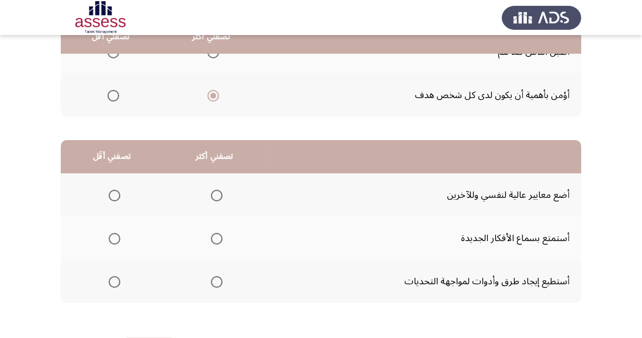
scroll to position [206, 0]
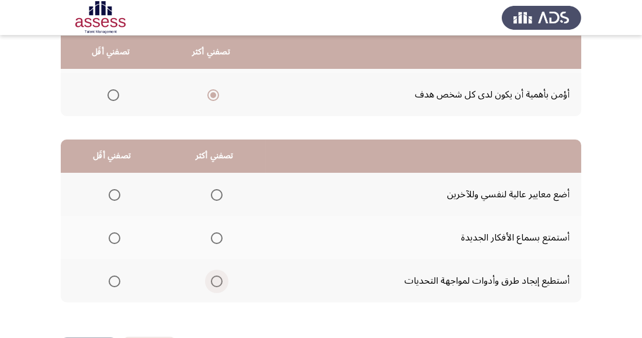
click at [211, 283] on span "Select an option" at bounding box center [217, 282] width 12 height 12
click at [211, 283] on input "Select an option" at bounding box center [217, 282] width 12 height 12
click at [116, 197] on span "Select an option" at bounding box center [115, 195] width 12 height 12
click at [116, 197] on input "Select an option" at bounding box center [115, 195] width 12 height 12
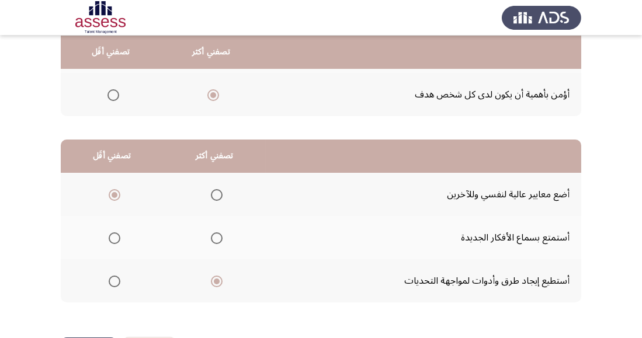
scroll to position [0, 0]
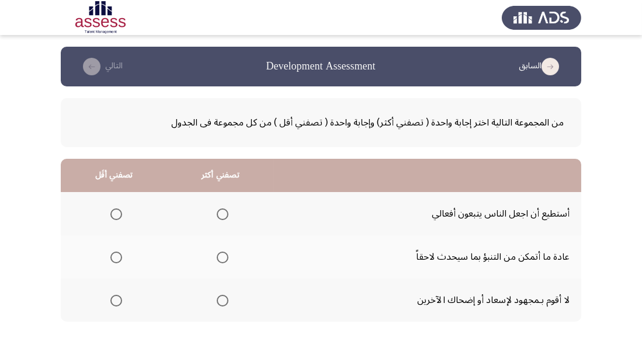
click at [232, 259] on th at bounding box center [220, 256] width 106 height 43
click at [226, 256] on span "Select an option" at bounding box center [223, 258] width 12 height 12
click at [226, 256] on input "Select an option" at bounding box center [223, 258] width 12 height 12
click at [222, 211] on span "Select an option" at bounding box center [223, 215] width 12 height 12
click at [222, 211] on input "Select an option" at bounding box center [223, 215] width 12 height 12
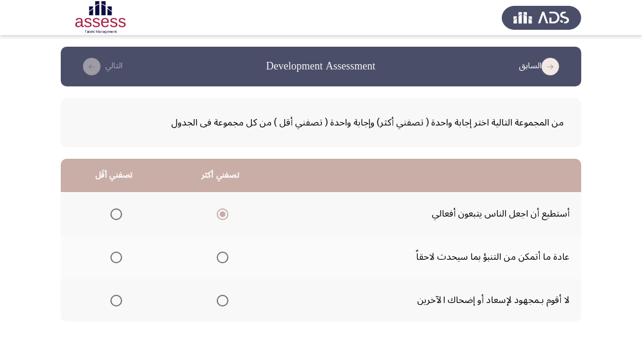
click at [226, 262] on span "Select an option" at bounding box center [223, 258] width 12 height 12
click at [226, 262] on input "Select an option" at bounding box center [223, 258] width 12 height 12
click at [115, 218] on span "Select an option" at bounding box center [116, 215] width 12 height 12
click at [115, 218] on input "Select an option" at bounding box center [116, 215] width 12 height 12
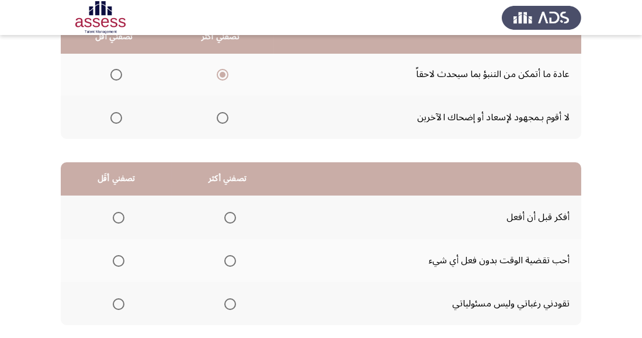
scroll to position [183, 0]
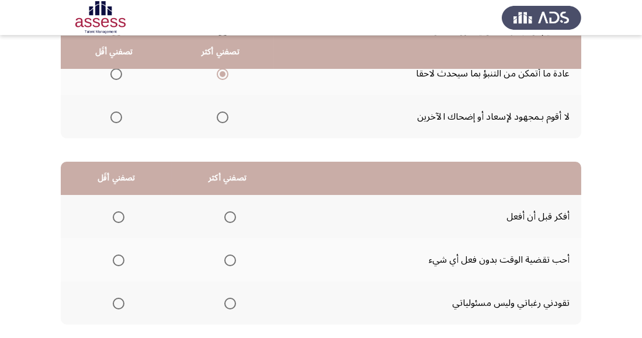
click at [231, 214] on span "Select an option" at bounding box center [230, 217] width 12 height 12
click at [231, 214] on input "Select an option" at bounding box center [230, 217] width 12 height 12
click at [123, 263] on span "Select an option" at bounding box center [119, 261] width 12 height 12
click at [123, 263] on input "Select an option" at bounding box center [119, 261] width 12 height 12
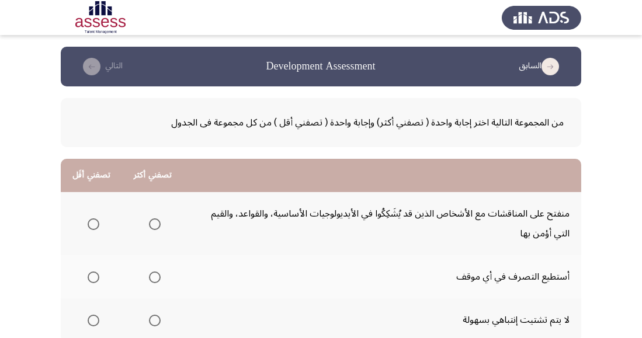
click at [158, 277] on span "Select an option" at bounding box center [155, 278] width 12 height 12
click at [158, 277] on input "Select an option" at bounding box center [155, 278] width 12 height 12
click at [93, 224] on span "Select an option" at bounding box center [94, 224] width 12 height 12
click at [93, 224] on input "Select an option" at bounding box center [94, 224] width 12 height 12
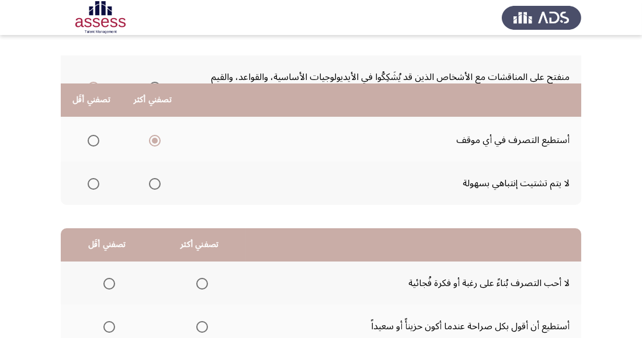
scroll to position [196, 0]
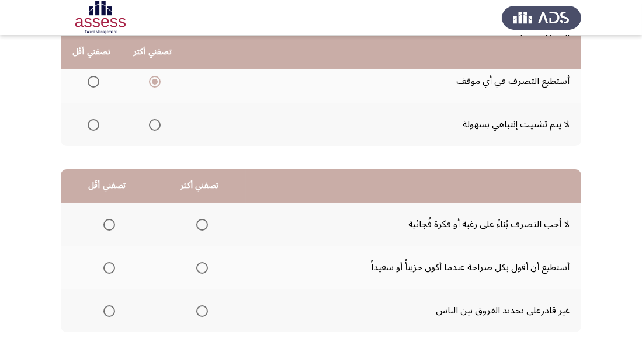
click at [206, 221] on span "Select an option" at bounding box center [202, 225] width 12 height 12
click at [206, 221] on input "Select an option" at bounding box center [202, 225] width 12 height 12
click at [107, 314] on span "Select an option" at bounding box center [109, 312] width 12 height 12
click at [107, 314] on input "Select an option" at bounding box center [109, 312] width 12 height 12
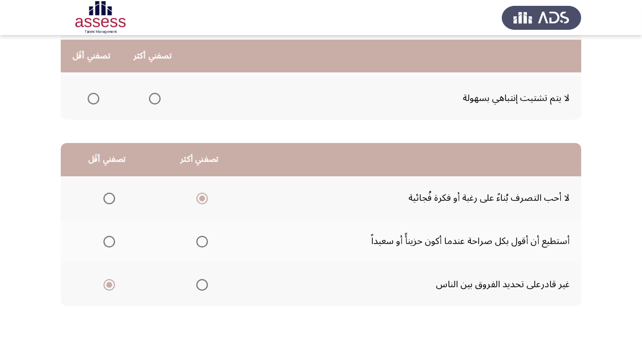
scroll to position [226, 0]
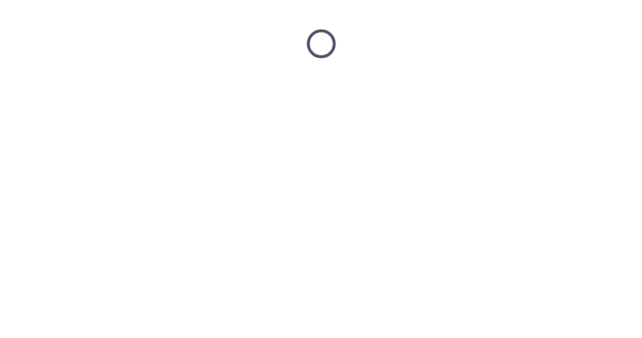
scroll to position [0, 0]
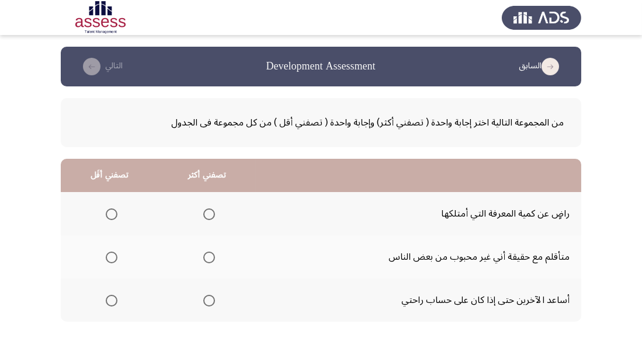
click at [122, 217] on th at bounding box center [110, 213] width 98 height 43
click at [107, 218] on span "Select an option" at bounding box center [112, 215] width 12 height 12
click at [107, 218] on input "Select an option" at bounding box center [112, 215] width 12 height 12
click at [208, 300] on span "Select an option" at bounding box center [209, 301] width 12 height 12
click at [208, 300] on input "Select an option" at bounding box center [209, 301] width 12 height 12
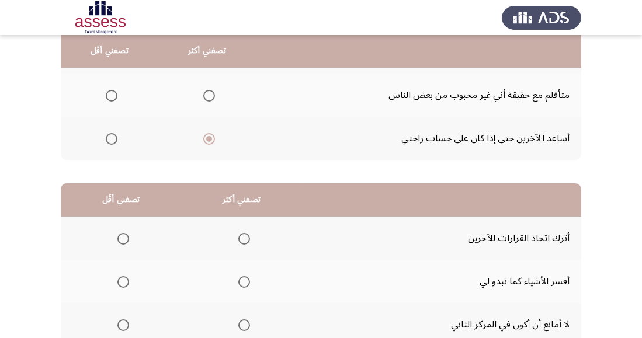
scroll to position [162, 0]
click at [244, 285] on span "Select an option" at bounding box center [244, 282] width 12 height 12
click at [244, 285] on input "Select an option" at bounding box center [244, 282] width 12 height 12
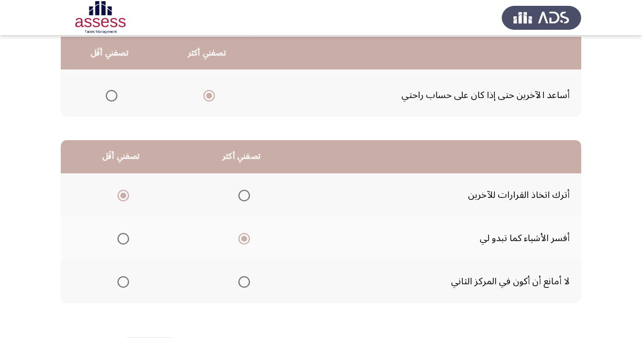
scroll to position [206, 0]
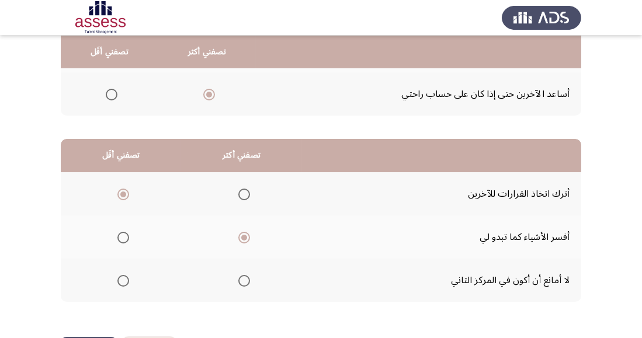
click at [126, 283] on span "Select an option" at bounding box center [123, 281] width 12 height 12
click at [126, 283] on input "Select an option" at bounding box center [123, 281] width 12 height 12
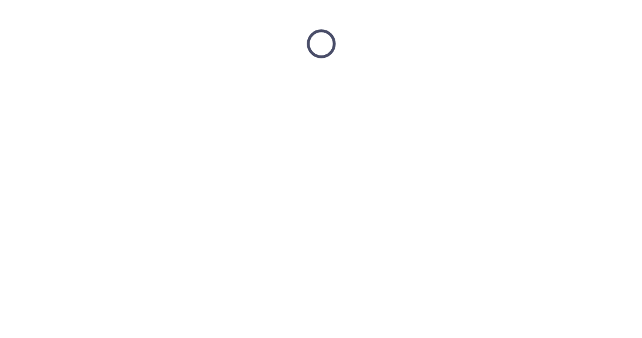
scroll to position [0, 0]
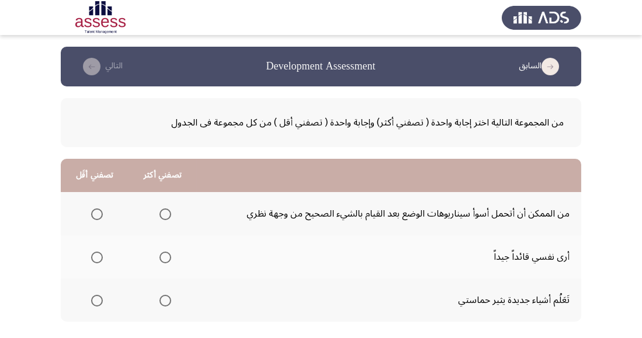
click at [100, 211] on span "Select an option" at bounding box center [97, 215] width 12 height 12
click at [100, 211] on input "Select an option" at bounding box center [97, 215] width 12 height 12
click at [165, 301] on span "Select an option" at bounding box center [165, 301] width 0 height 0
click at [163, 300] on input "Select an option" at bounding box center [165, 301] width 12 height 12
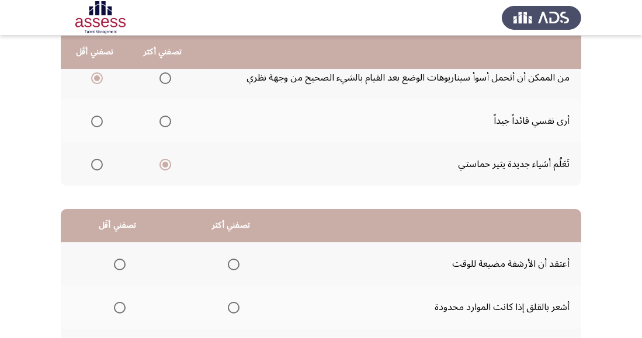
scroll to position [138, 0]
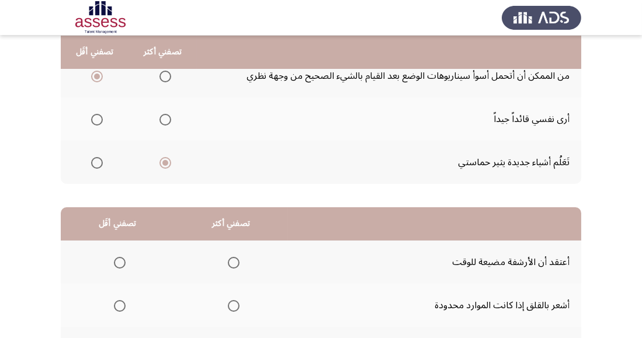
click at [232, 305] on span "Select an option" at bounding box center [234, 306] width 12 height 12
click at [232, 305] on input "Select an option" at bounding box center [234, 306] width 12 height 12
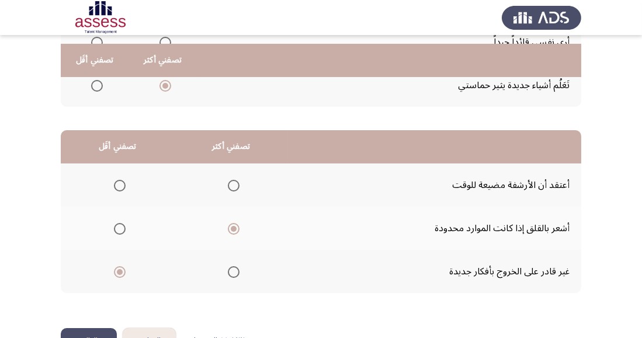
scroll to position [251, 0]
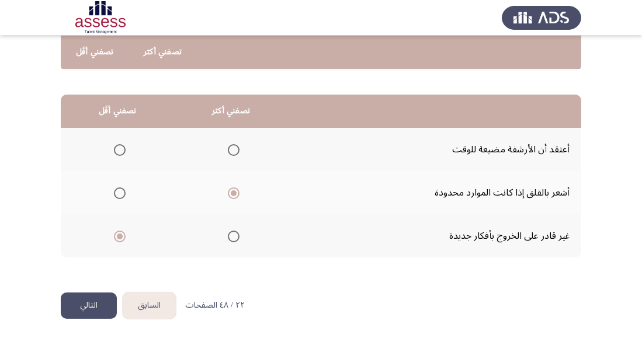
click at [99, 307] on button "التالي" at bounding box center [89, 306] width 56 height 26
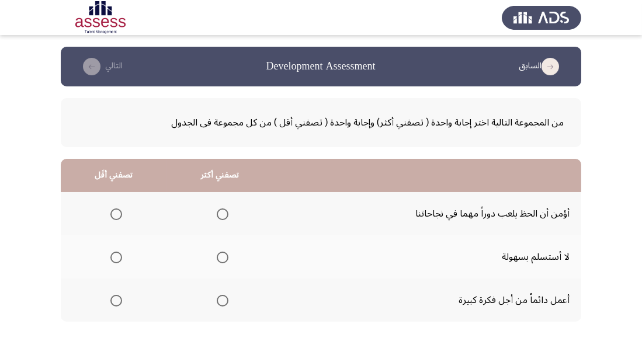
click at [222, 261] on span "Select an option" at bounding box center [223, 258] width 12 height 12
click at [222, 261] on input "Select an option" at bounding box center [223, 258] width 12 height 12
click at [115, 217] on span "Select an option" at bounding box center [116, 215] width 12 height 12
click at [115, 217] on input "Select an option" at bounding box center [116, 215] width 12 height 12
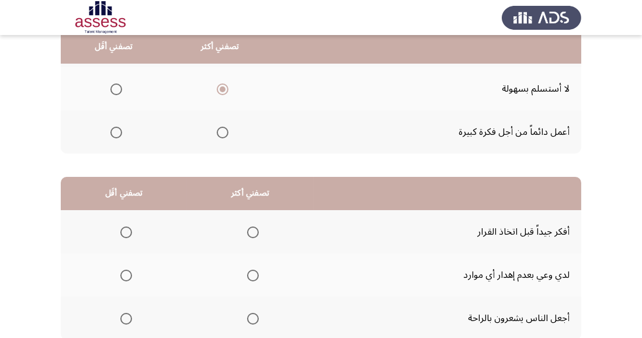
scroll to position [173, 0]
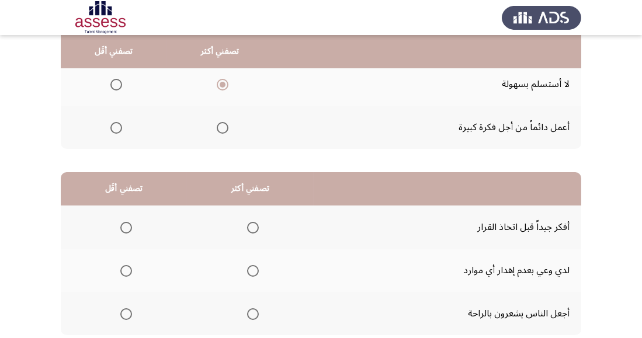
click at [251, 227] on span "Select an option" at bounding box center [253, 228] width 12 height 12
click at [251, 227] on input "Select an option" at bounding box center [253, 228] width 12 height 12
click at [124, 318] on span "Select an option" at bounding box center [126, 314] width 12 height 12
click at [124, 318] on input "Select an option" at bounding box center [126, 314] width 12 height 12
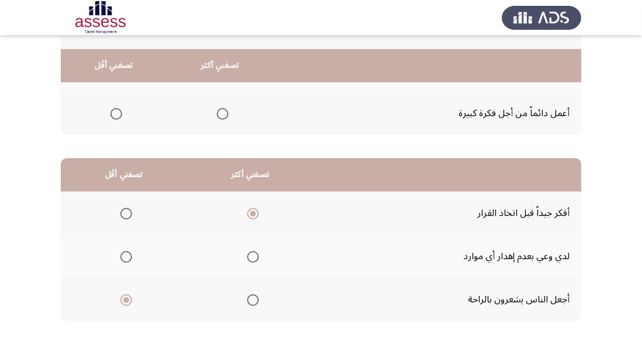
scroll to position [206, 0]
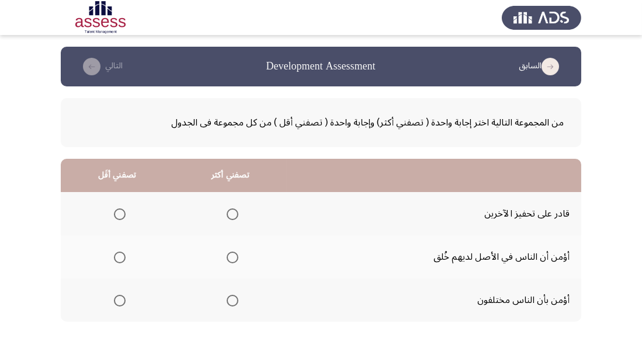
click at [237, 216] on span "Select an option" at bounding box center [233, 215] width 12 height 12
click at [237, 216] on input "Select an option" at bounding box center [233, 215] width 12 height 12
click at [116, 262] on span "Select an option" at bounding box center [120, 258] width 12 height 12
click at [116, 262] on input "Select an option" at bounding box center [120, 258] width 12 height 12
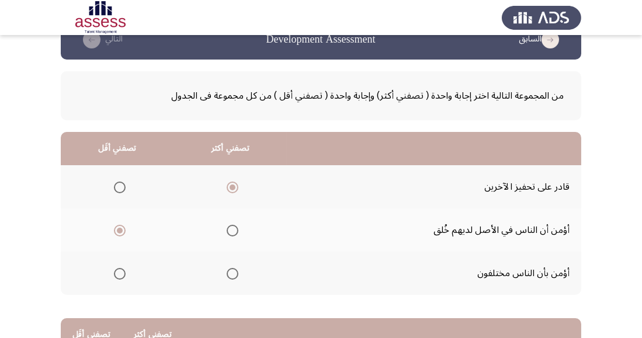
scroll to position [70, 0]
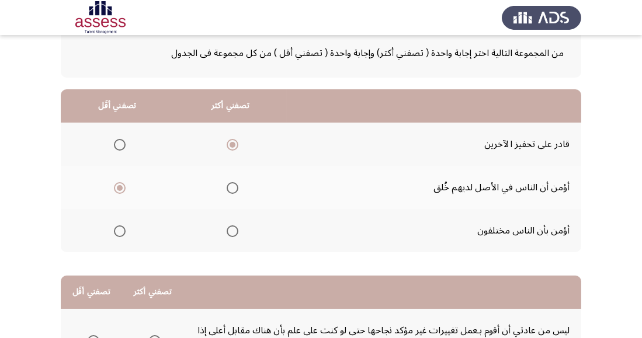
click at [117, 234] on span "Select an option" at bounding box center [120, 232] width 12 height 12
click at [117, 234] on input "Select an option" at bounding box center [120, 232] width 12 height 12
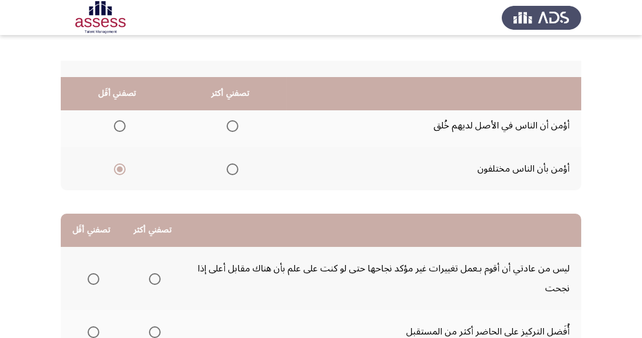
scroll to position [177, 0]
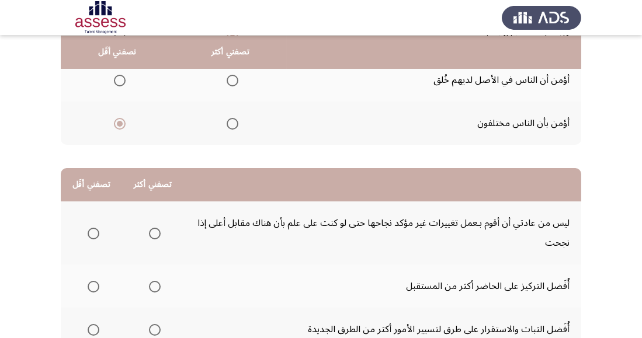
click at [155, 287] on span "Select an option" at bounding box center [155, 287] width 0 height 0
click at [153, 286] on input "Select an option" at bounding box center [155, 287] width 12 height 12
click at [98, 335] on span "Select an option" at bounding box center [94, 330] width 12 height 12
click at [98, 335] on input "Select an option" at bounding box center [94, 330] width 12 height 12
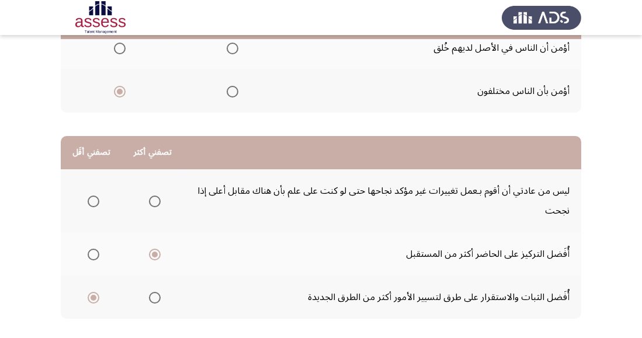
scroll to position [226, 0]
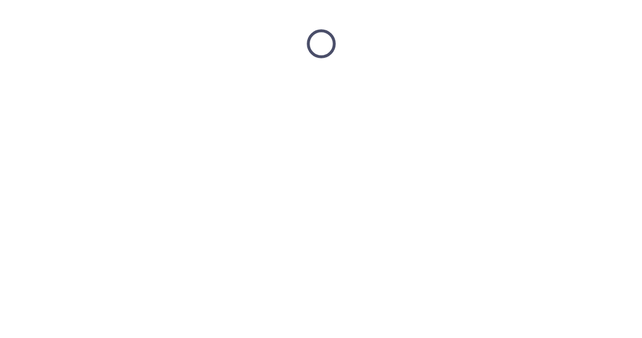
scroll to position [0, 0]
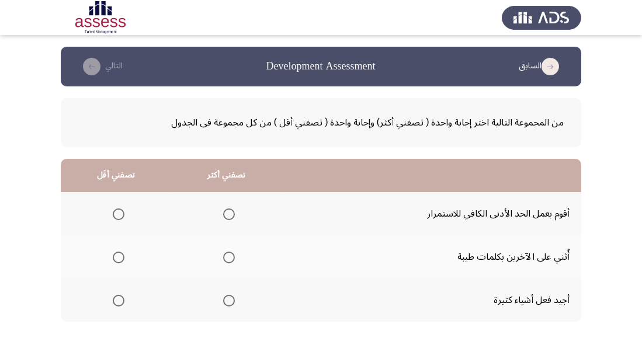
click at [223, 261] on span "Select an option" at bounding box center [229, 258] width 12 height 12
click at [223, 261] on input "Select an option" at bounding box center [229, 258] width 12 height 12
click at [117, 214] on span "Select an option" at bounding box center [119, 215] width 12 height 12
click at [117, 214] on input "Select an option" at bounding box center [119, 215] width 12 height 12
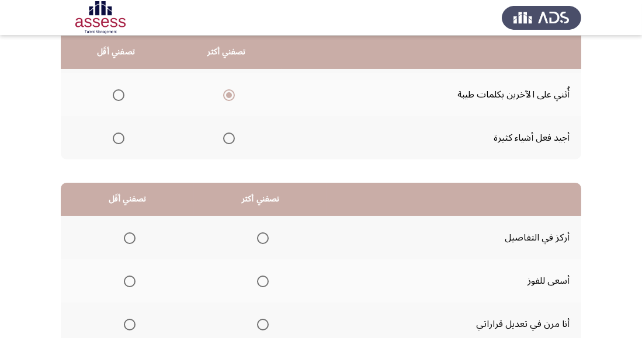
scroll to position [172, 0]
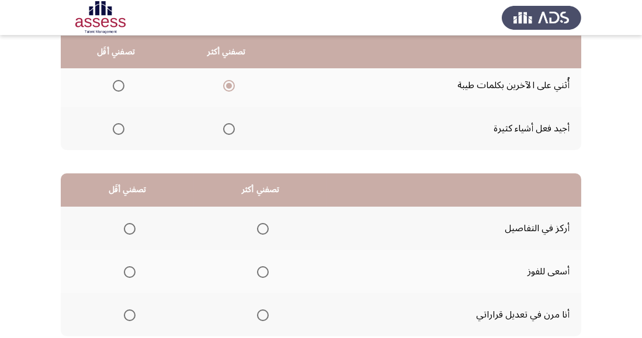
click at [261, 314] on span "Select an option" at bounding box center [263, 316] width 12 height 12
click at [261, 314] on input "Select an option" at bounding box center [263, 316] width 12 height 12
click at [128, 275] on span "Select an option" at bounding box center [130, 272] width 12 height 12
click at [128, 275] on input "Select an option" at bounding box center [130, 272] width 12 height 12
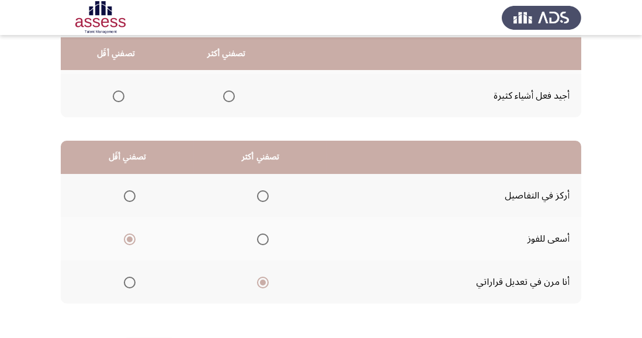
scroll to position [206, 0]
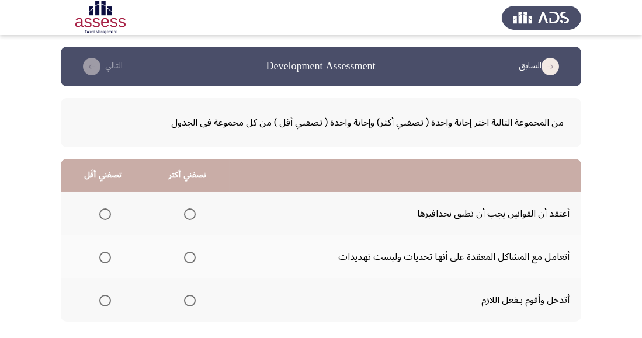
click at [192, 261] on span "Select an option" at bounding box center [190, 258] width 12 height 12
click at [192, 261] on input "Select an option" at bounding box center [190, 258] width 12 height 12
click at [103, 217] on span "Select an option" at bounding box center [105, 215] width 12 height 12
click at [103, 217] on input "Select an option" at bounding box center [105, 215] width 12 height 12
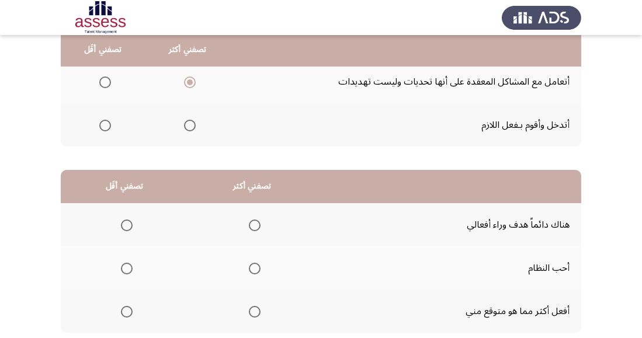
scroll to position [176, 0]
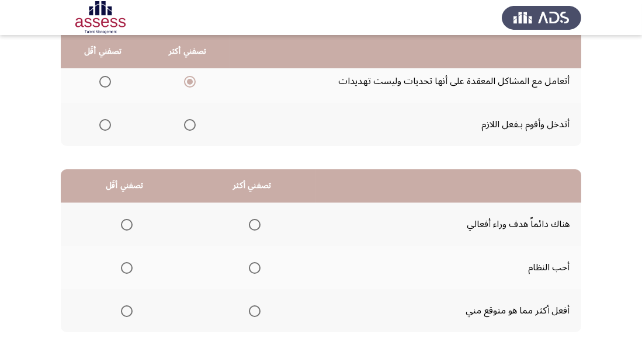
click at [255, 314] on span "Select an option" at bounding box center [255, 312] width 12 height 12
click at [255, 314] on input "Select an option" at bounding box center [255, 312] width 12 height 12
click at [256, 268] on span "Select an option" at bounding box center [255, 268] width 12 height 12
click at [256, 268] on input "Select an option" at bounding box center [255, 268] width 12 height 12
click at [126, 229] on span "Select an option" at bounding box center [127, 225] width 12 height 12
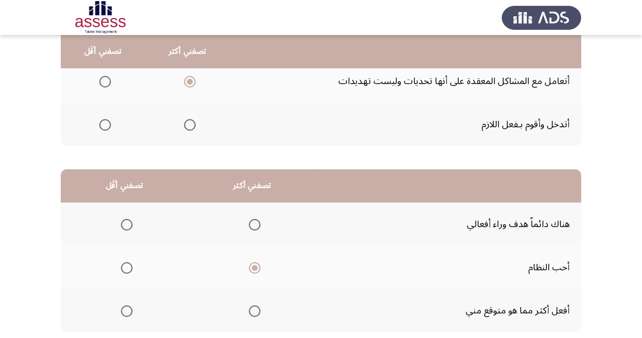
click at [126, 229] on input "Select an option" at bounding box center [127, 225] width 12 height 12
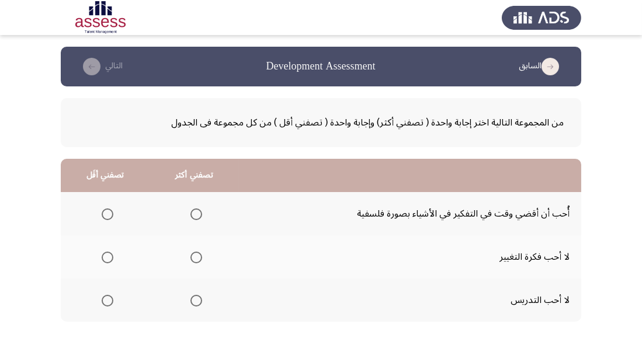
click at [110, 303] on span "Select an option" at bounding box center [108, 301] width 12 height 12
click at [110, 303] on input "Select an option" at bounding box center [108, 301] width 12 height 12
click at [198, 215] on span "Select an option" at bounding box center [196, 215] width 12 height 12
click at [198, 215] on input "Select an option" at bounding box center [196, 215] width 12 height 12
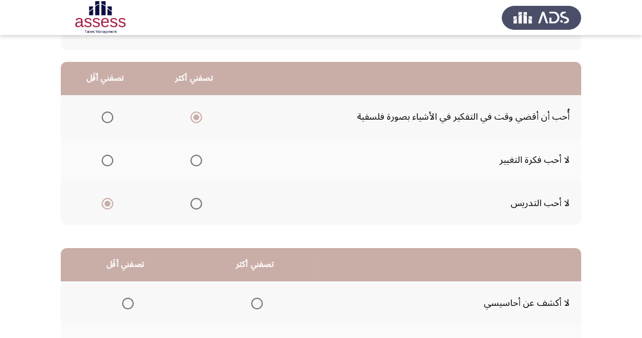
scroll to position [97, 0]
click at [112, 158] on span "Select an option" at bounding box center [108, 161] width 12 height 12
click at [112, 158] on input "Select an option" at bounding box center [108, 161] width 12 height 12
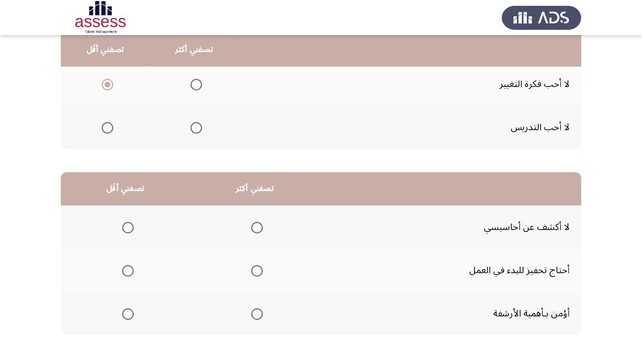
scroll to position [174, 0]
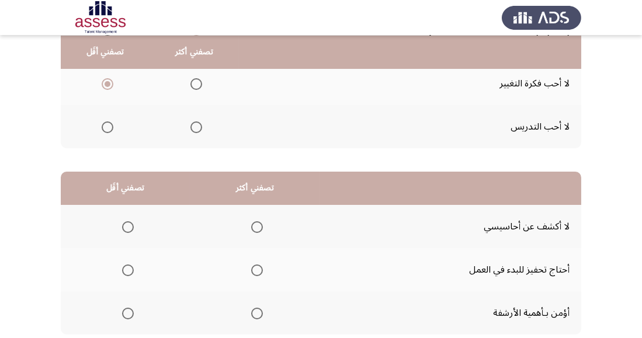
click at [259, 228] on span "Select an option" at bounding box center [257, 227] width 12 height 12
click at [259, 228] on input "Select an option" at bounding box center [257, 227] width 12 height 12
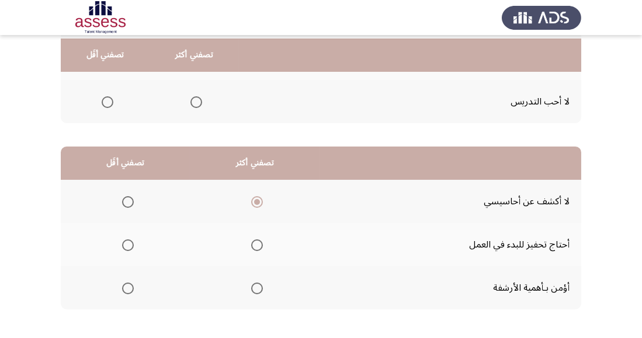
scroll to position [199, 0]
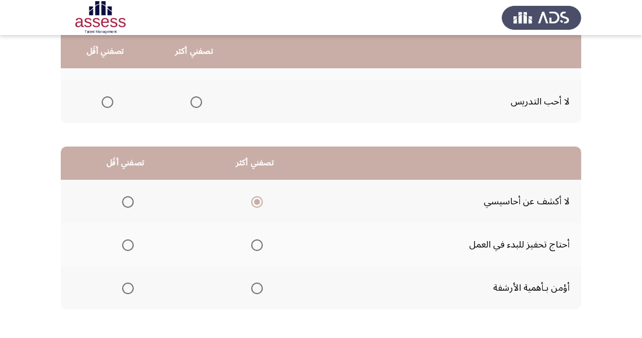
click at [129, 293] on span "Select an option" at bounding box center [128, 289] width 12 height 12
click at [129, 293] on input "Select an option" at bounding box center [128, 289] width 12 height 12
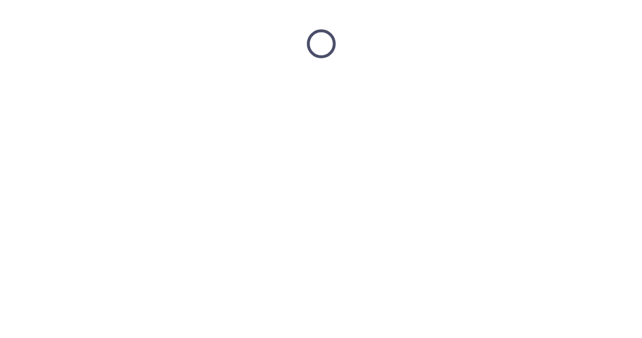
scroll to position [0, 0]
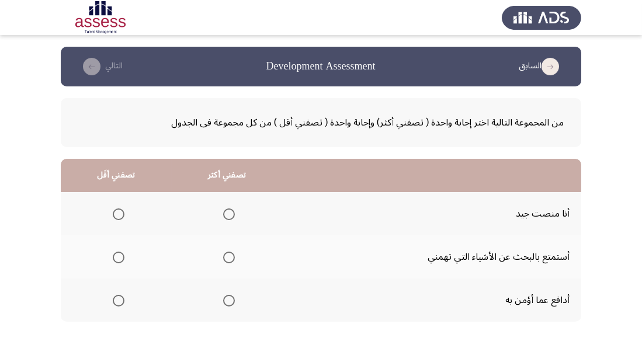
click at [228, 218] on span "Select an option" at bounding box center [229, 215] width 12 height 12
click at [228, 218] on input "Select an option" at bounding box center [229, 215] width 12 height 12
click at [114, 262] on span "Select an option" at bounding box center [119, 258] width 12 height 12
click at [114, 262] on input "Select an option" at bounding box center [119, 258] width 12 height 12
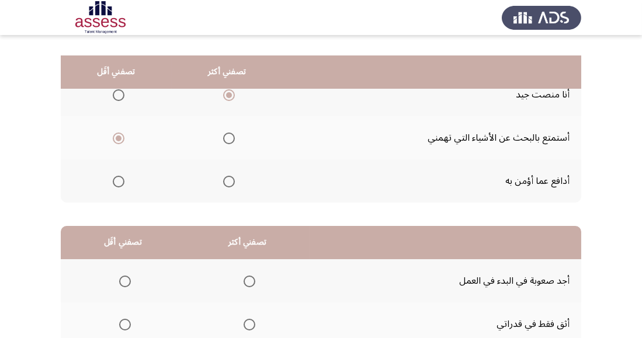
scroll to position [147, 0]
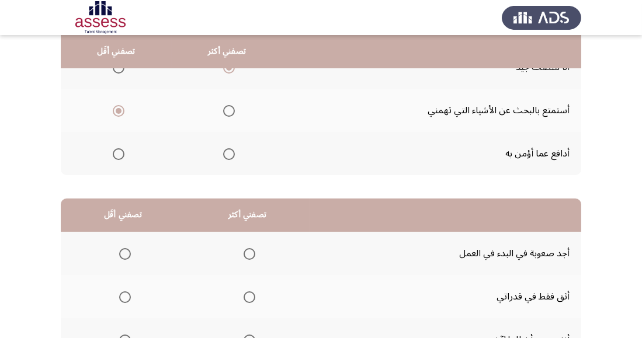
click at [241, 308] on th at bounding box center [247, 296] width 124 height 43
click at [252, 299] on span "Select an option" at bounding box center [250, 298] width 12 height 12
click at [252, 299] on input "Select an option" at bounding box center [250, 298] width 12 height 12
click at [128, 338] on span "Select an option" at bounding box center [125, 341] width 12 height 12
click at [128, 338] on input "Select an option" at bounding box center [125, 341] width 12 height 12
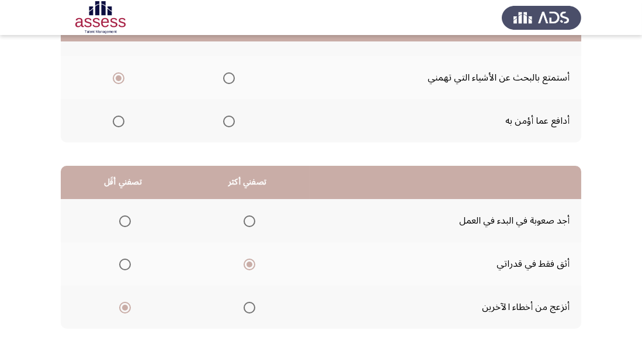
scroll to position [206, 0]
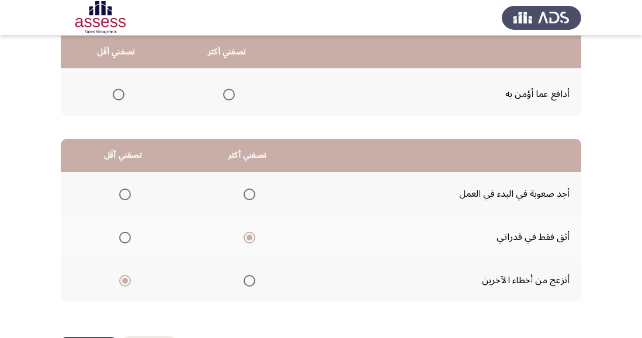
click at [124, 193] on span "Select an option" at bounding box center [125, 195] width 12 height 12
click at [124, 193] on input "Select an option" at bounding box center [125, 195] width 12 height 12
click at [129, 286] on span "Select an option" at bounding box center [125, 281] width 12 height 12
click at [129, 286] on input "Select an option" at bounding box center [125, 281] width 12 height 12
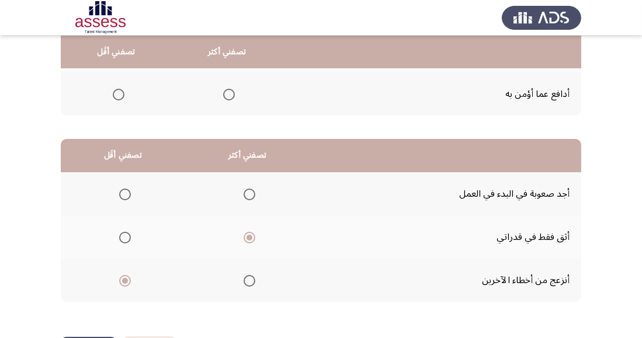
scroll to position [0, 0]
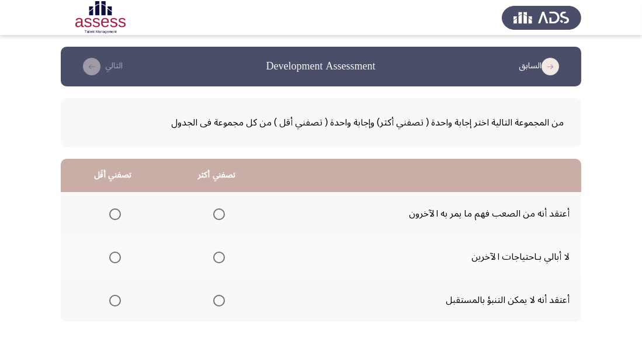
click at [218, 304] on span "Select an option" at bounding box center [219, 301] width 12 height 12
click at [218, 304] on input "Select an option" at bounding box center [219, 301] width 12 height 12
click at [114, 219] on span "Select an option" at bounding box center [115, 215] width 12 height 12
click at [114, 219] on input "Select an option" at bounding box center [115, 215] width 12 height 12
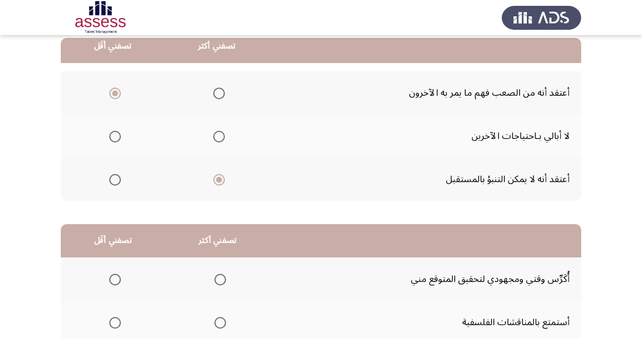
scroll to position [166, 0]
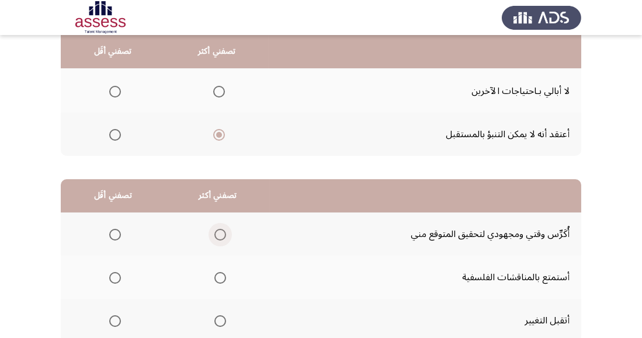
click at [218, 234] on span "Select an option" at bounding box center [220, 235] width 12 height 12
click at [218, 234] on input "Select an option" at bounding box center [220, 235] width 12 height 12
click at [109, 322] on span "Select an option" at bounding box center [115, 321] width 12 height 12
click at [109, 322] on input "Select an option" at bounding box center [115, 321] width 12 height 12
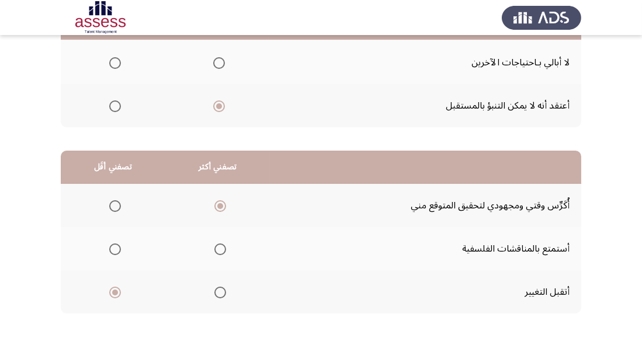
scroll to position [206, 0]
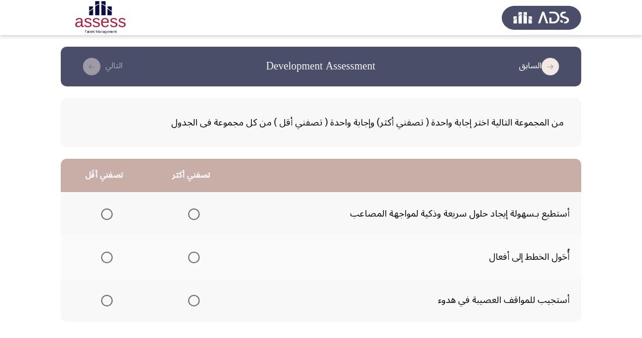
click at [203, 216] on th at bounding box center [191, 213] width 87 height 43
click at [188, 213] on span "Select an option" at bounding box center [194, 215] width 12 height 12
click at [188, 213] on input "Select an option" at bounding box center [194, 215] width 12 height 12
click at [105, 311] on th at bounding box center [104, 300] width 87 height 43
click at [109, 297] on span "Select an option" at bounding box center [107, 301] width 12 height 12
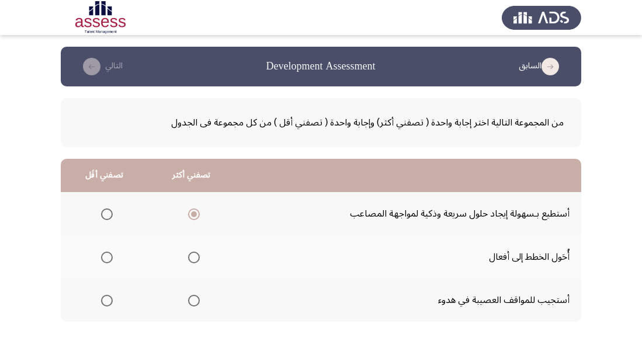
click at [109, 297] on input "Select an option" at bounding box center [107, 301] width 12 height 12
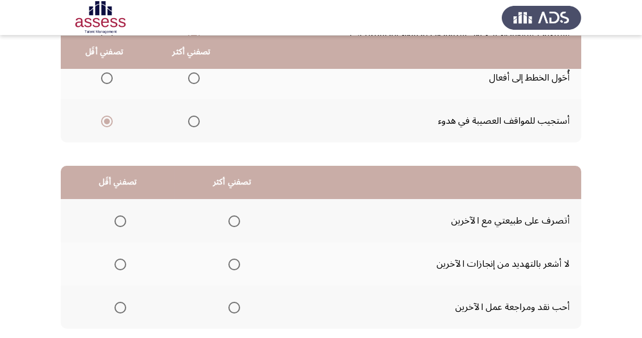
scroll to position [181, 0]
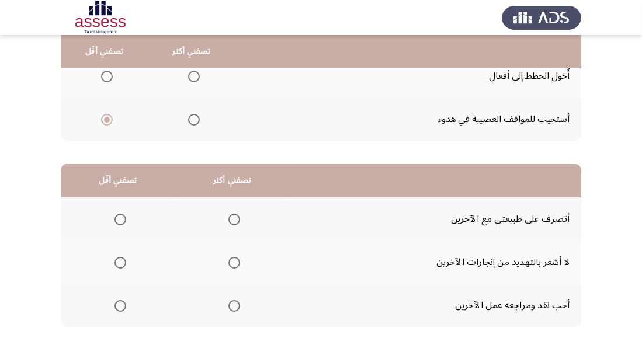
click at [234, 215] on span "Select an option" at bounding box center [234, 220] width 12 height 12
click at [234, 215] on input "Select an option" at bounding box center [234, 220] width 12 height 12
click at [117, 266] on span "Select an option" at bounding box center [121, 263] width 12 height 12
click at [117, 266] on input "Select an option" at bounding box center [121, 263] width 12 height 12
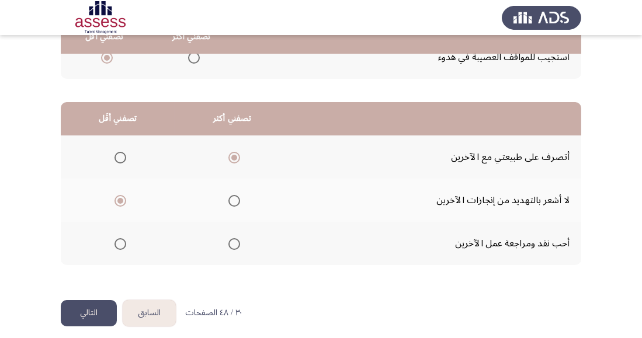
scroll to position [251, 0]
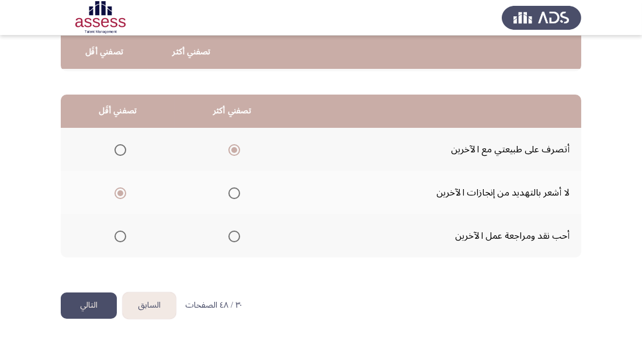
click at [94, 304] on button "التالي" at bounding box center [89, 306] width 56 height 26
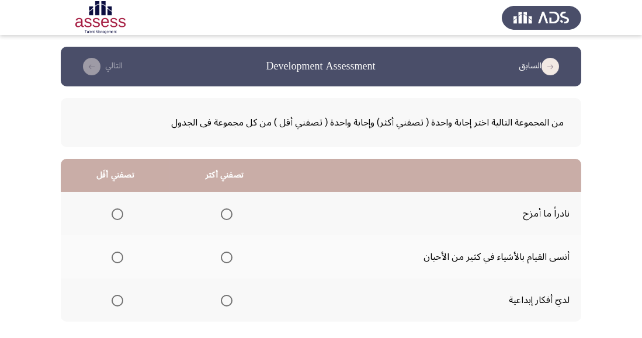
scroll to position [27, 0]
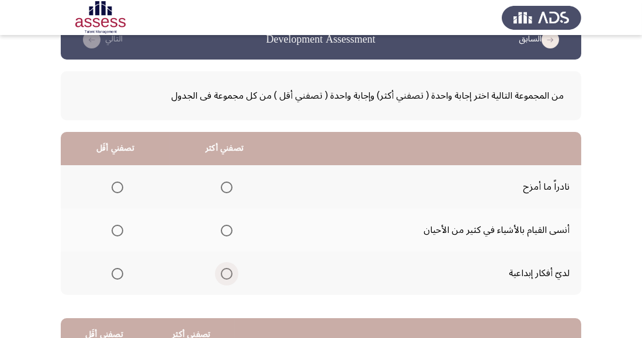
click at [217, 276] on label "Select an option" at bounding box center [224, 274] width 16 height 12
click at [221, 276] on input "Select an option" at bounding box center [227, 274] width 12 height 12
click at [118, 190] on span "Select an option" at bounding box center [118, 188] width 12 height 12
click at [118, 190] on input "Select an option" at bounding box center [118, 188] width 12 height 12
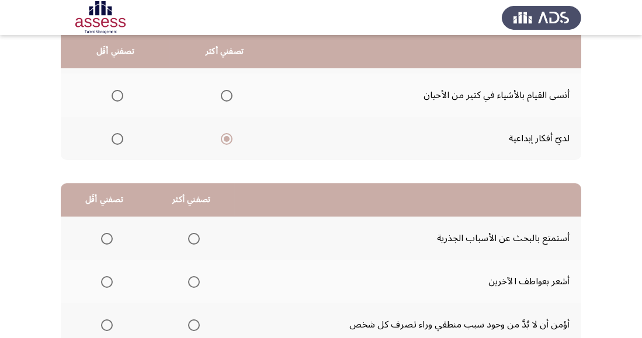
scroll to position [162, 0]
click at [189, 327] on span "Select an option" at bounding box center [194, 325] width 12 height 12
click at [189, 327] on input "Select an option" at bounding box center [194, 325] width 12 height 12
click at [106, 236] on span "Select an option" at bounding box center [107, 239] width 12 height 12
click at [106, 236] on input "Select an option" at bounding box center [107, 239] width 12 height 12
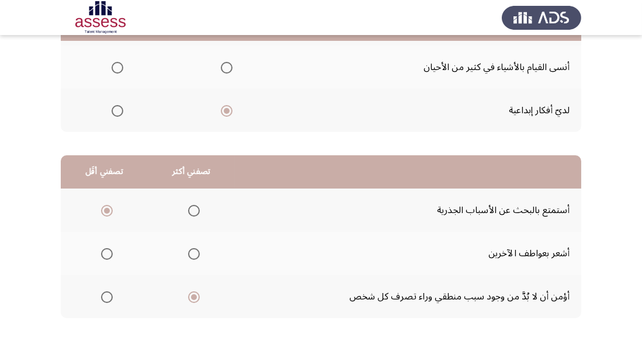
scroll to position [206, 0]
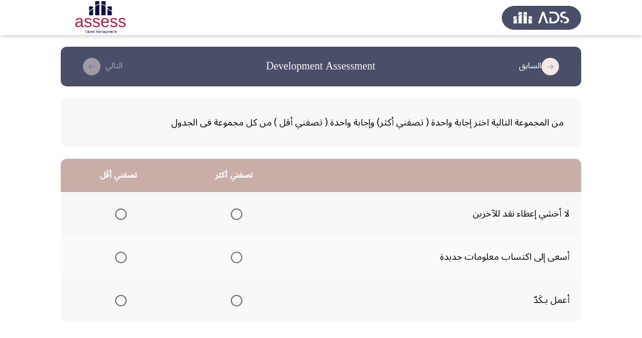
click at [120, 214] on span "Select an option" at bounding box center [121, 215] width 12 height 12
click at [120, 214] on input "Select an option" at bounding box center [121, 215] width 12 height 12
click at [239, 254] on span "Select an option" at bounding box center [237, 258] width 12 height 12
click at [239, 254] on input "Select an option" at bounding box center [237, 258] width 12 height 12
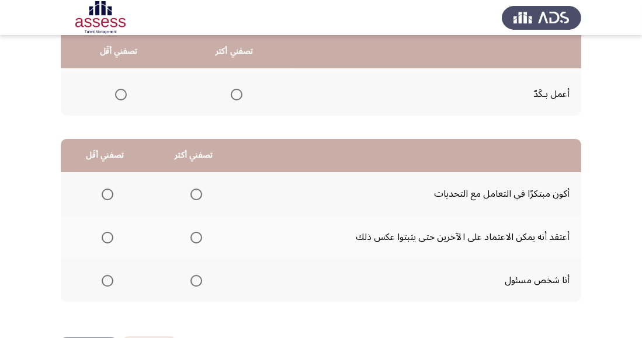
scroll to position [206, 0]
click at [198, 237] on span "Select an option" at bounding box center [196, 238] width 12 height 12
click at [198, 237] on input "Select an option" at bounding box center [196, 238] width 12 height 12
click at [110, 280] on span "Select an option" at bounding box center [108, 281] width 12 height 12
click at [110, 280] on input "Select an option" at bounding box center [108, 281] width 12 height 12
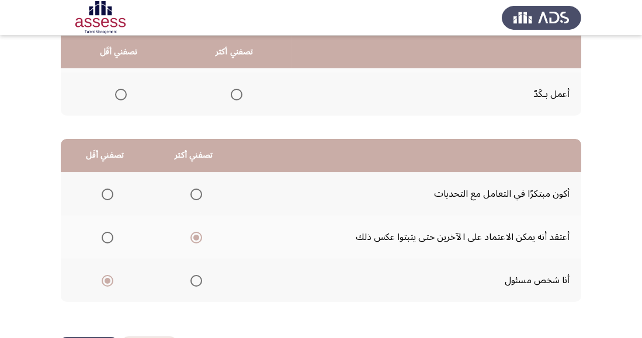
click at [107, 193] on span "Select an option" at bounding box center [108, 195] width 12 height 12
click at [107, 193] on input "Select an option" at bounding box center [108, 195] width 12 height 12
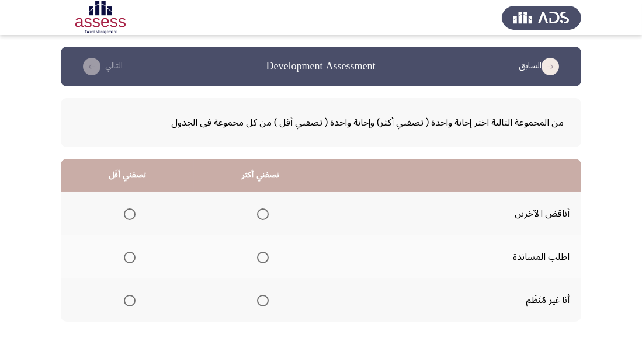
click at [266, 259] on span "Select an option" at bounding box center [263, 258] width 12 height 12
click at [266, 259] on input "Select an option" at bounding box center [263, 258] width 12 height 12
click at [131, 299] on span "Select an option" at bounding box center [130, 301] width 12 height 12
click at [131, 299] on input "Select an option" at bounding box center [130, 301] width 12 height 12
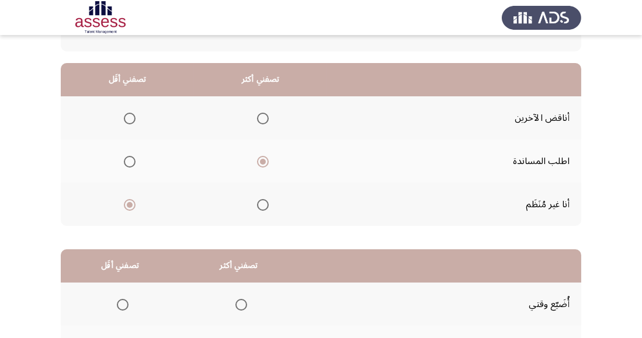
scroll to position [97, 0]
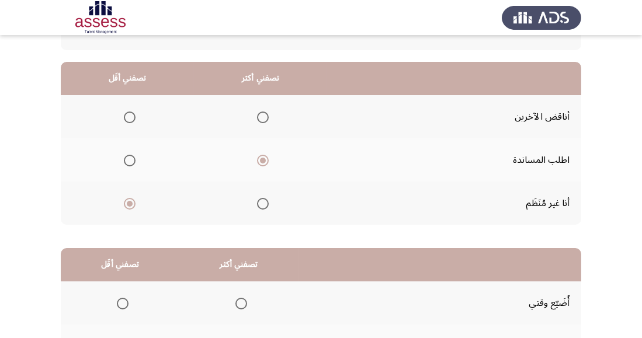
click at [126, 121] on span "Select an option" at bounding box center [130, 118] width 12 height 12
click at [126, 121] on input "Select an option" at bounding box center [130, 118] width 12 height 12
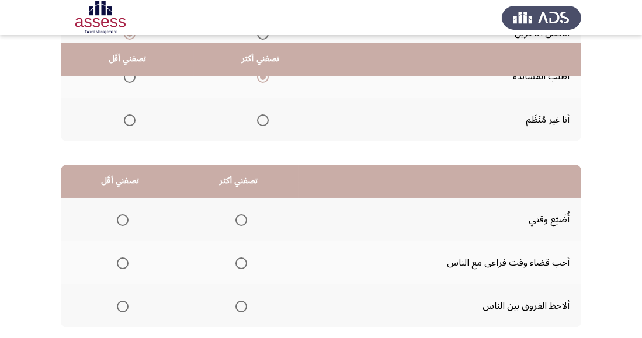
scroll to position [193, 0]
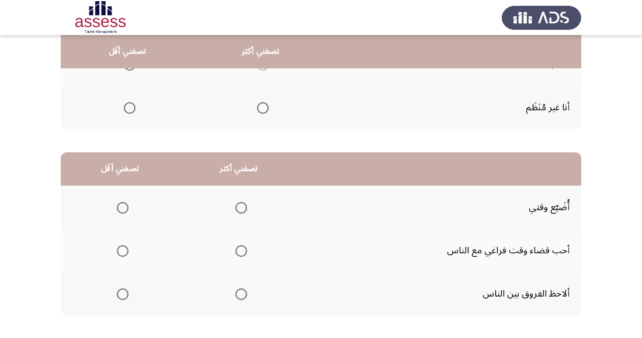
click at [241, 251] on span "Select an option" at bounding box center [241, 251] width 0 height 0
click at [240, 250] on input "Select an option" at bounding box center [241, 251] width 12 height 12
click at [238, 295] on span "Select an option" at bounding box center [241, 295] width 12 height 12
click at [238, 295] on input "Select an option" at bounding box center [241, 295] width 12 height 12
click at [127, 251] on span "Select an option" at bounding box center [123, 251] width 12 height 12
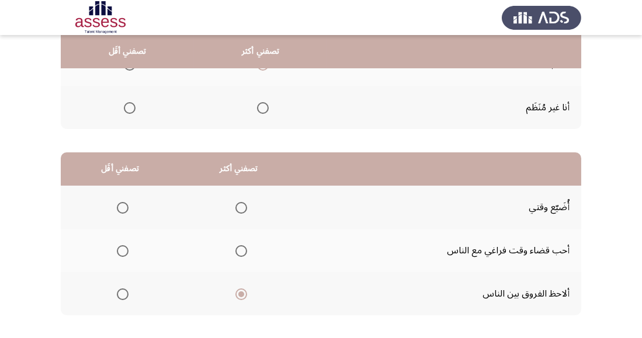
click at [127, 251] on input "Select an option" at bounding box center [123, 251] width 12 height 12
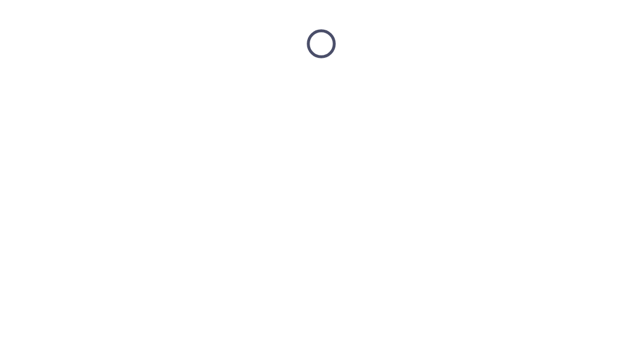
scroll to position [0, 0]
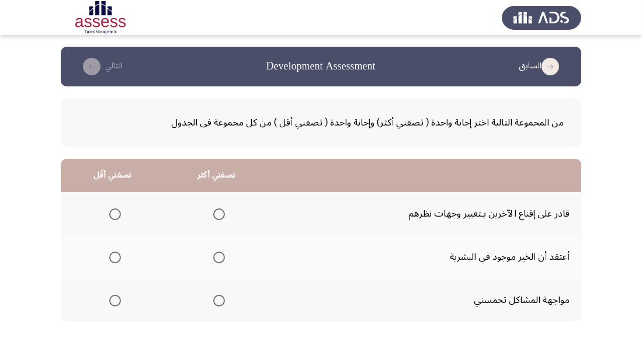
click at [216, 214] on span "Select an option" at bounding box center [219, 215] width 12 height 12
click at [216, 214] on input "Select an option" at bounding box center [219, 215] width 12 height 12
click at [117, 259] on span "Select an option" at bounding box center [115, 258] width 12 height 12
click at [117, 259] on input "Select an option" at bounding box center [115, 258] width 12 height 12
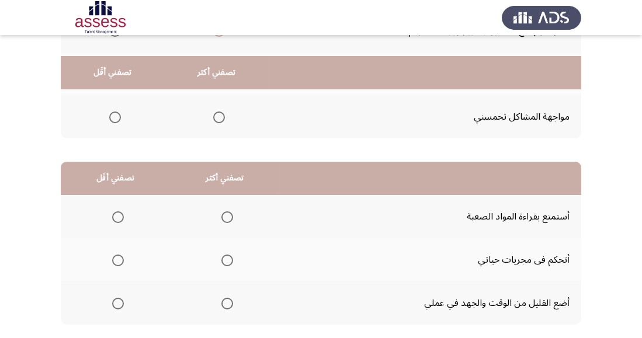
scroll to position [206, 0]
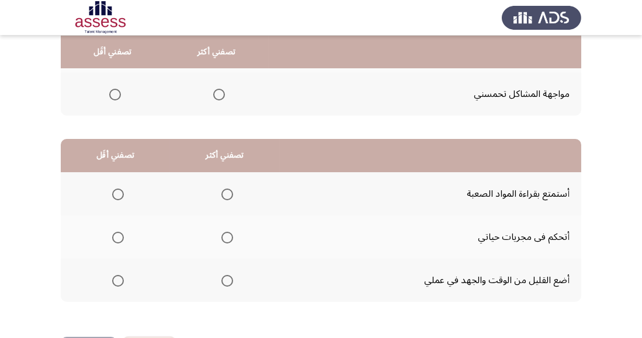
click at [231, 283] on span "Select an option" at bounding box center [227, 281] width 12 height 12
click at [231, 283] on input "Select an option" at bounding box center [227, 281] width 12 height 12
click at [118, 241] on span "Select an option" at bounding box center [118, 238] width 12 height 12
click at [118, 241] on input "Select an option" at bounding box center [118, 238] width 12 height 12
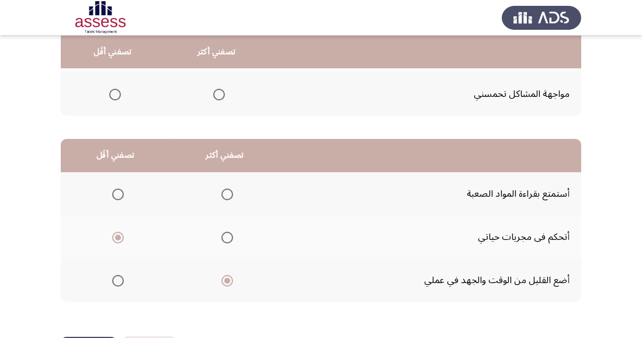
scroll to position [0, 0]
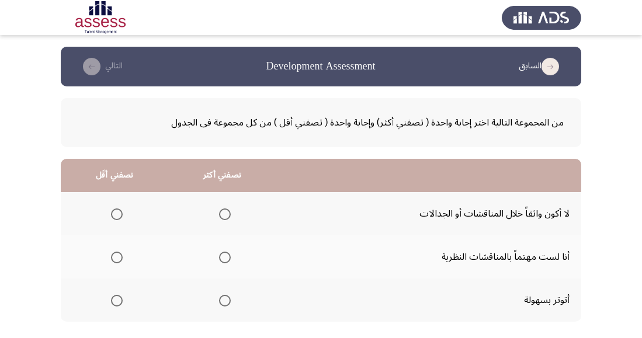
click at [227, 262] on span "Select an option" at bounding box center [225, 258] width 12 height 12
click at [227, 262] on input "Select an option" at bounding box center [225, 258] width 12 height 12
click at [117, 217] on span "Select an option" at bounding box center [117, 215] width 12 height 12
click at [117, 217] on input "Select an option" at bounding box center [117, 215] width 12 height 12
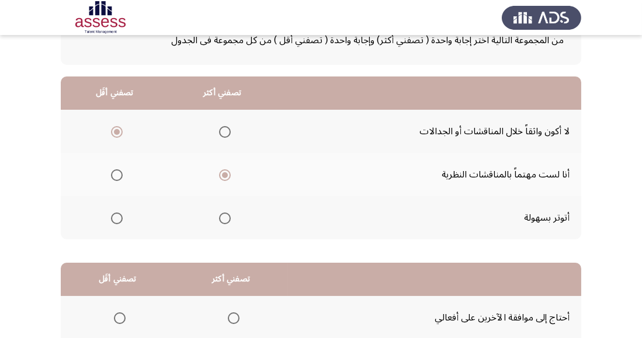
scroll to position [70, 0]
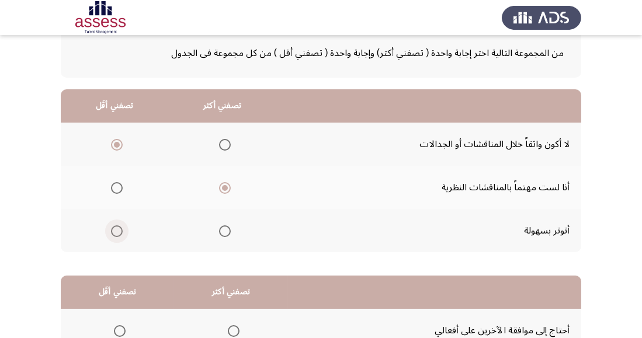
click at [116, 229] on span "Select an option" at bounding box center [117, 232] width 12 height 12
click at [116, 229] on input "Select an option" at bounding box center [117, 232] width 12 height 12
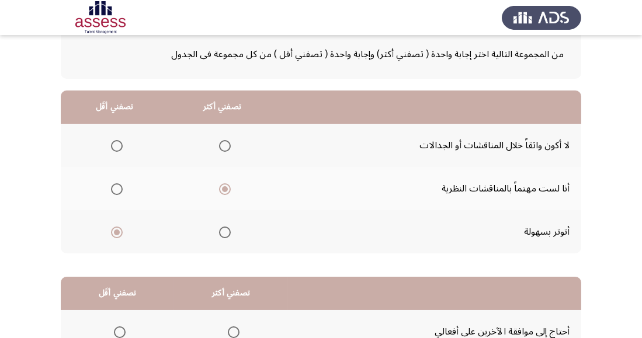
scroll to position [0, 0]
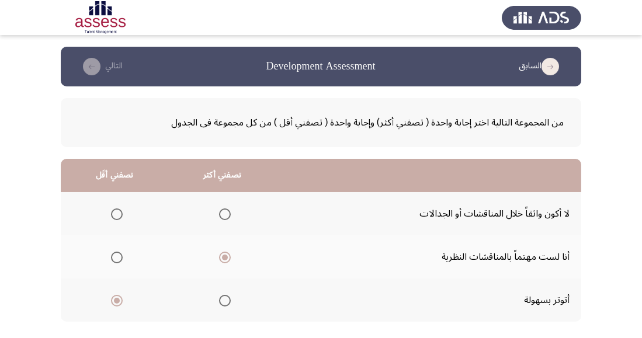
click at [115, 218] on span "Select an option" at bounding box center [117, 215] width 12 height 12
click at [115, 218] on input "Select an option" at bounding box center [117, 215] width 12 height 12
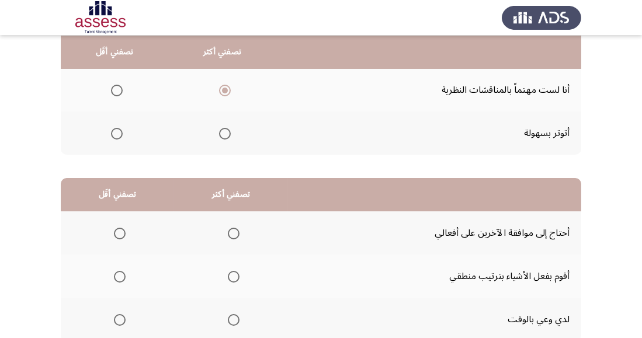
scroll to position [168, 0]
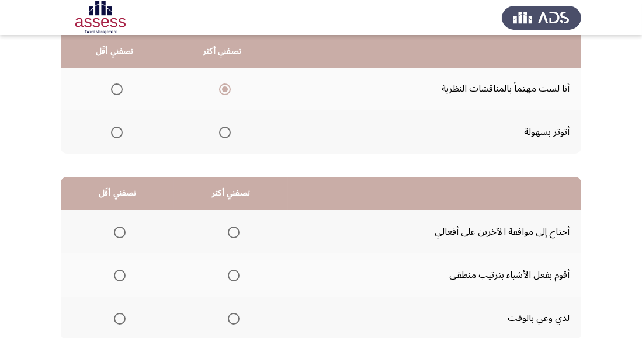
click at [232, 318] on span "Select an option" at bounding box center [234, 319] width 12 height 12
click at [232, 318] on input "Select an option" at bounding box center [234, 319] width 12 height 12
click at [124, 278] on span "Select an option" at bounding box center [120, 276] width 12 height 12
click at [124, 278] on input "Select an option" at bounding box center [120, 276] width 12 height 12
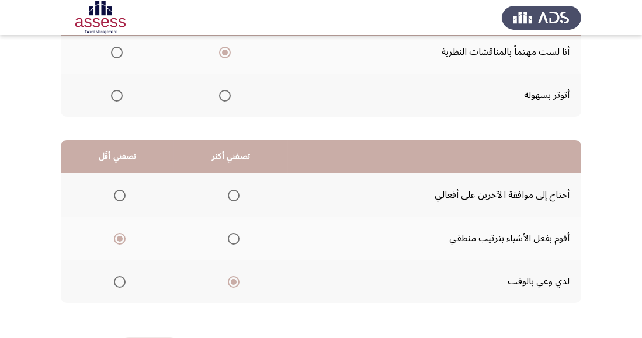
scroll to position [206, 0]
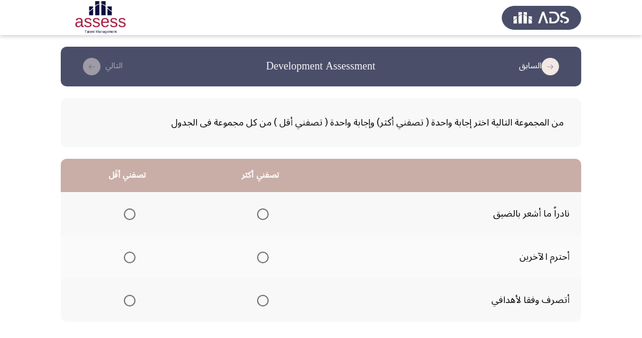
click at [264, 304] on span "Select an option" at bounding box center [263, 301] width 12 height 12
click at [264, 304] on input "Select an option" at bounding box center [263, 301] width 12 height 12
click at [257, 258] on span "Select an option" at bounding box center [263, 258] width 12 height 12
click at [257, 258] on input "Select an option" at bounding box center [263, 258] width 12 height 12
click at [128, 218] on span "Select an option" at bounding box center [130, 215] width 12 height 12
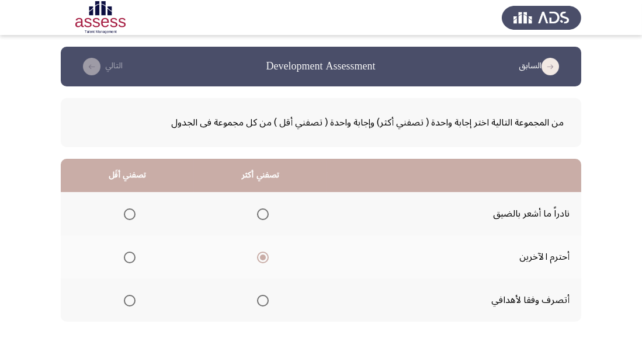
click at [128, 218] on input "Select an option" at bounding box center [130, 215] width 12 height 12
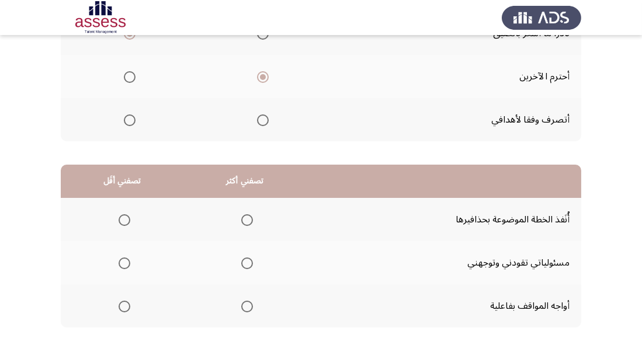
scroll to position [206, 0]
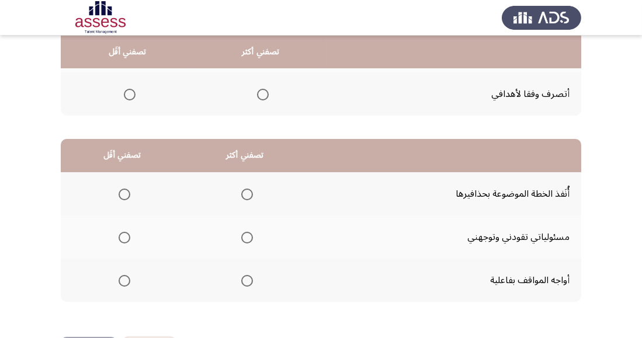
click at [249, 240] on span "Select an option" at bounding box center [247, 238] width 12 height 12
click at [249, 240] on input "Select an option" at bounding box center [247, 238] width 12 height 12
click at [128, 195] on span "Select an option" at bounding box center [125, 195] width 12 height 12
click at [128, 195] on input "Select an option" at bounding box center [125, 195] width 12 height 12
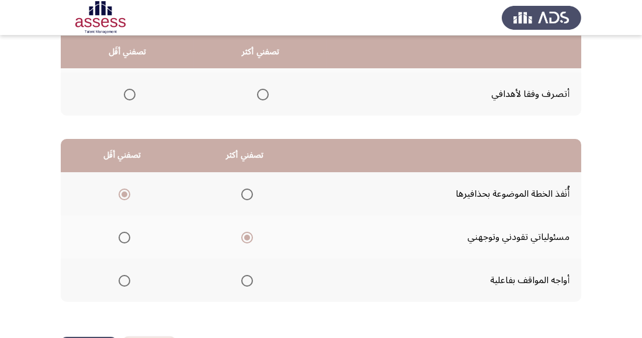
scroll to position [0, 0]
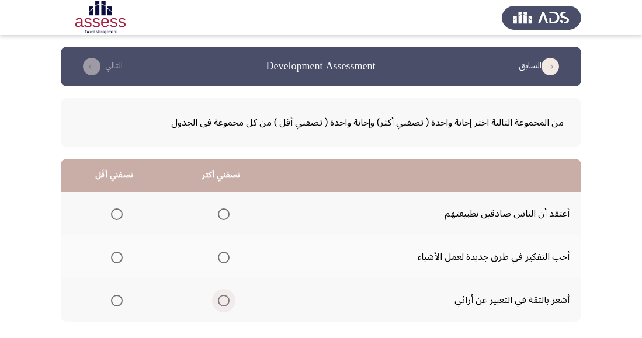
click at [220, 306] on span "Select an option" at bounding box center [224, 301] width 12 height 12
click at [220, 306] on input "Select an option" at bounding box center [224, 301] width 12 height 12
click at [219, 262] on span "Select an option" at bounding box center [224, 258] width 12 height 12
click at [219, 262] on input "Select an option" at bounding box center [224, 258] width 12 height 12
click at [112, 216] on span "Select an option" at bounding box center [117, 215] width 12 height 12
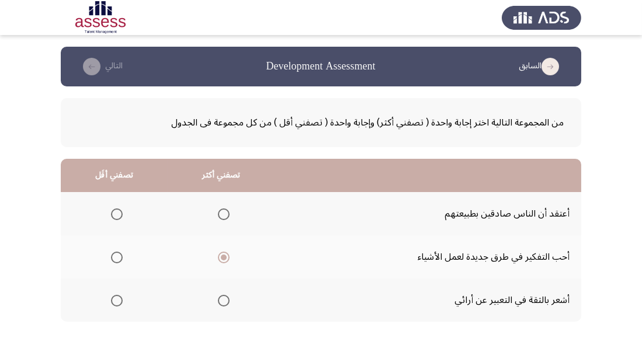
click at [112, 216] on input "Select an option" at bounding box center [117, 215] width 12 height 12
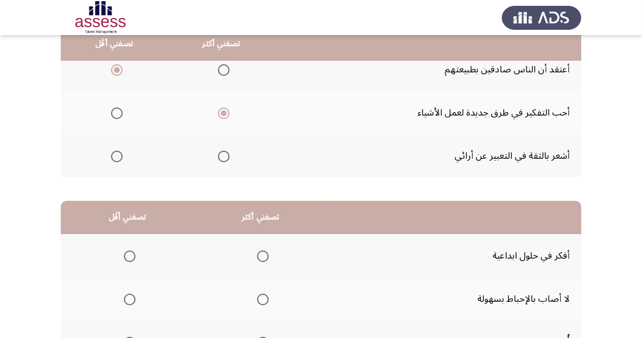
scroll to position [206, 0]
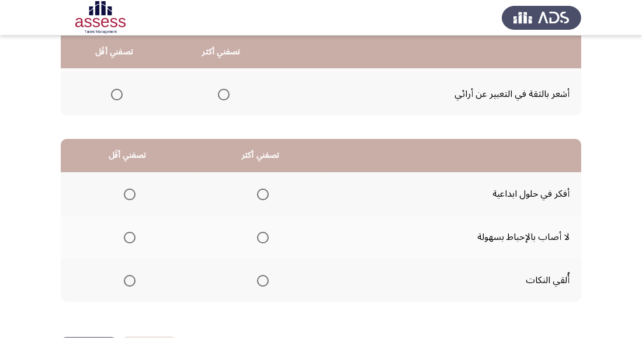
click at [261, 195] on span "Select an option" at bounding box center [263, 195] width 12 height 12
click at [261, 195] on input "Select an option" at bounding box center [263, 195] width 12 height 12
click at [133, 283] on span "Select an option" at bounding box center [130, 281] width 12 height 12
click at [133, 283] on input "Select an option" at bounding box center [130, 281] width 12 height 12
click at [131, 241] on span "Select an option" at bounding box center [130, 238] width 12 height 12
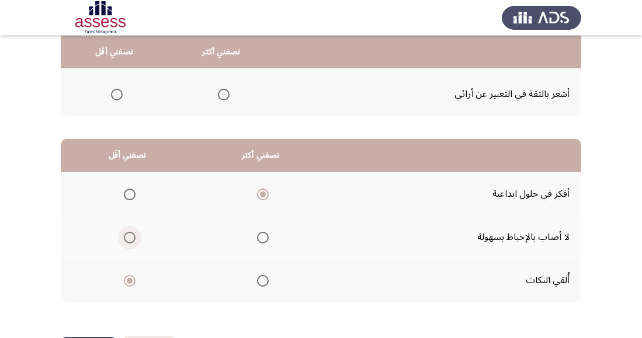
click at [131, 241] on input "Select an option" at bounding box center [130, 238] width 12 height 12
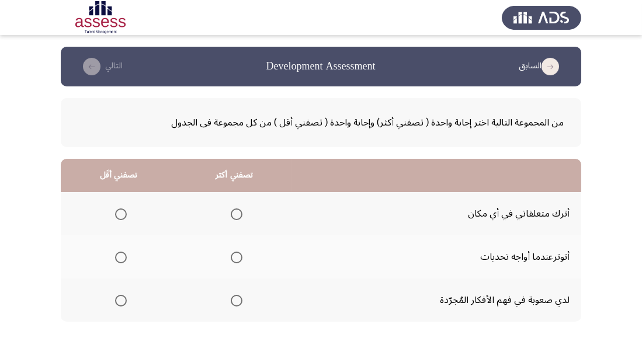
click at [231, 299] on span "Select an option" at bounding box center [237, 301] width 12 height 12
click at [231, 299] on input "Select an option" at bounding box center [237, 301] width 12 height 12
click at [124, 259] on span "Select an option" at bounding box center [121, 258] width 12 height 12
click at [124, 259] on input "Select an option" at bounding box center [121, 258] width 12 height 12
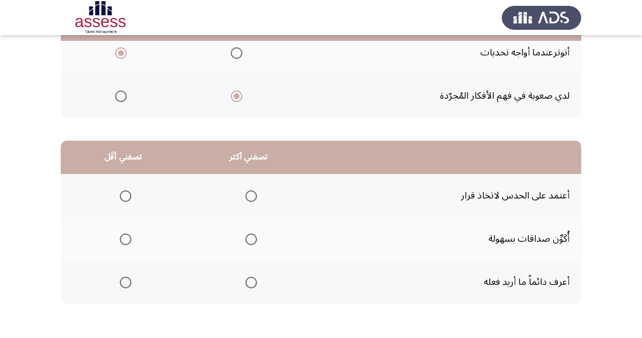
scroll to position [206, 0]
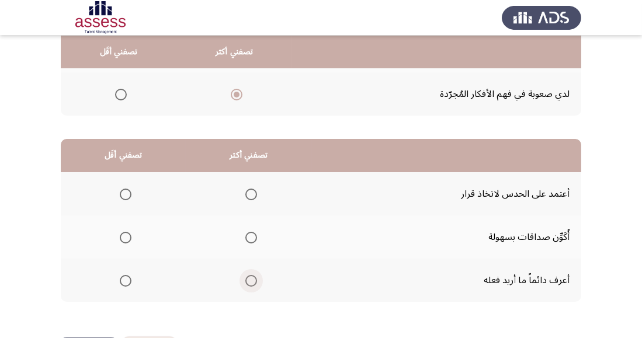
click at [250, 276] on span "Select an option" at bounding box center [251, 281] width 12 height 12
click at [250, 276] on input "Select an option" at bounding box center [251, 281] width 12 height 12
click at [130, 193] on span "Select an option" at bounding box center [126, 195] width 12 height 12
click at [130, 193] on input "Select an option" at bounding box center [126, 195] width 12 height 12
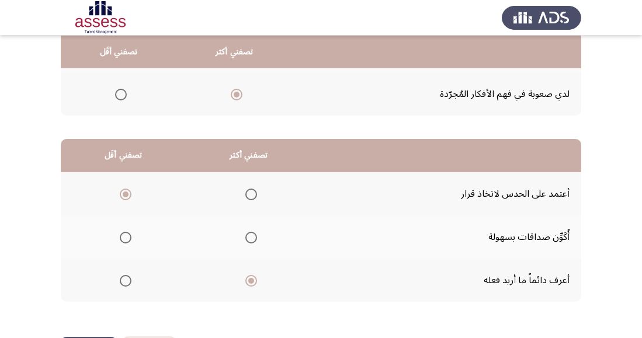
scroll to position [0, 0]
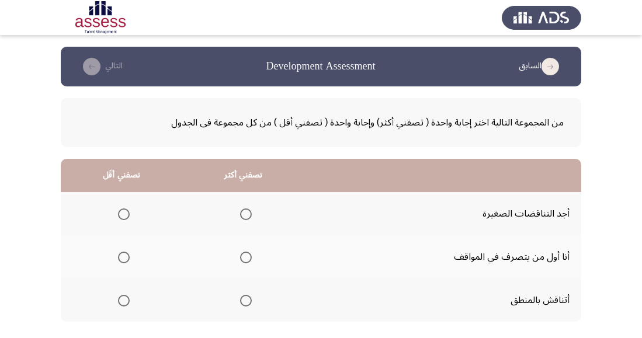
click at [245, 313] on th at bounding box center [244, 300] width 122 height 43
click at [248, 256] on span "Select an option" at bounding box center [246, 258] width 12 height 12
click at [248, 256] on input "Select an option" at bounding box center [246, 258] width 12 height 12
click at [243, 300] on span "Select an option" at bounding box center [246, 301] width 12 height 12
click at [243, 300] on input "Select an option" at bounding box center [246, 301] width 12 height 12
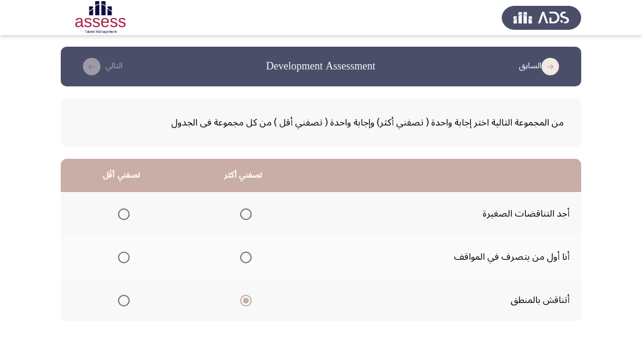
click at [119, 261] on span "Select an option" at bounding box center [124, 258] width 12 height 12
click at [119, 261] on input "Select an option" at bounding box center [124, 258] width 12 height 12
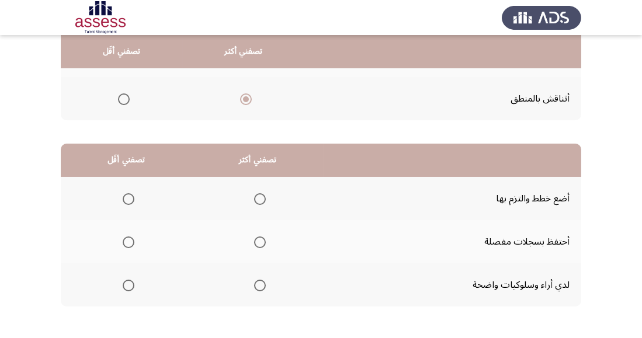
scroll to position [202, 0]
click at [256, 284] on span "Select an option" at bounding box center [260, 285] width 12 height 12
click at [256, 284] on input "Select an option" at bounding box center [260, 285] width 12 height 12
click at [133, 197] on span "Select an option" at bounding box center [129, 199] width 12 height 12
click at [133, 197] on input "Select an option" at bounding box center [129, 199] width 12 height 12
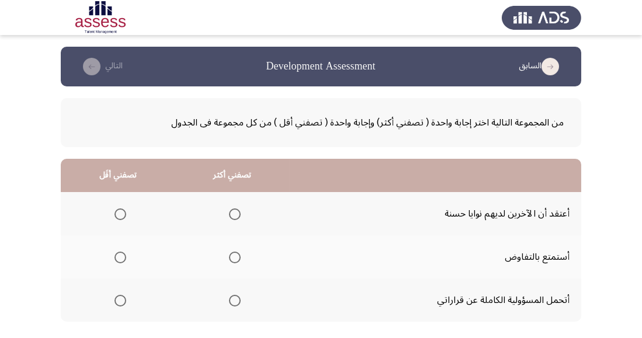
click at [231, 304] on span "Select an option" at bounding box center [235, 301] width 12 height 12
click at [231, 304] on input "Select an option" at bounding box center [235, 301] width 12 height 12
click at [235, 263] on span "Select an option" at bounding box center [235, 258] width 12 height 12
click at [235, 263] on input "Select an option" at bounding box center [235, 258] width 12 height 12
click at [119, 301] on span "Select an option" at bounding box center [121, 301] width 12 height 12
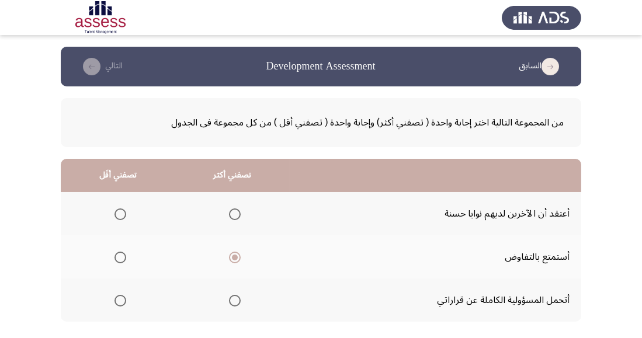
click at [119, 301] on input "Select an option" at bounding box center [121, 301] width 12 height 12
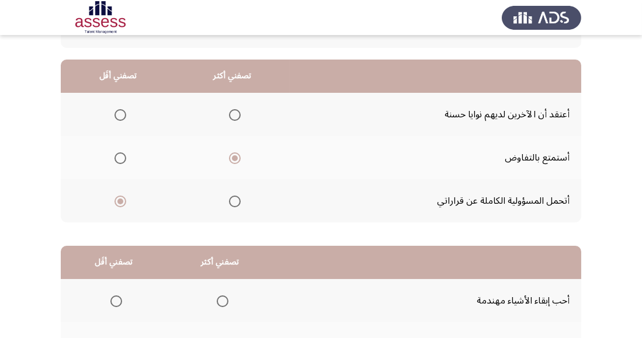
scroll to position [99, 0]
click at [123, 119] on span "Select an option" at bounding box center [121, 116] width 12 height 12
click at [123, 119] on input "Select an option" at bounding box center [121, 116] width 12 height 12
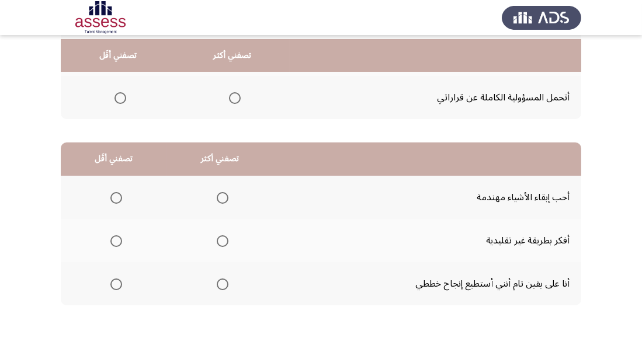
scroll to position [206, 0]
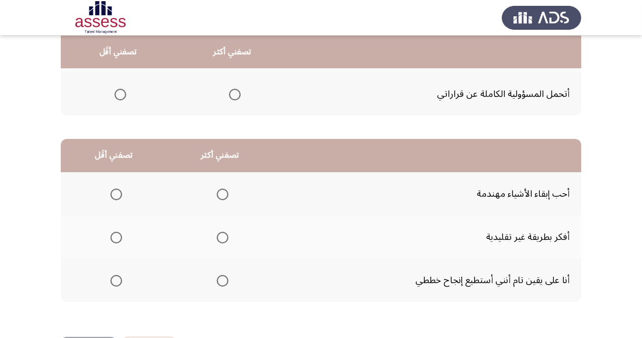
click at [220, 282] on span "Select an option" at bounding box center [223, 281] width 12 height 12
click at [220, 282] on input "Select an option" at bounding box center [223, 281] width 12 height 12
click at [119, 235] on span "Select an option" at bounding box center [116, 238] width 12 height 12
click at [119, 235] on input "Select an option" at bounding box center [116, 238] width 12 height 12
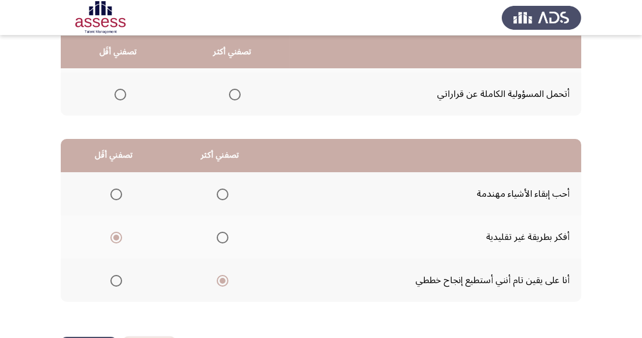
scroll to position [0, 0]
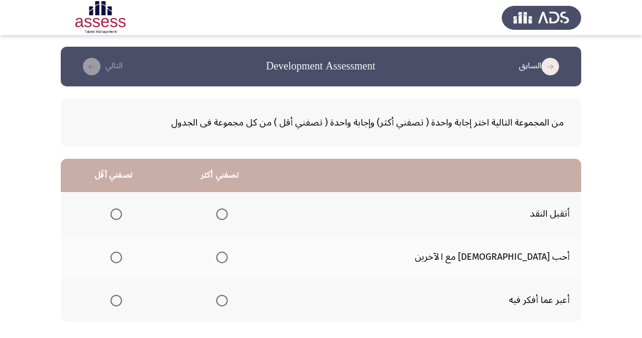
click at [228, 217] on span "Select an option" at bounding box center [222, 215] width 12 height 12
click at [228, 217] on input "Select an option" at bounding box center [222, 215] width 12 height 12
click at [140, 266] on th at bounding box center [114, 256] width 106 height 43
click at [116, 258] on span "Select an option" at bounding box center [116, 258] width 0 height 0
click at [122, 257] on input "Select an option" at bounding box center [116, 258] width 12 height 12
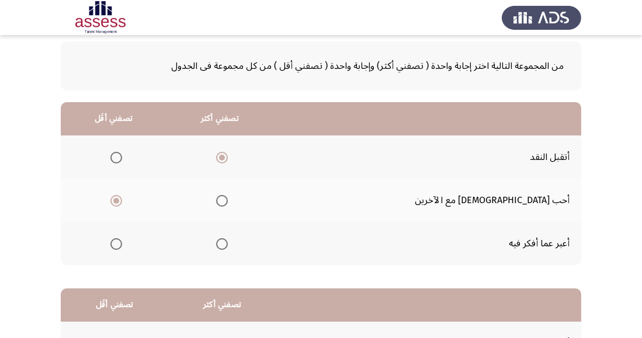
click at [122, 242] on span "Select an option" at bounding box center [116, 244] width 12 height 12
click at [122, 242] on input "Select an option" at bounding box center [116, 244] width 12 height 12
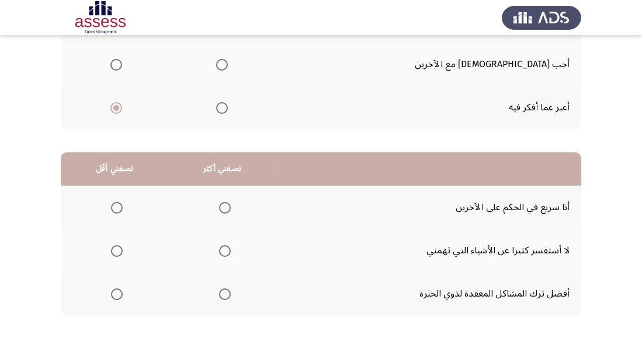
scroll to position [206, 0]
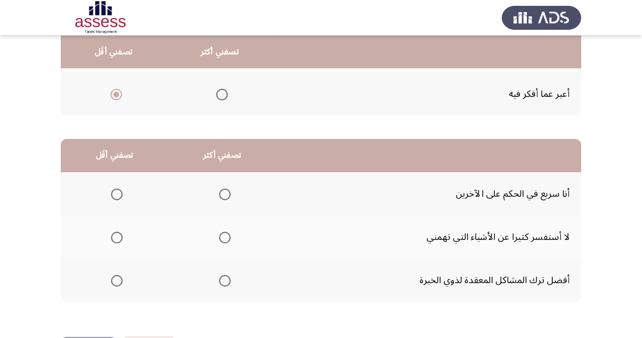
click at [229, 189] on span "Select an option" at bounding box center [225, 195] width 12 height 12
click at [229, 189] on input "Select an option" at bounding box center [225, 195] width 12 height 12
click at [117, 238] on span "Select an option" at bounding box center [117, 238] width 0 height 0
click at [117, 237] on span "Select an option" at bounding box center [117, 238] width 12 height 12
click at [117, 237] on input "Select an option" at bounding box center [117, 238] width 12 height 12
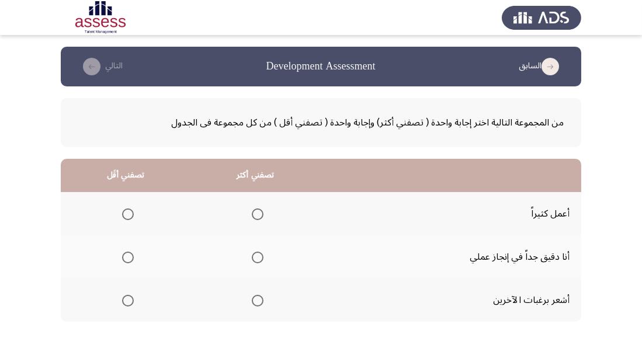
click at [259, 260] on span "Select an option" at bounding box center [258, 258] width 12 height 12
click at [259, 260] on input "Select an option" at bounding box center [258, 258] width 12 height 12
click at [126, 304] on span "Select an option" at bounding box center [128, 301] width 12 height 12
click at [126, 304] on input "Select an option" at bounding box center [128, 301] width 12 height 12
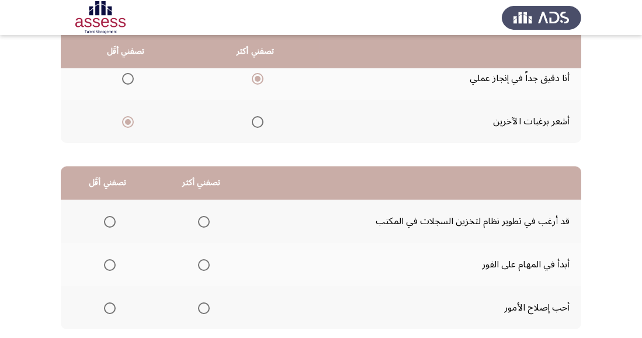
scroll to position [179, 0]
click at [206, 308] on span "Select an option" at bounding box center [204, 308] width 12 height 12
click at [206, 308] on input "Select an option" at bounding box center [204, 308] width 12 height 12
click at [113, 266] on span "Select an option" at bounding box center [110, 265] width 12 height 12
click at [113, 266] on input "Select an option" at bounding box center [110, 265] width 12 height 12
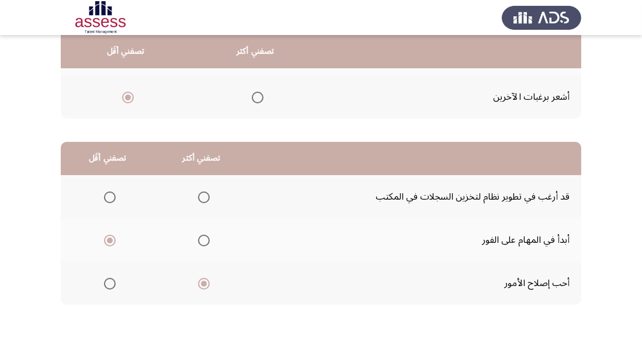
scroll to position [206, 0]
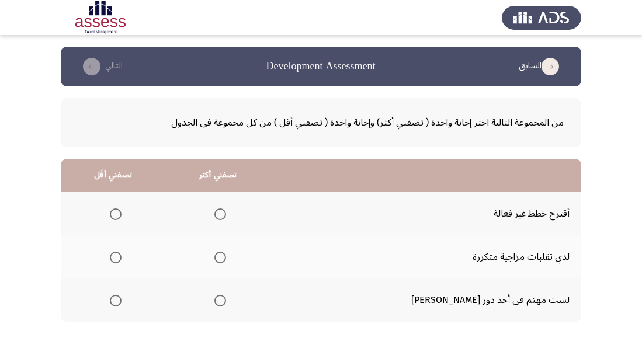
click at [226, 258] on span "Select an option" at bounding box center [220, 258] width 12 height 12
click at [226, 258] on input "Select an option" at bounding box center [220, 258] width 12 height 12
click at [122, 215] on span "Select an option" at bounding box center [116, 215] width 12 height 12
click at [122, 215] on input "Select an option" at bounding box center [116, 215] width 12 height 12
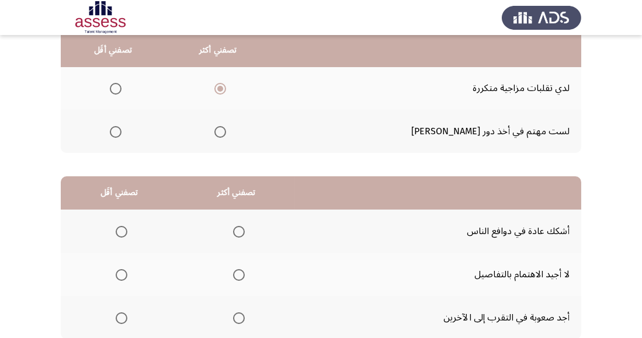
scroll to position [169, 0]
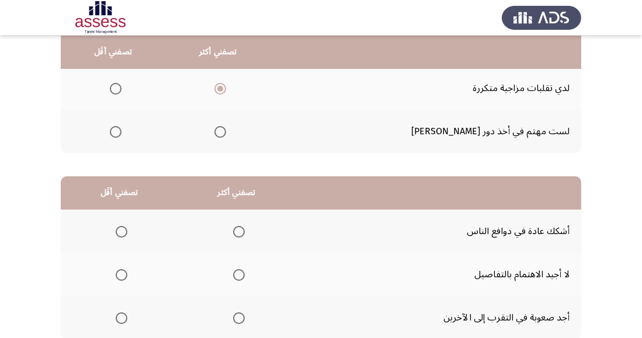
click at [242, 226] on span "Select an option" at bounding box center [239, 232] width 12 height 12
click at [242, 226] on input "Select an option" at bounding box center [239, 232] width 12 height 12
click at [241, 277] on span "Select an option" at bounding box center [239, 275] width 12 height 12
click at [241, 277] on input "Select an option" at bounding box center [239, 275] width 12 height 12
click at [121, 231] on span "Select an option" at bounding box center [122, 232] width 12 height 12
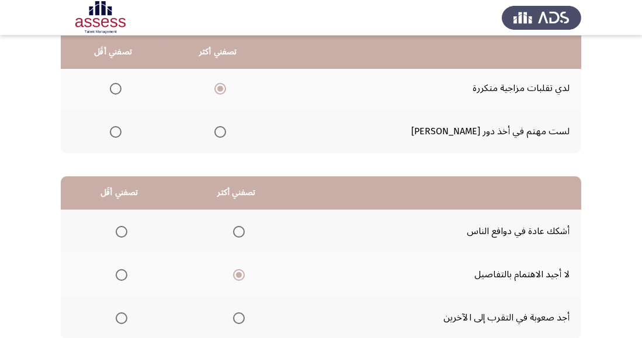
click at [121, 231] on input "Select an option" at bounding box center [122, 232] width 12 height 12
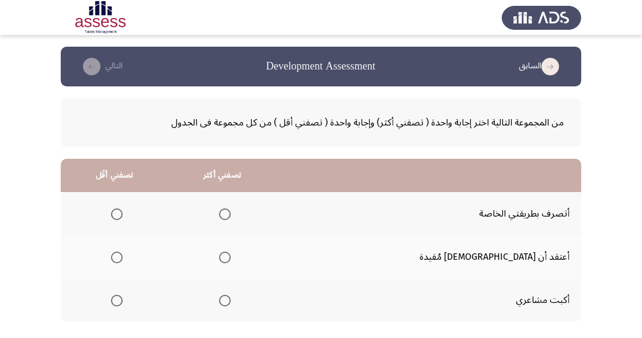
click at [231, 215] on span "Select an option" at bounding box center [225, 215] width 12 height 12
click at [231, 215] on input "Select an option" at bounding box center [225, 215] width 12 height 12
click at [123, 258] on span "Select an option" at bounding box center [117, 258] width 12 height 12
click at [123, 258] on input "Select an option" at bounding box center [117, 258] width 12 height 12
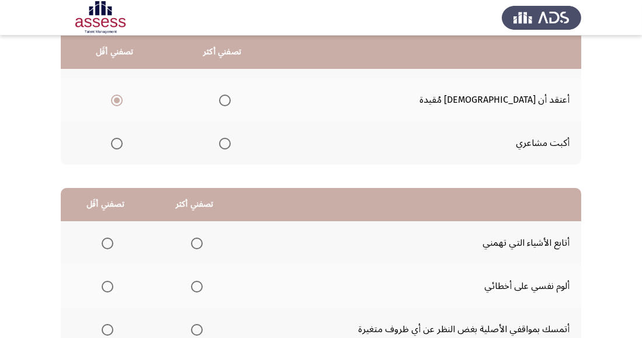
scroll to position [158, 0]
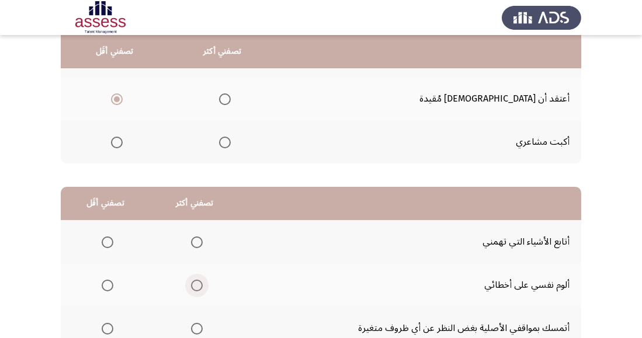
click at [199, 285] on span "Select an option" at bounding box center [197, 286] width 12 height 12
click at [199, 285] on input "Select an option" at bounding box center [197, 286] width 12 height 12
click at [208, 244] on th at bounding box center [194, 241] width 89 height 43
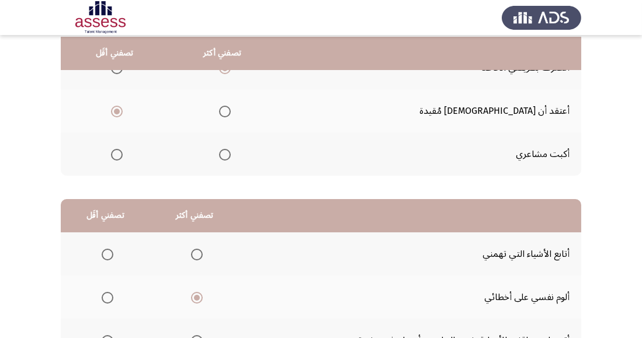
scroll to position [145, 0]
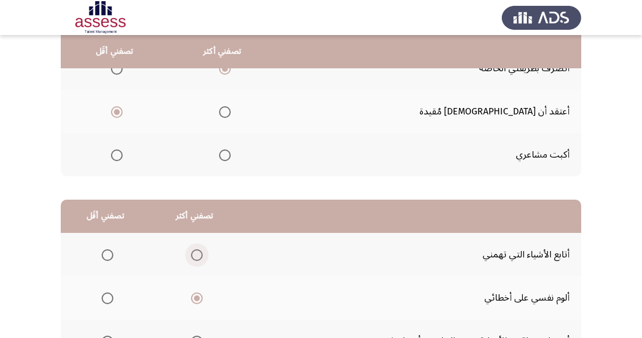
click at [195, 255] on span "Select an option" at bounding box center [197, 255] width 12 height 12
click at [195, 255] on input "Select an option" at bounding box center [197, 255] width 12 height 12
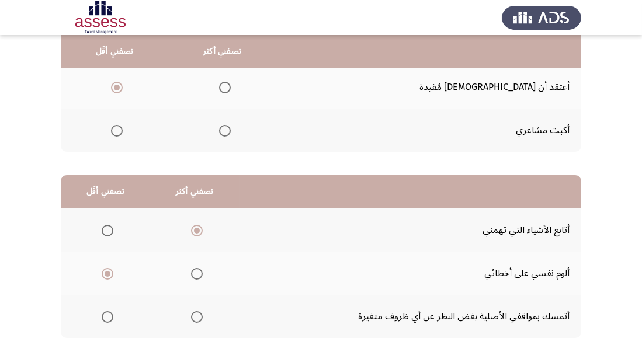
scroll to position [206, 0]
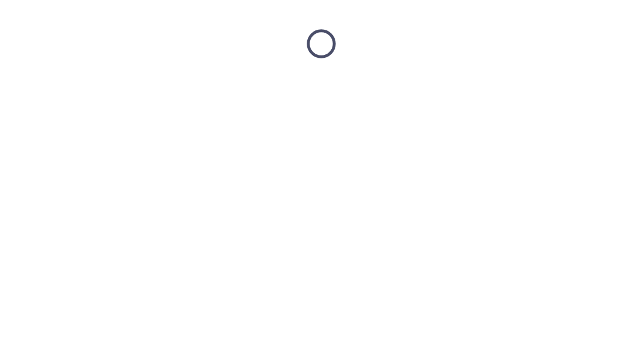
scroll to position [0, 0]
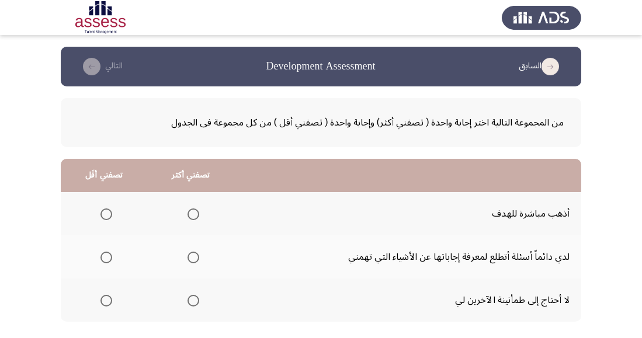
click at [196, 259] on span "Select an option" at bounding box center [194, 258] width 12 height 12
click at [196, 259] on input "Select an option" at bounding box center [194, 258] width 12 height 12
click at [106, 214] on span "Select an option" at bounding box center [106, 215] width 12 height 12
click at [106, 214] on input "Select an option" at bounding box center [106, 215] width 12 height 12
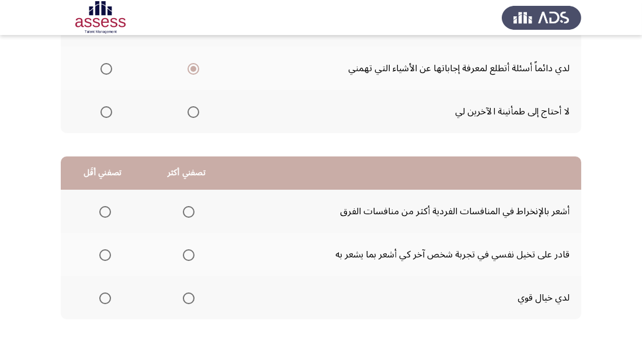
scroll to position [206, 0]
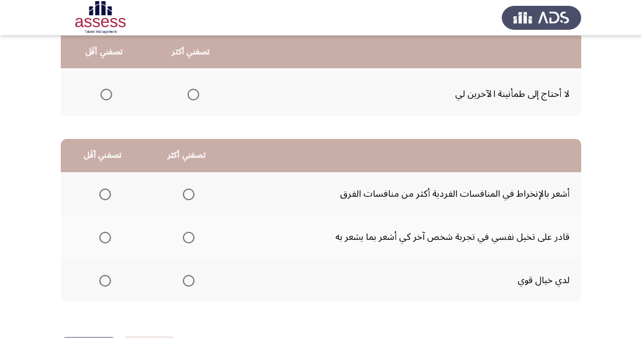
click at [191, 282] on span "Select an option" at bounding box center [189, 281] width 12 height 12
click at [191, 282] on input "Select an option" at bounding box center [189, 281] width 12 height 12
click at [190, 234] on span "Select an option" at bounding box center [189, 238] width 12 height 12
click at [190, 234] on input "Select an option" at bounding box center [189, 238] width 12 height 12
click at [107, 285] on span "Select an option" at bounding box center [105, 281] width 12 height 12
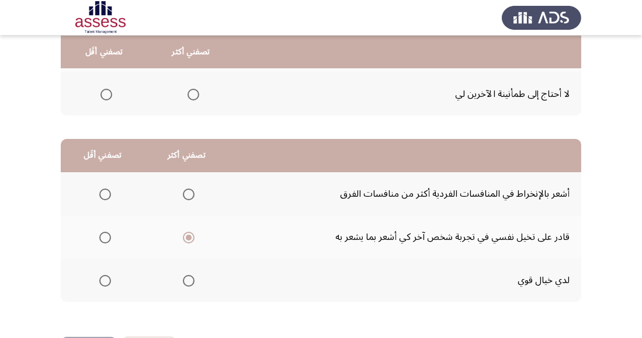
click at [107, 285] on input "Select an option" at bounding box center [105, 281] width 12 height 12
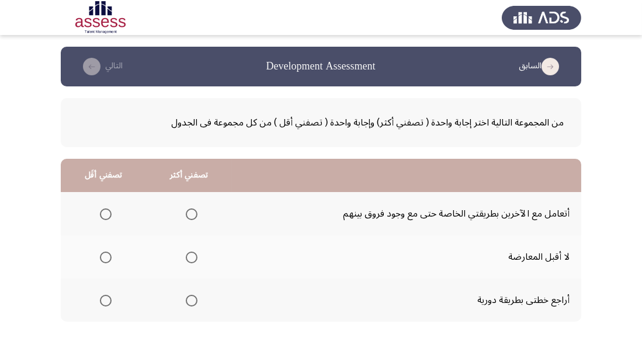
click at [190, 219] on span "Select an option" at bounding box center [192, 215] width 12 height 12
click at [190, 219] on input "Select an option" at bounding box center [192, 215] width 12 height 12
click at [110, 297] on span "Select an option" at bounding box center [106, 301] width 12 height 12
click at [110, 297] on input "Select an option" at bounding box center [106, 301] width 12 height 12
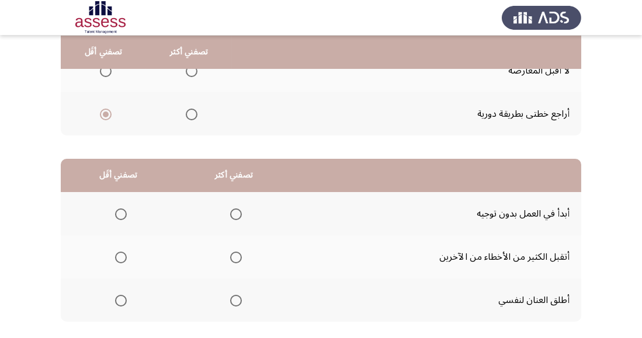
scroll to position [188, 0]
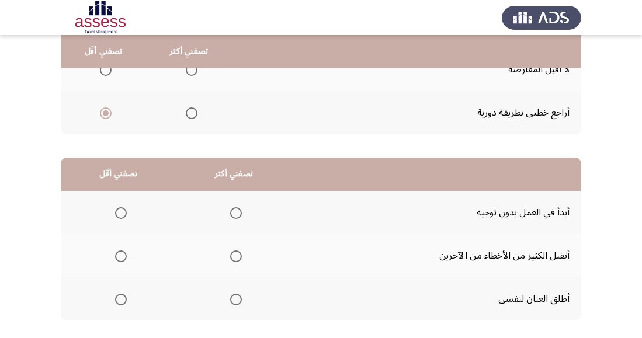
click at [124, 211] on span "Select an option" at bounding box center [121, 213] width 12 height 12
click at [124, 211] on input "Select an option" at bounding box center [121, 213] width 12 height 12
click at [240, 255] on span "Select an option" at bounding box center [236, 257] width 12 height 12
click at [240, 255] on input "Select an option" at bounding box center [236, 257] width 12 height 12
click at [232, 302] on span "Select an option" at bounding box center [236, 300] width 12 height 12
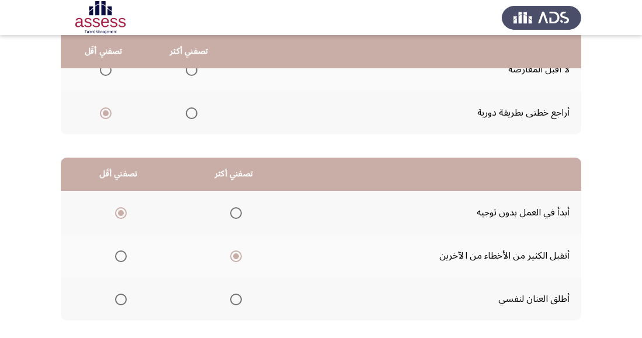
click at [232, 302] on input "Select an option" at bounding box center [236, 300] width 12 height 12
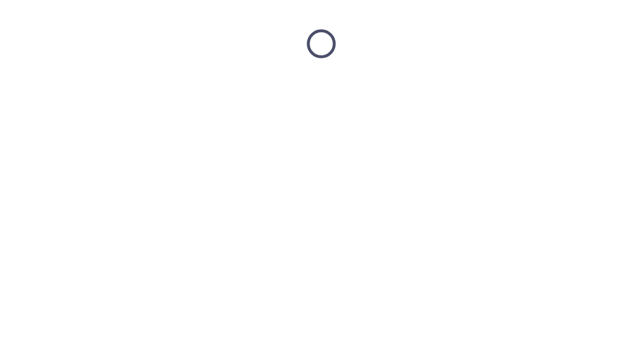
scroll to position [0, 0]
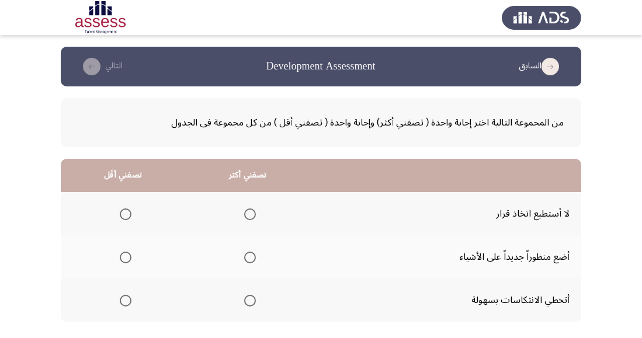
click at [248, 300] on span "Select an option" at bounding box center [250, 301] width 12 height 12
click at [248, 300] on input "Select an option" at bounding box center [250, 301] width 12 height 12
click at [129, 262] on span "Select an option" at bounding box center [126, 258] width 12 height 12
click at [129, 262] on input "Select an option" at bounding box center [126, 258] width 12 height 12
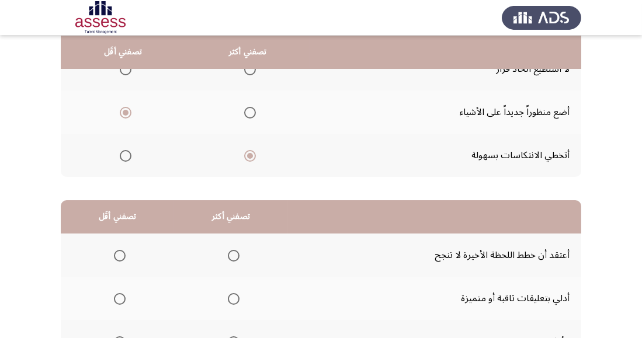
scroll to position [145, 0]
click at [235, 338] on span "Select an option" at bounding box center [234, 342] width 12 height 12
click at [235, 338] on input "Select an option" at bounding box center [234, 342] width 12 height 12
click at [119, 254] on span "Select an option" at bounding box center [120, 255] width 12 height 12
click at [119, 254] on input "Select an option" at bounding box center [120, 255] width 12 height 12
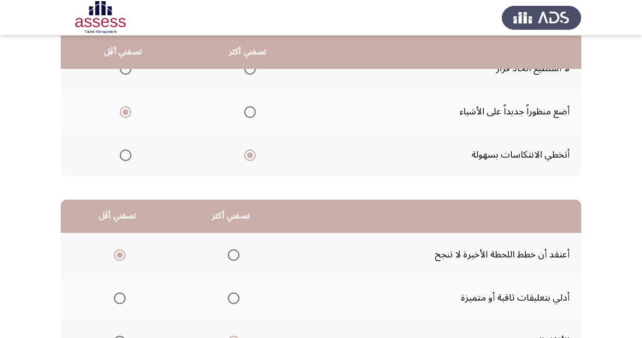
scroll to position [206, 0]
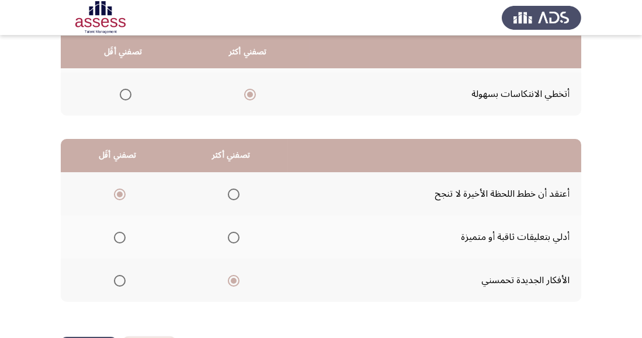
click at [236, 195] on span "Select an option" at bounding box center [234, 195] width 12 height 12
click at [236, 195] on input "Select an option" at bounding box center [234, 195] width 12 height 12
click at [124, 280] on span "Select an option" at bounding box center [120, 281] width 12 height 12
click at [124, 280] on input "Select an option" at bounding box center [120, 281] width 12 height 12
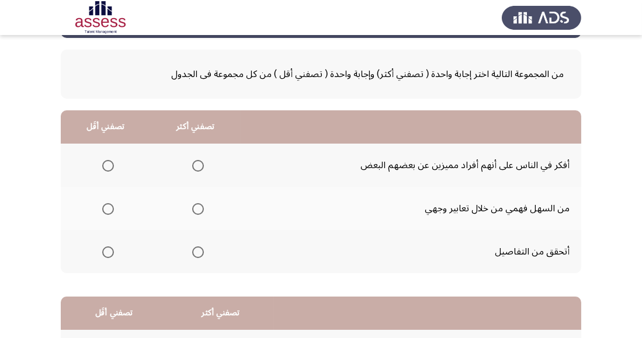
scroll to position [49, 0]
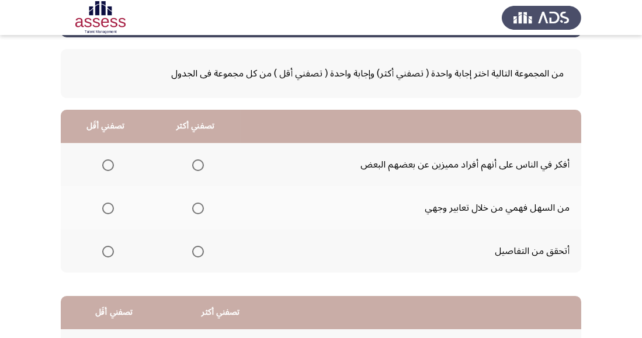
click at [198, 209] on span "Select an option" at bounding box center [198, 209] width 12 height 12
click at [198, 209] on input "Select an option" at bounding box center [198, 209] width 12 height 12
click at [197, 164] on span "Select an option" at bounding box center [198, 165] width 12 height 12
click at [197, 164] on input "Select an option" at bounding box center [198, 165] width 12 height 12
click at [106, 209] on span "Select an option" at bounding box center [108, 209] width 12 height 12
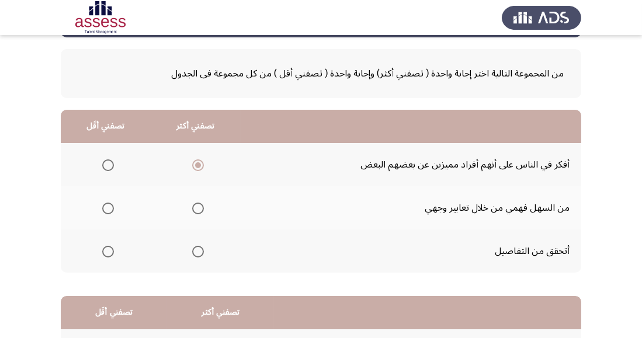
click at [106, 209] on input "Select an option" at bounding box center [108, 209] width 12 height 12
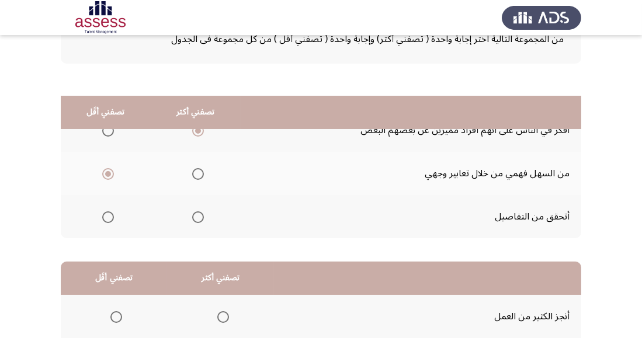
scroll to position [206, 0]
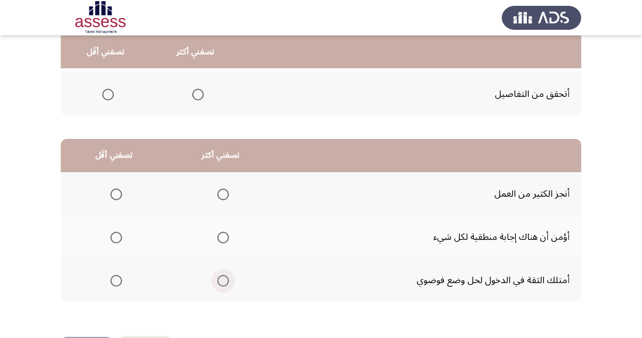
click at [223, 281] on span "Select an option" at bounding box center [223, 281] width 0 height 0
click at [221, 280] on input "Select an option" at bounding box center [223, 281] width 12 height 12
click at [120, 195] on span "Select an option" at bounding box center [116, 195] width 12 height 12
click at [120, 195] on input "Select an option" at bounding box center [116, 195] width 12 height 12
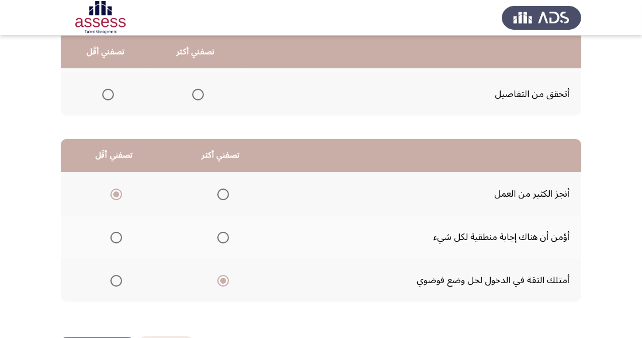
scroll to position [0, 0]
